Goal: Task Accomplishment & Management: Use online tool/utility

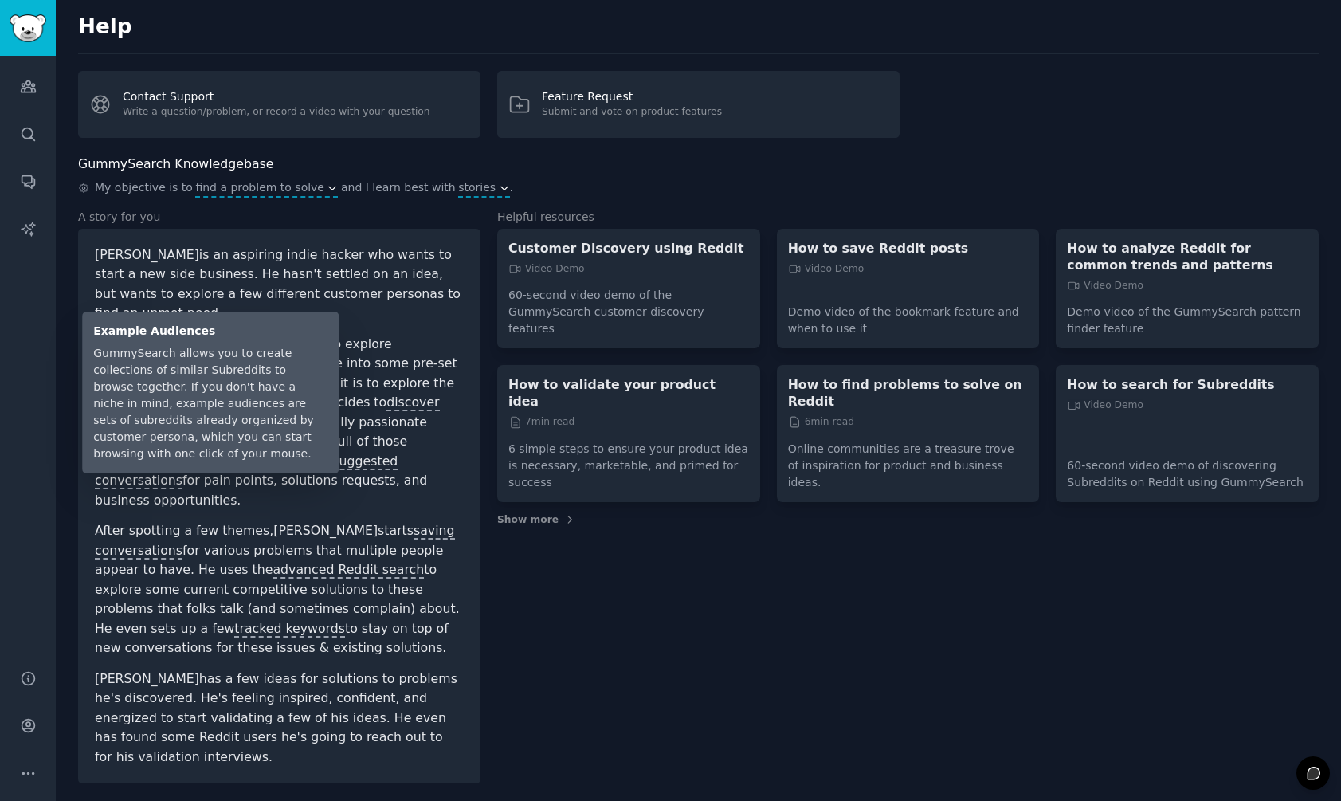
click at [251, 355] on span "example audiences" at bounding box center [190, 363] width 122 height 17
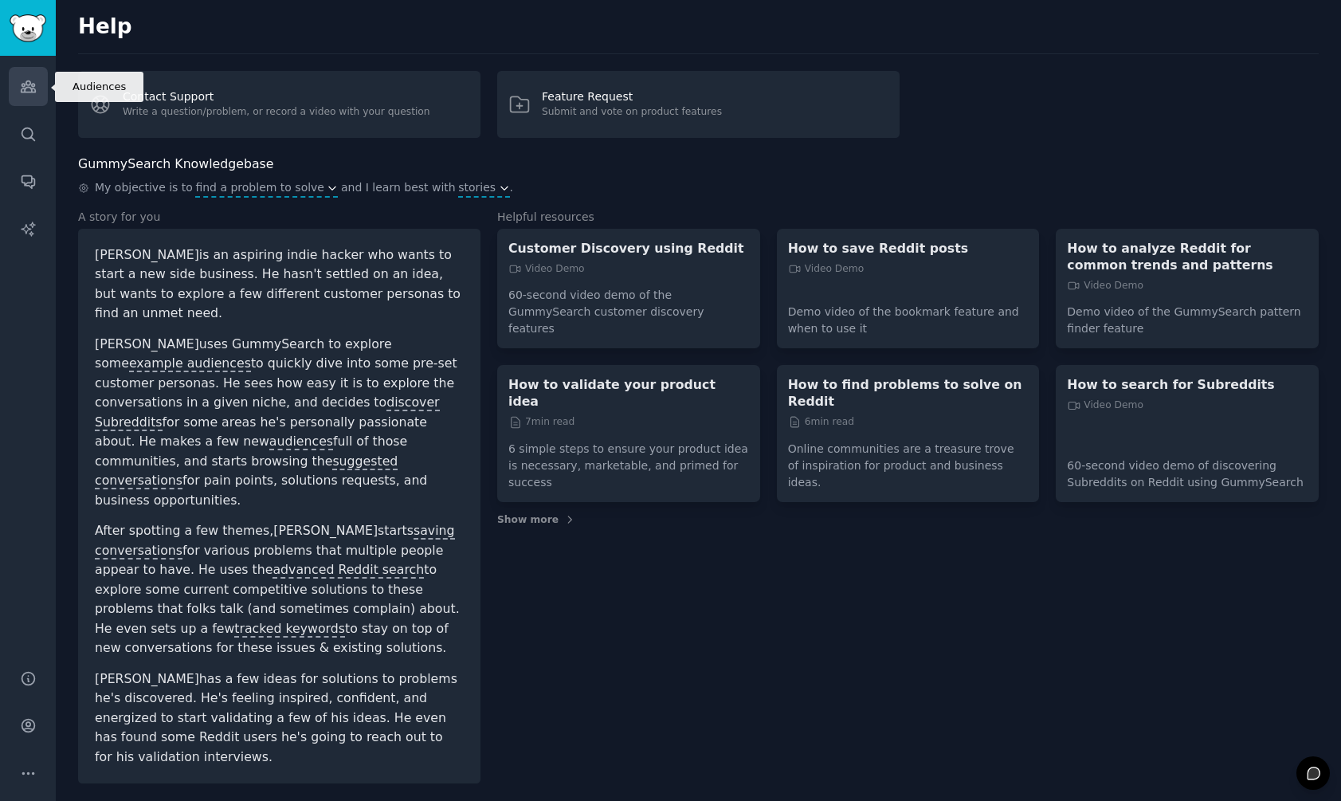
click at [18, 84] on link "Audiences" at bounding box center [28, 86] width 39 height 39
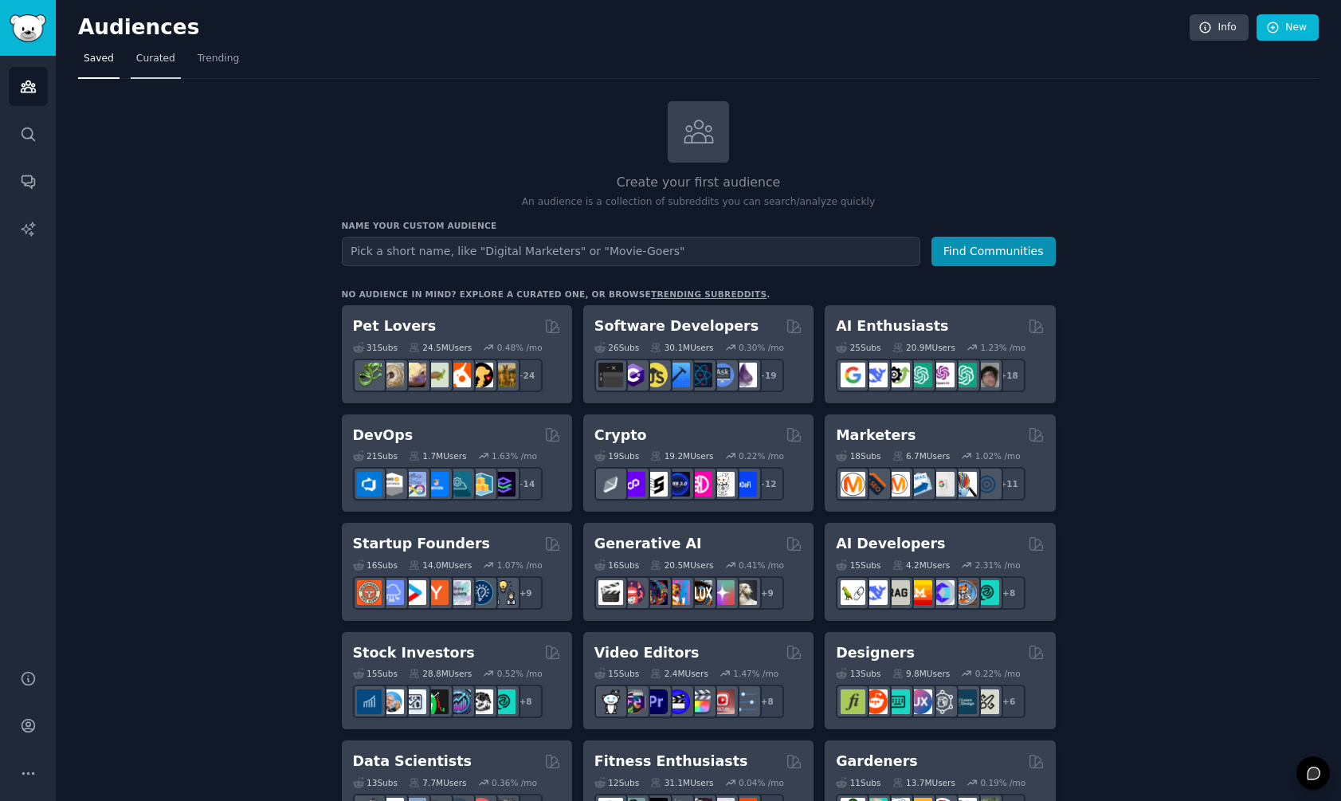
click at [163, 58] on span "Curated" at bounding box center [155, 59] width 39 height 14
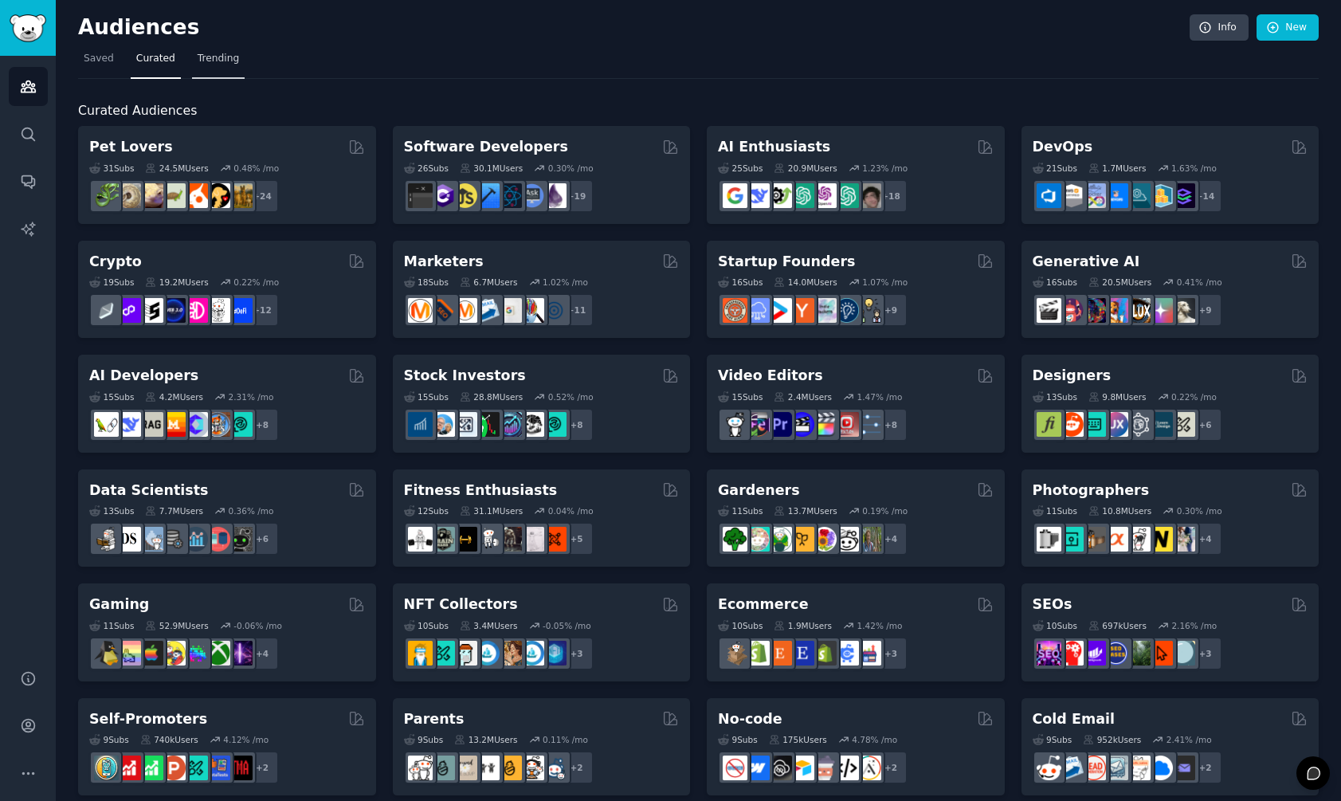
click at [198, 57] on span "Trending" at bounding box center [218, 59] width 41 height 14
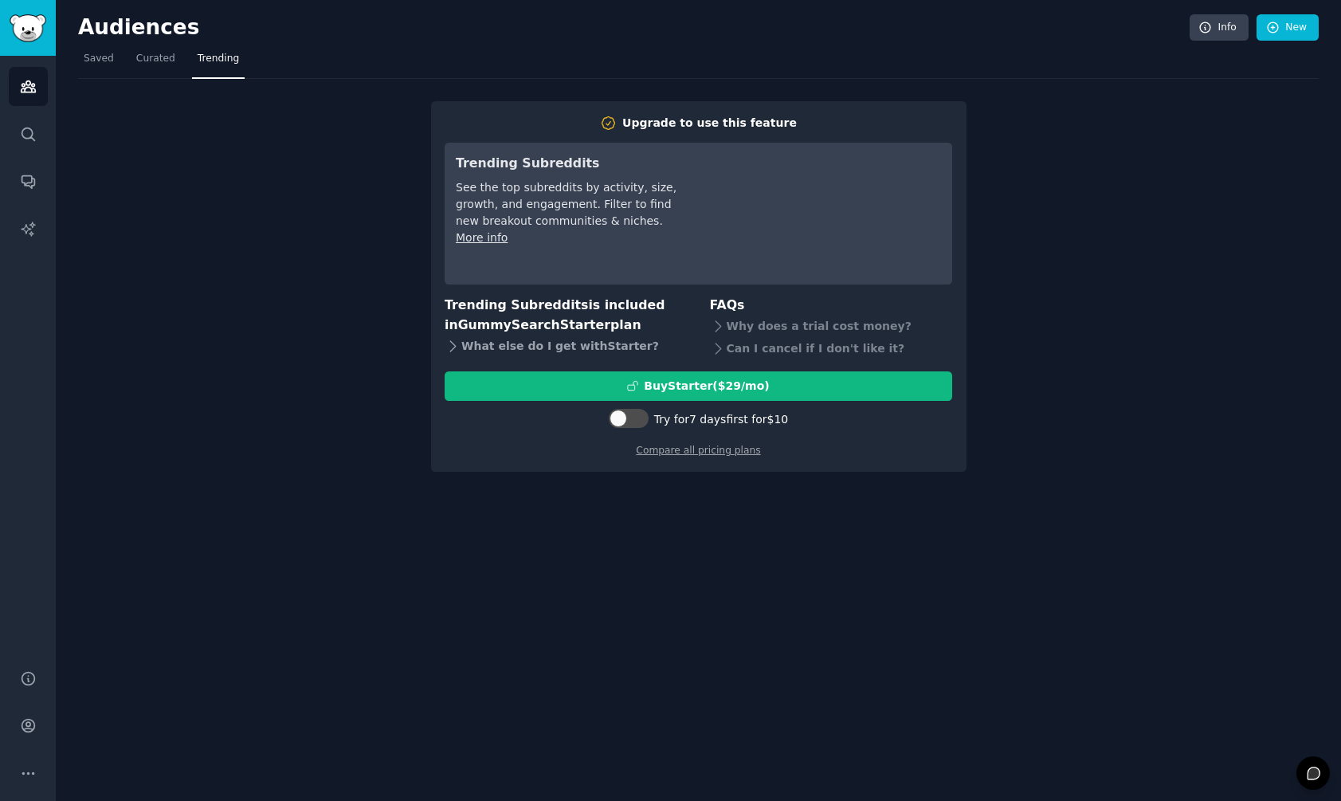
click at [453, 345] on icon at bounding box center [453, 346] width 17 height 17
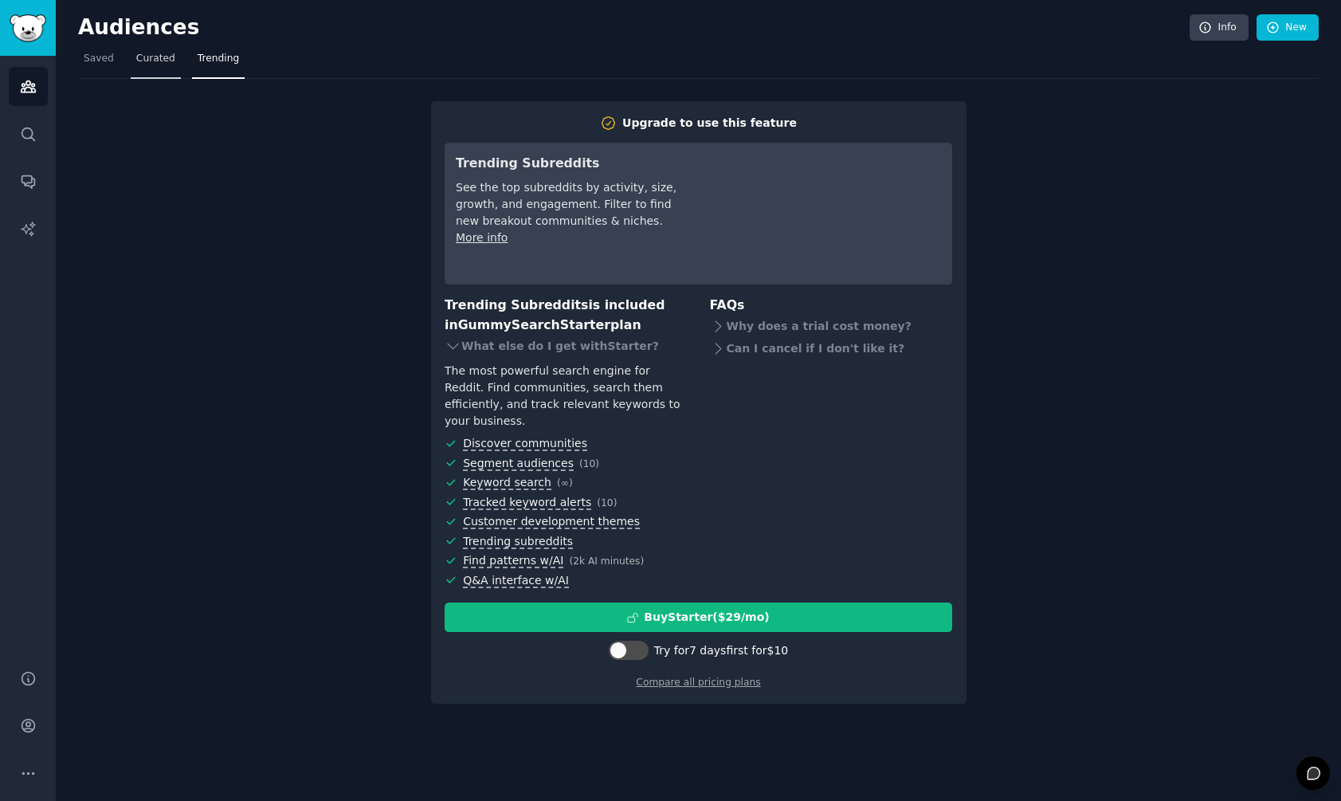
click at [148, 57] on span "Curated" at bounding box center [155, 59] width 39 height 14
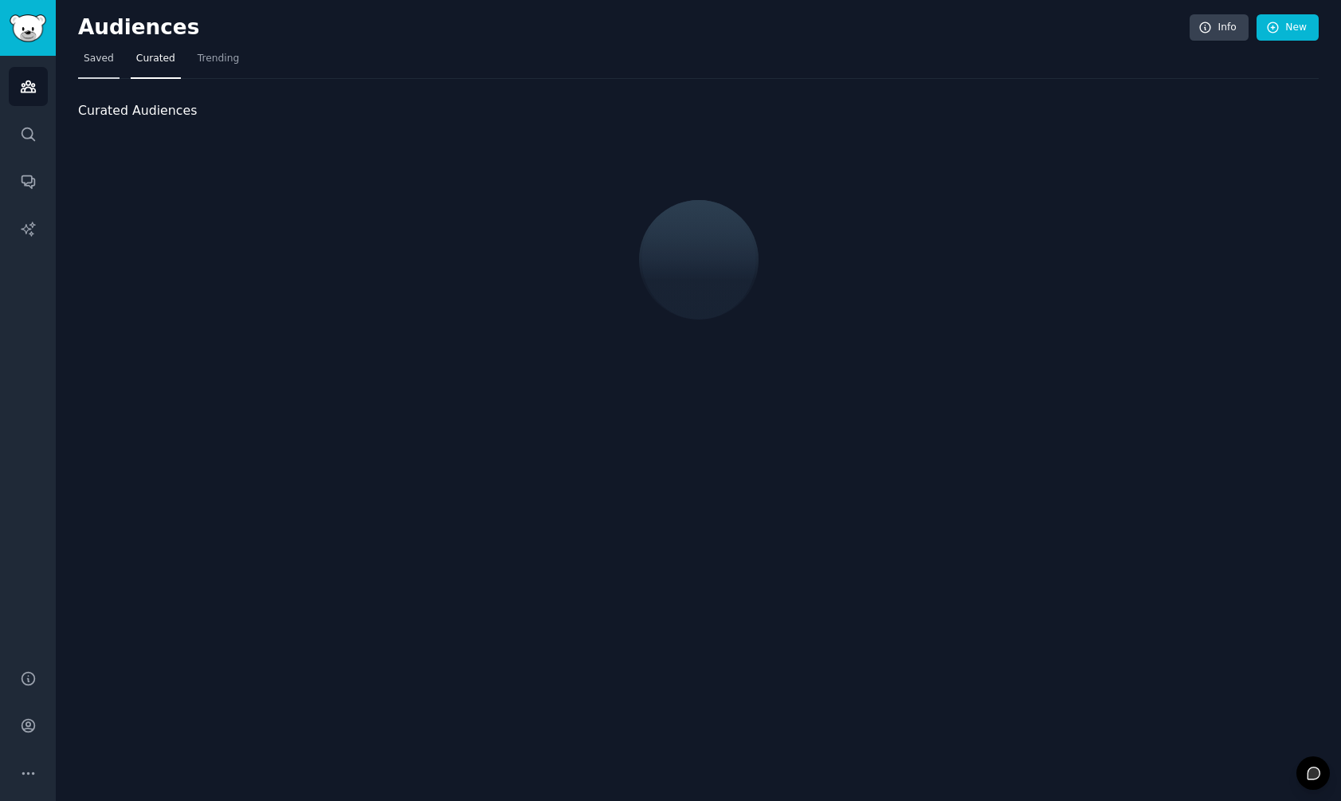
click at [104, 61] on span "Saved" at bounding box center [99, 59] width 30 height 14
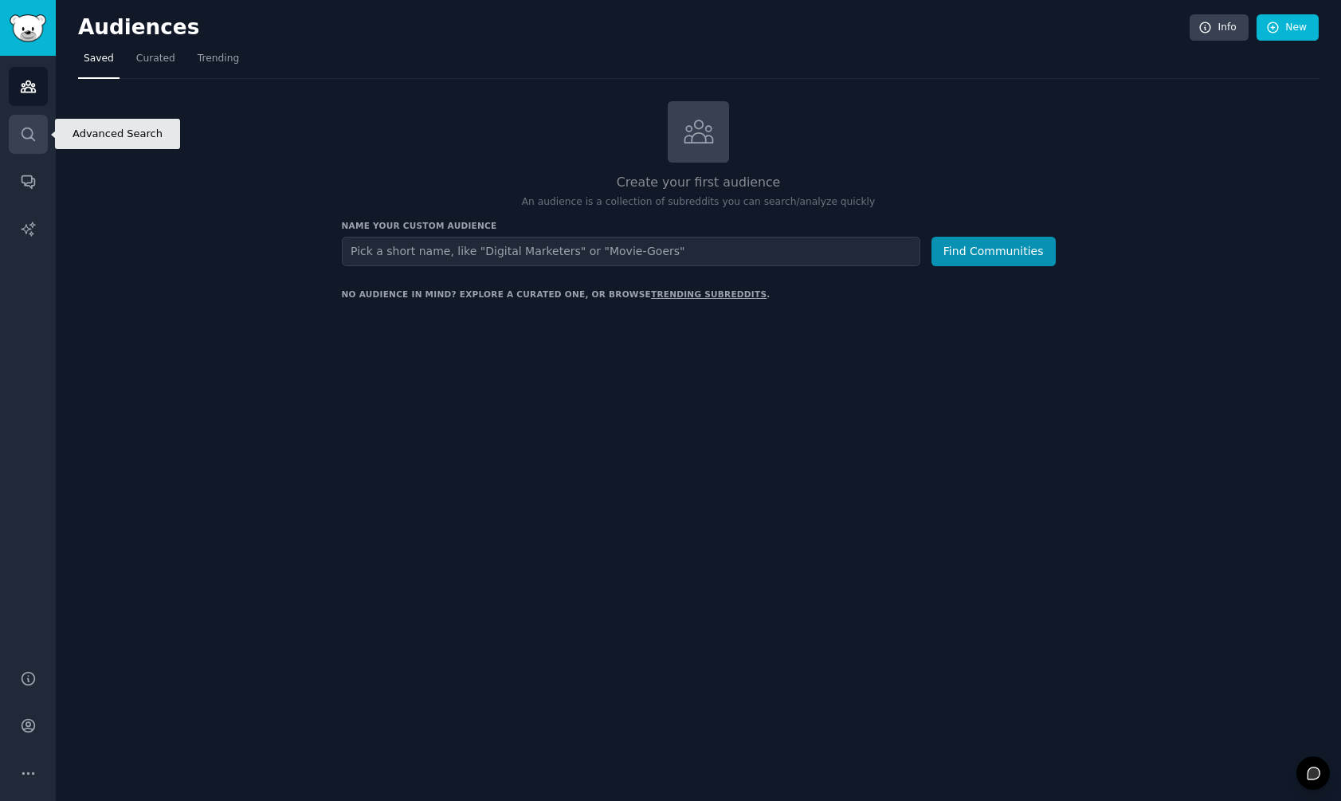
click at [24, 145] on link "Search" at bounding box center [28, 134] width 39 height 39
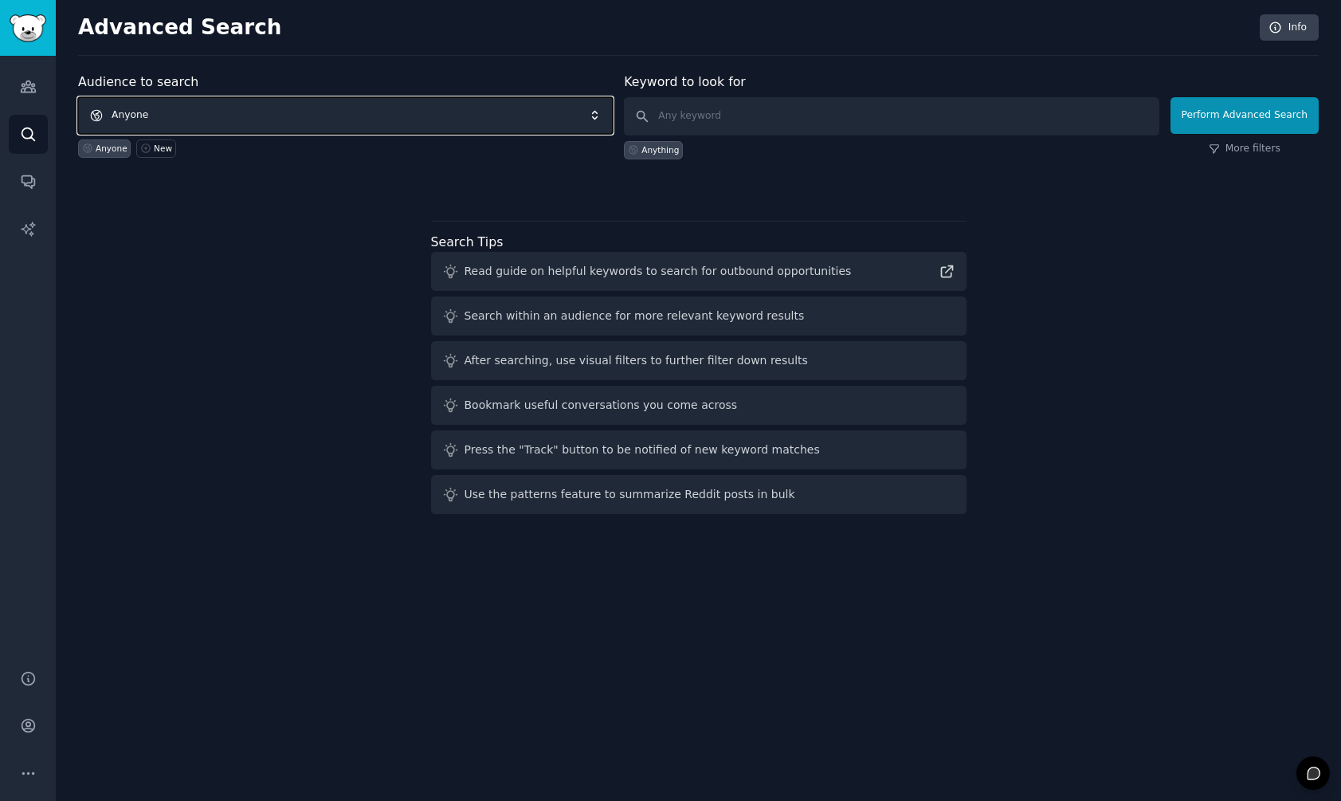
click at [186, 116] on span "Anyone" at bounding box center [345, 115] width 535 height 37
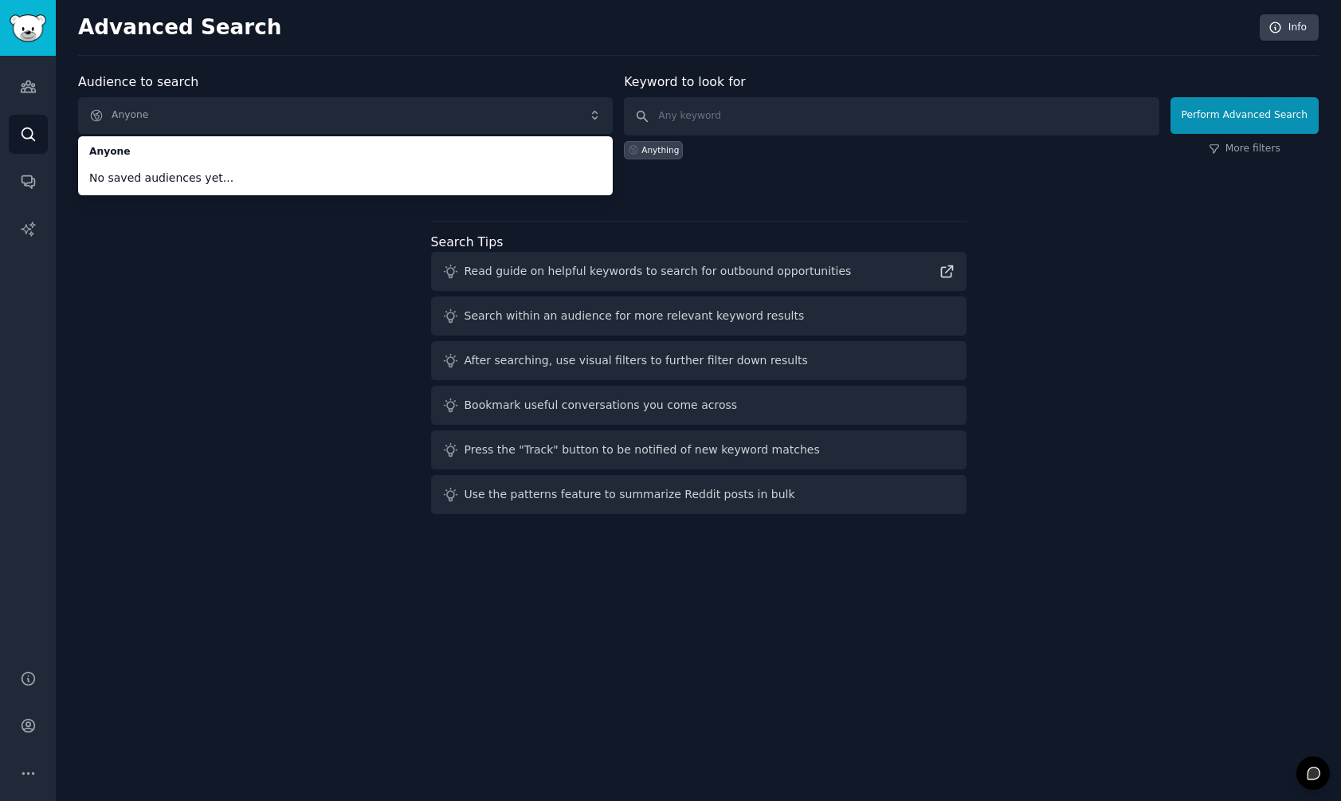
click at [264, 254] on div "Audience to search Anyone Anyone No saved audiences yet... Anyone New Keyword t…" at bounding box center [698, 297] width 1241 height 448
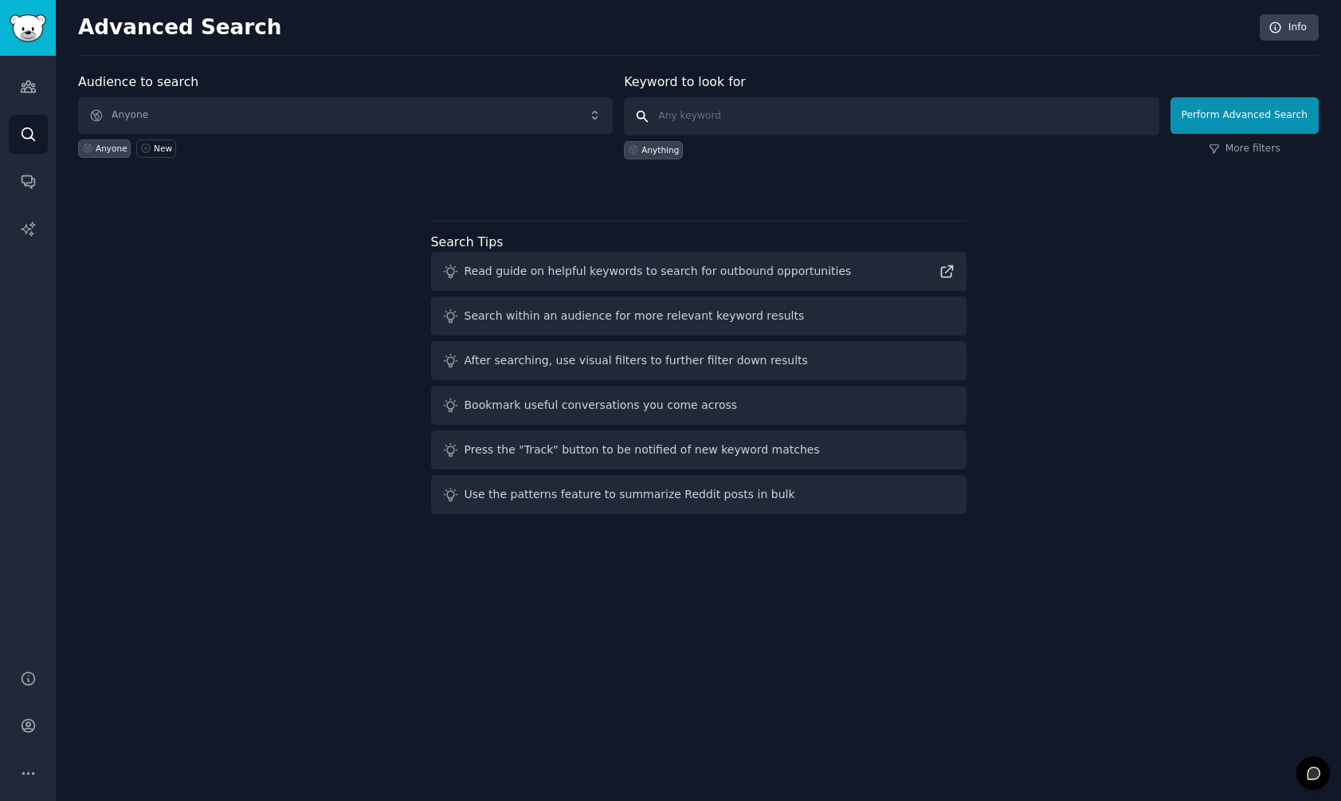
click at [726, 125] on input "text" at bounding box center [891, 116] width 535 height 38
click at [588, 471] on div "Read guide on helpful keywords to search for outbound opportunities Search with…" at bounding box center [698, 383] width 535 height 262
click at [171, 120] on span "Anyone" at bounding box center [345, 115] width 535 height 37
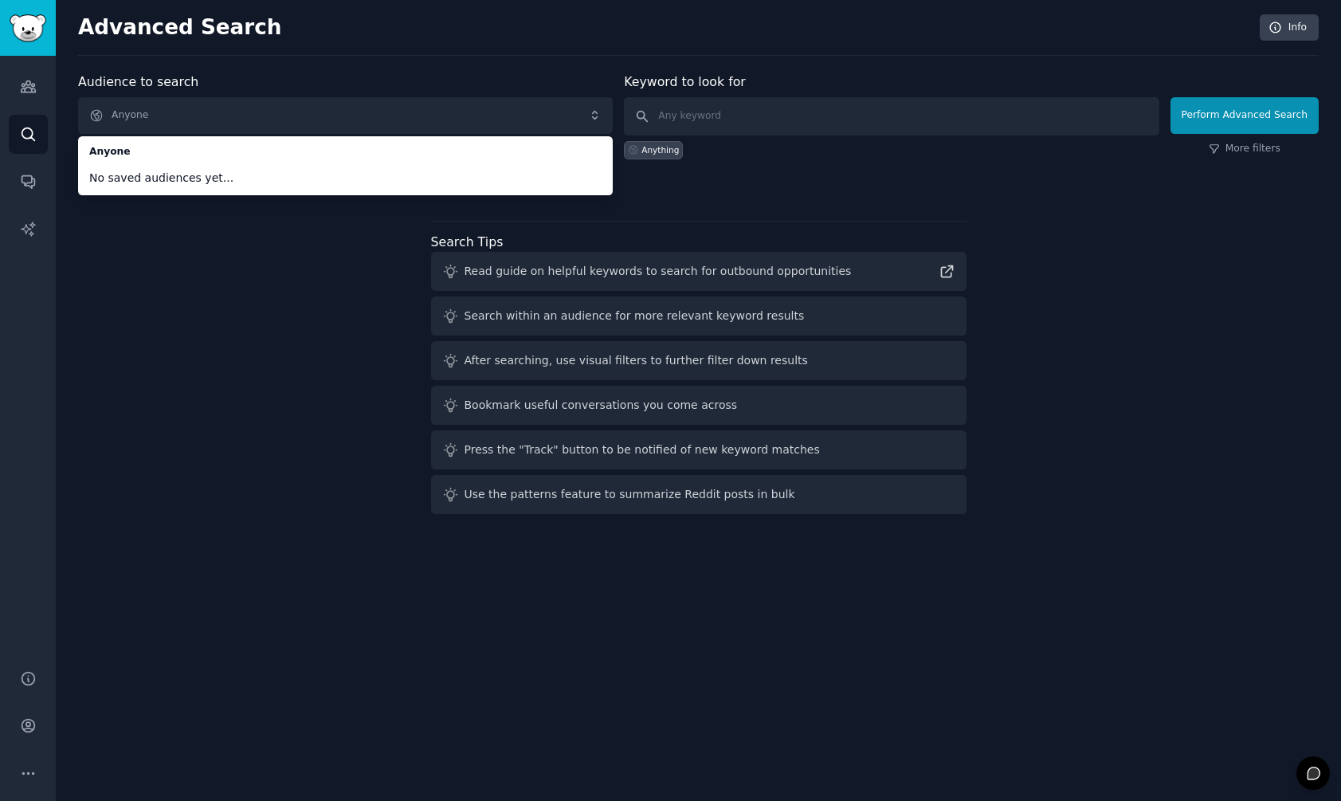
click at [156, 308] on div "Audience to search Anyone Anyone No saved audiences yet... Anyone New Keyword t…" at bounding box center [698, 297] width 1241 height 448
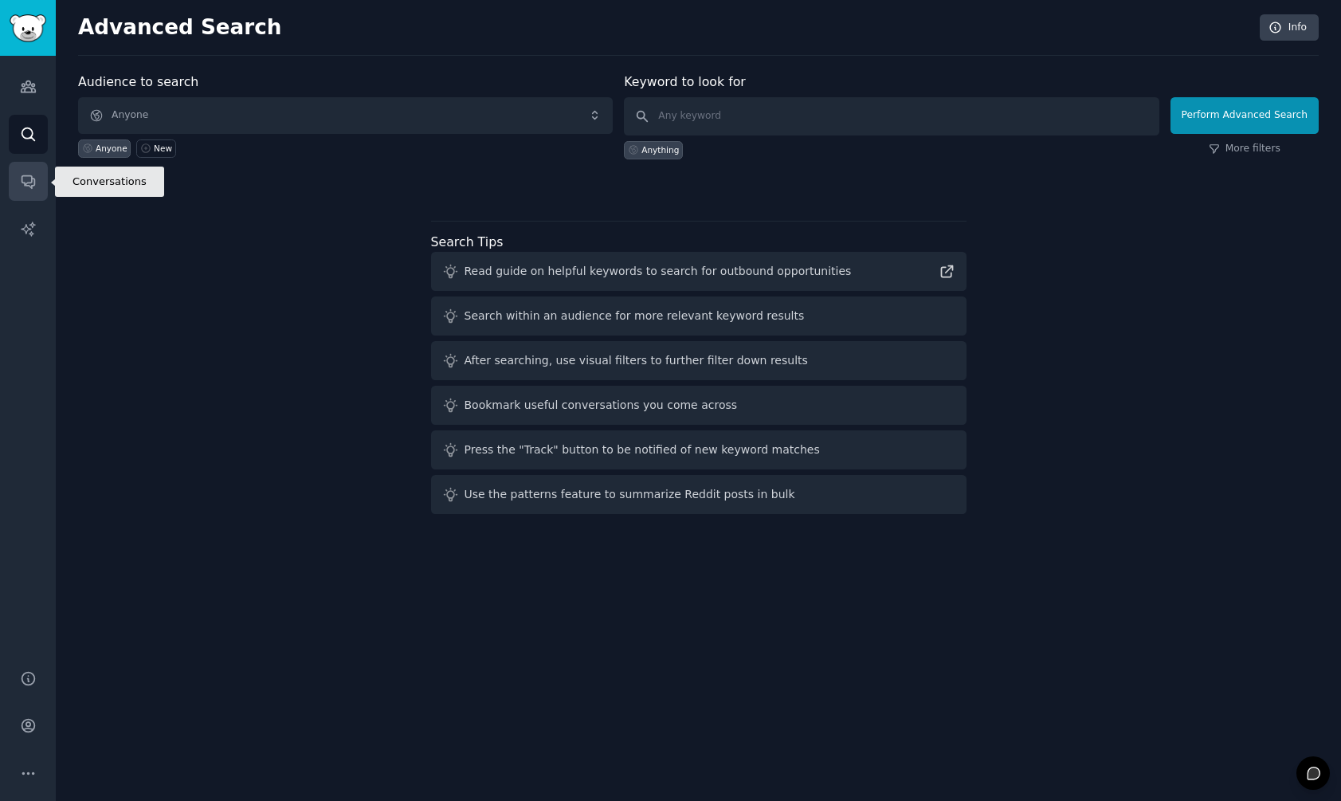
click at [40, 184] on link "Conversations" at bounding box center [28, 181] width 39 height 39
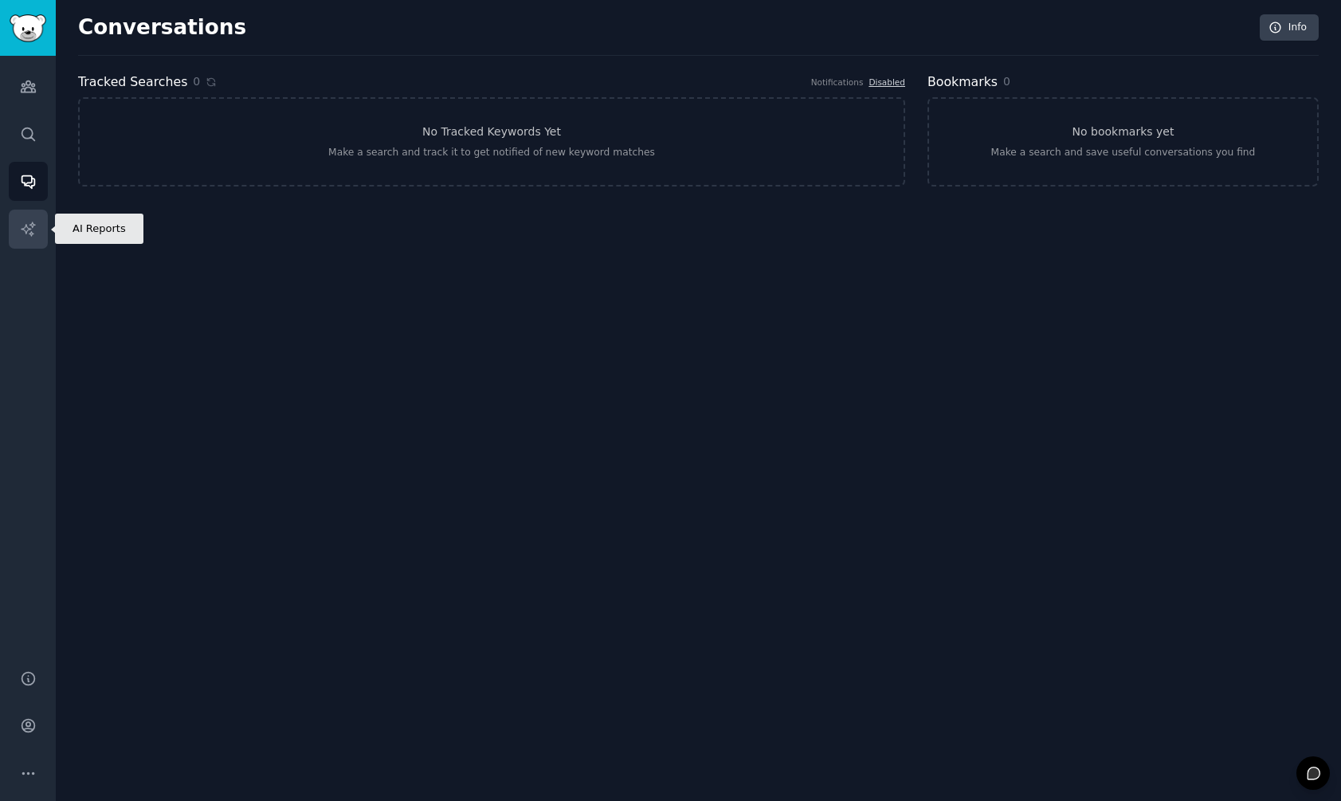
click at [41, 233] on link "AI Reports" at bounding box center [28, 229] width 39 height 39
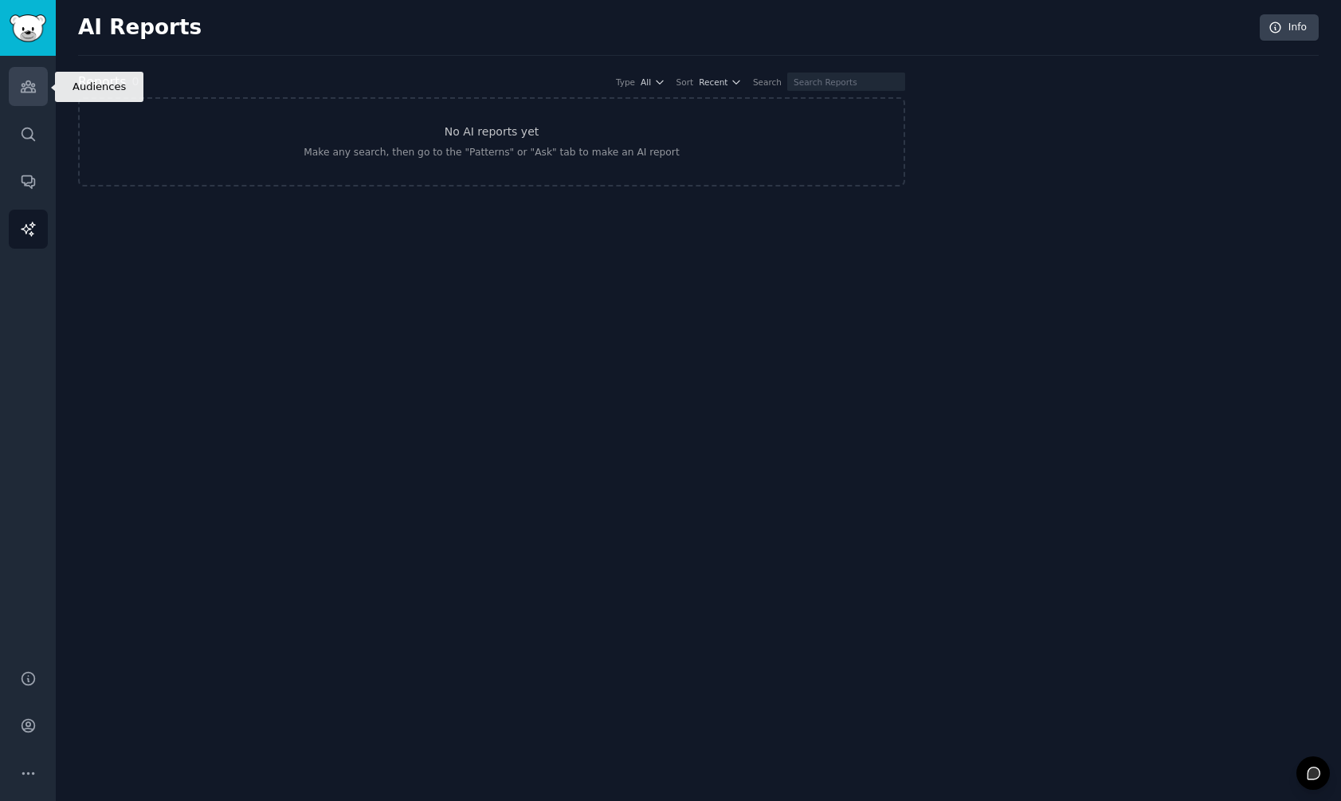
click at [29, 86] on icon "Sidebar" at bounding box center [28, 86] width 14 height 11
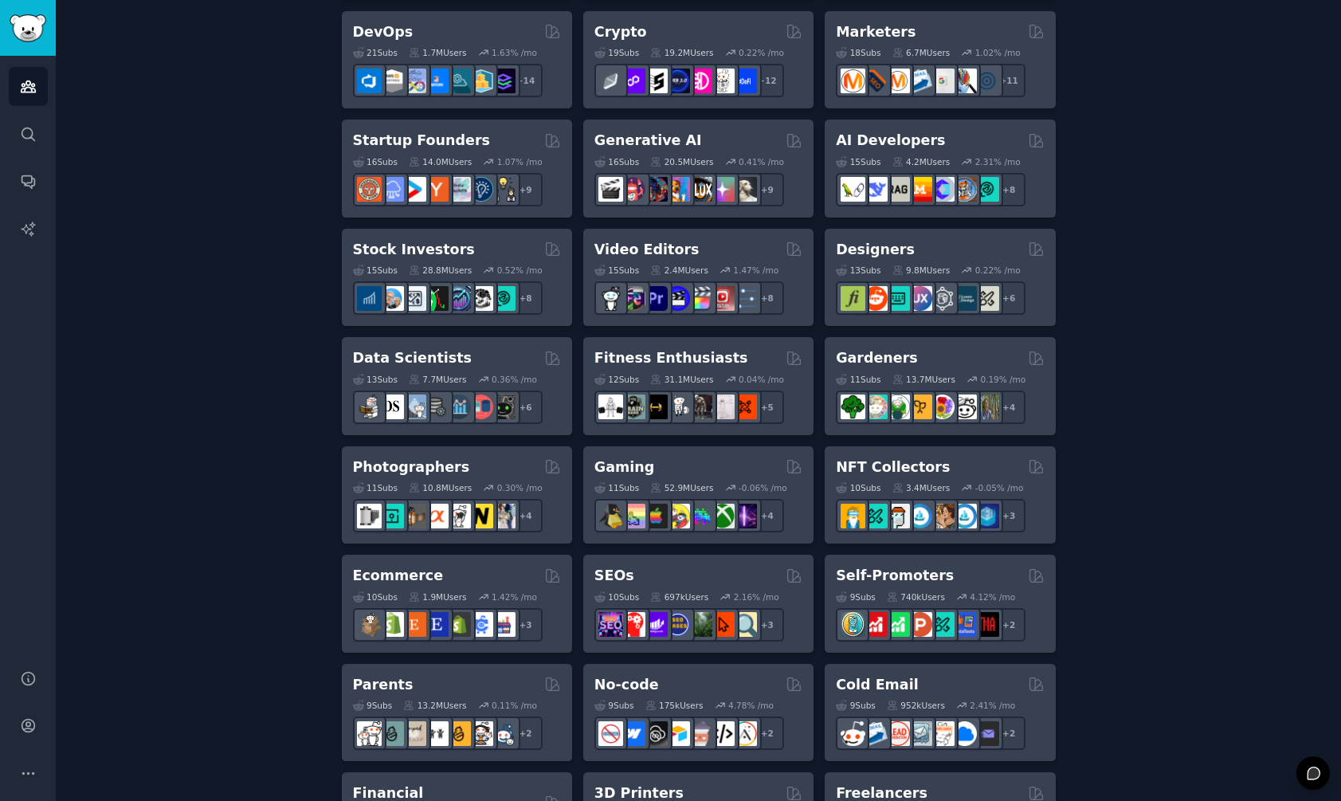
scroll to position [588, 0]
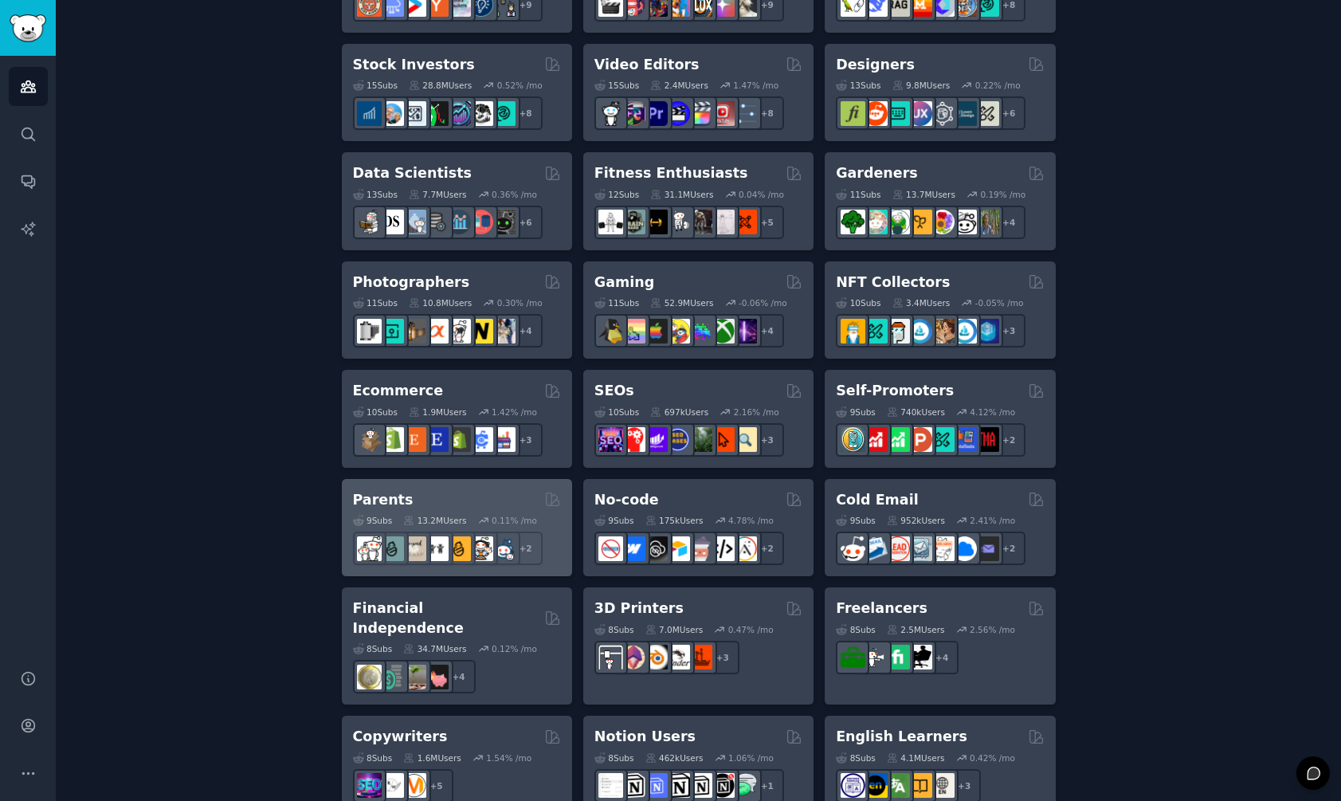
click at [482, 509] on div "9 Sub s 13.2M Users 0.11 % /mo r/NewParents + 2" at bounding box center [457, 537] width 208 height 56
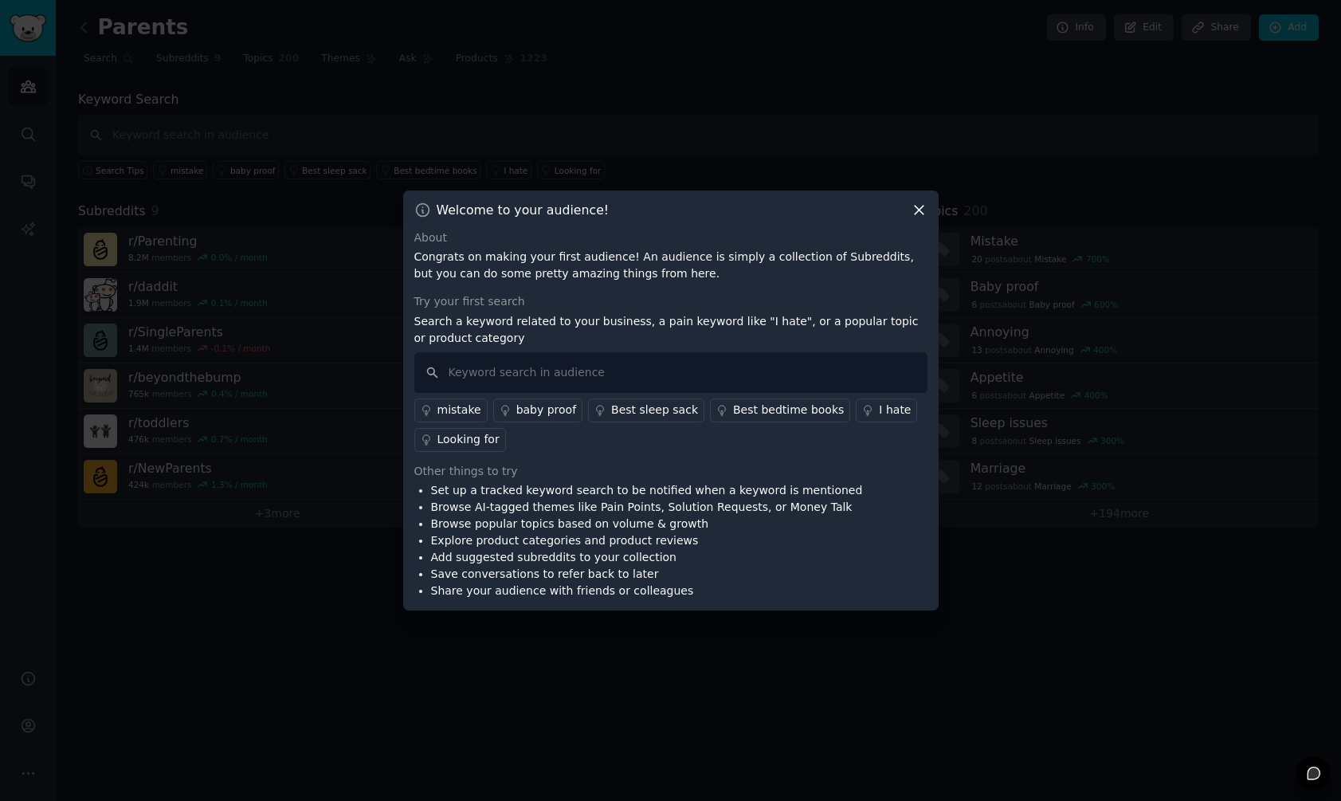
click at [470, 442] on div "Looking for" at bounding box center [468, 439] width 62 height 17
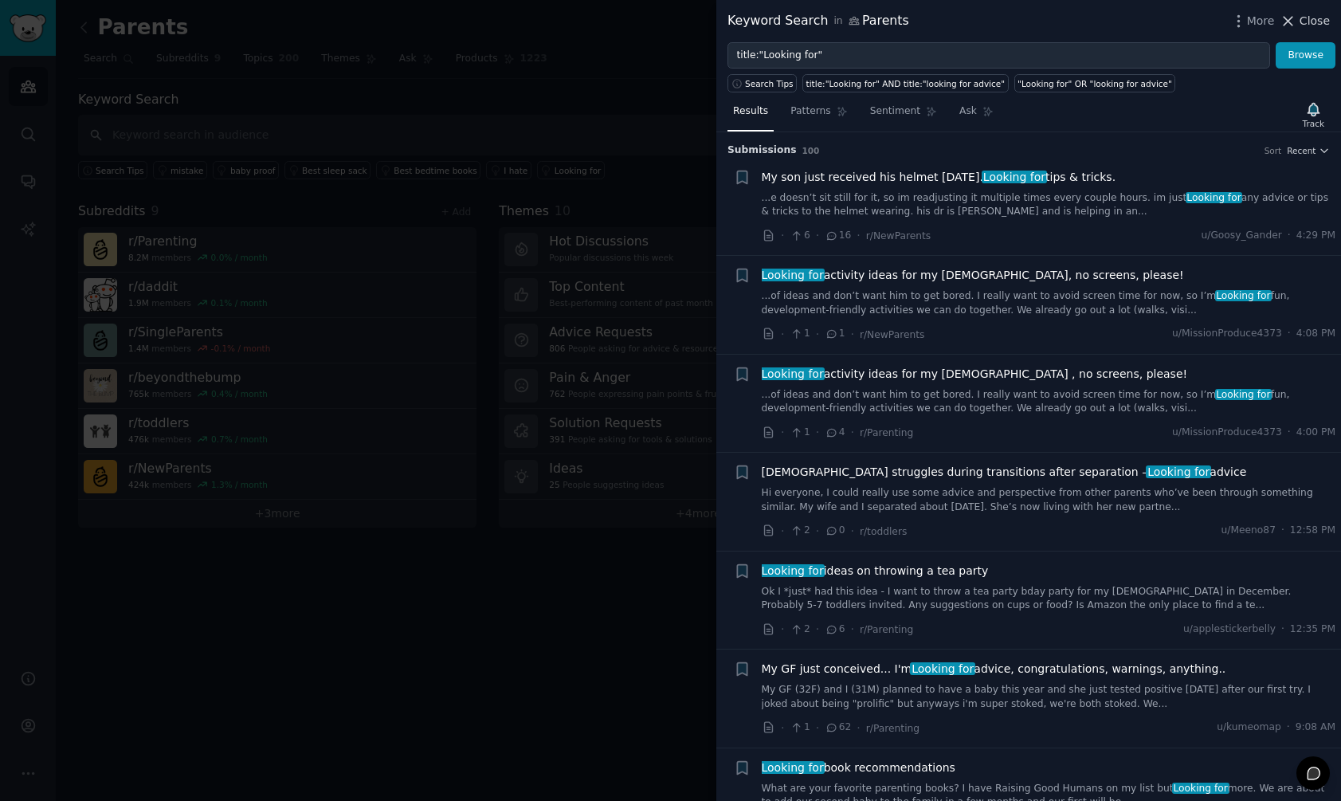
click at [1314, 25] on span "Close" at bounding box center [1315, 21] width 30 height 17
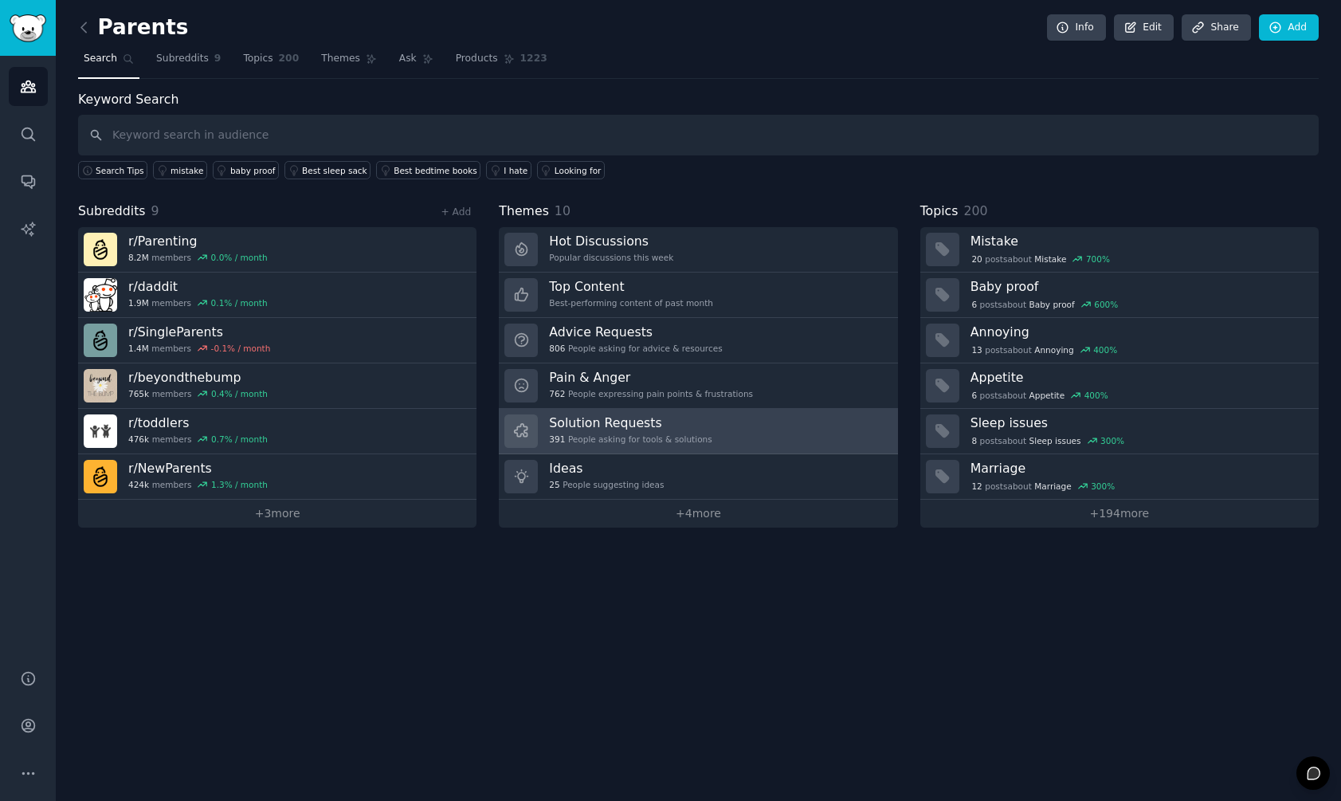
click at [751, 432] on link "Solution Requests 391 People asking for tools & solutions" at bounding box center [698, 431] width 398 height 45
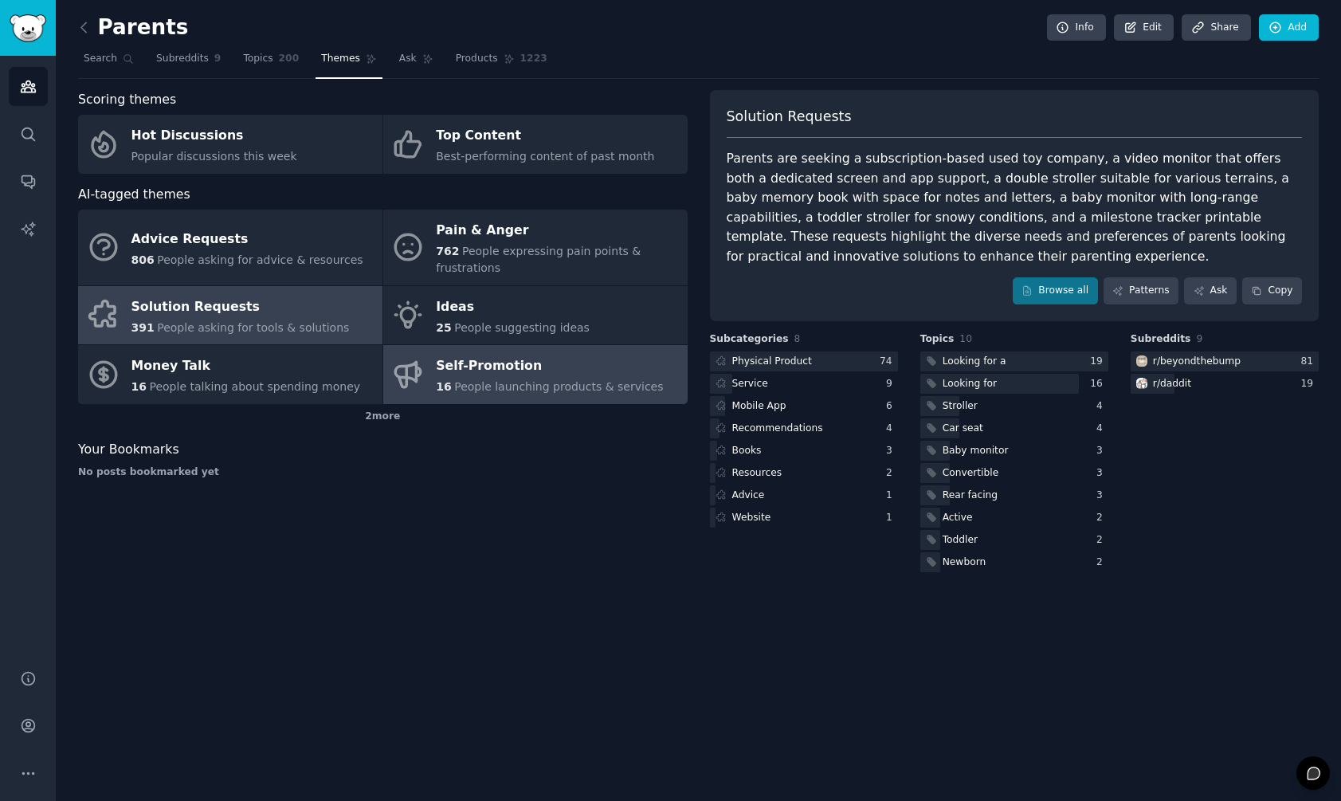
click at [548, 380] on span "People launching products & services" at bounding box center [558, 386] width 209 height 13
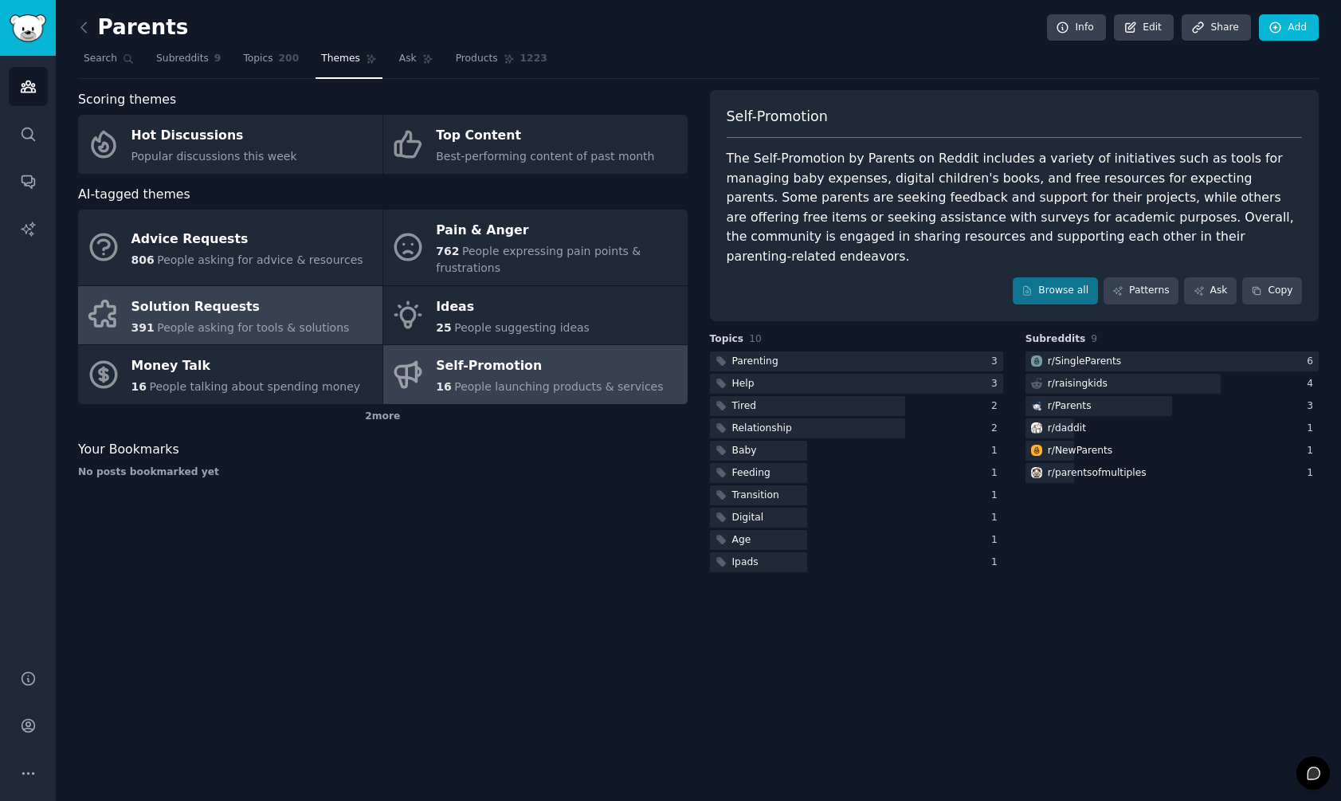
click at [235, 321] on span "People asking for tools & solutions" at bounding box center [253, 327] width 192 height 13
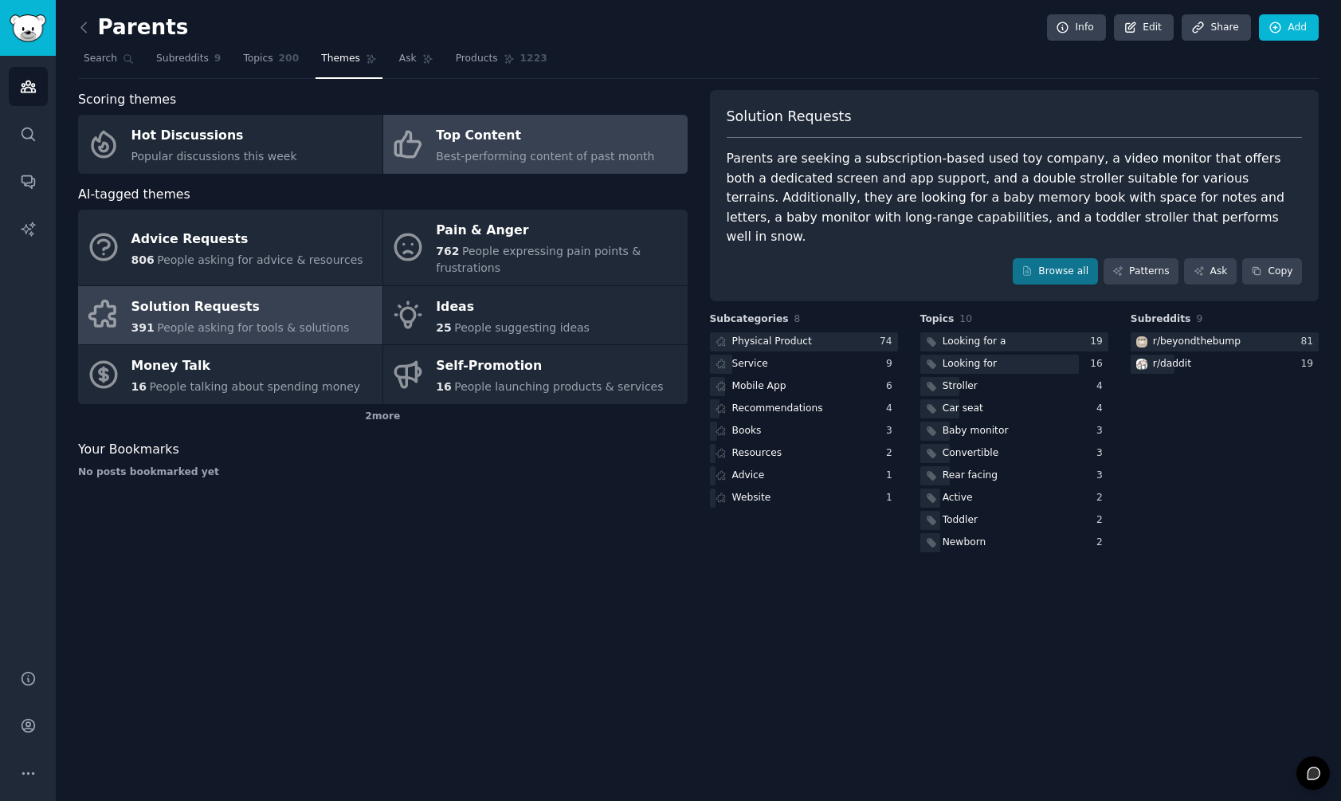
click at [496, 158] on span "Best-performing content of past month" at bounding box center [545, 156] width 218 height 13
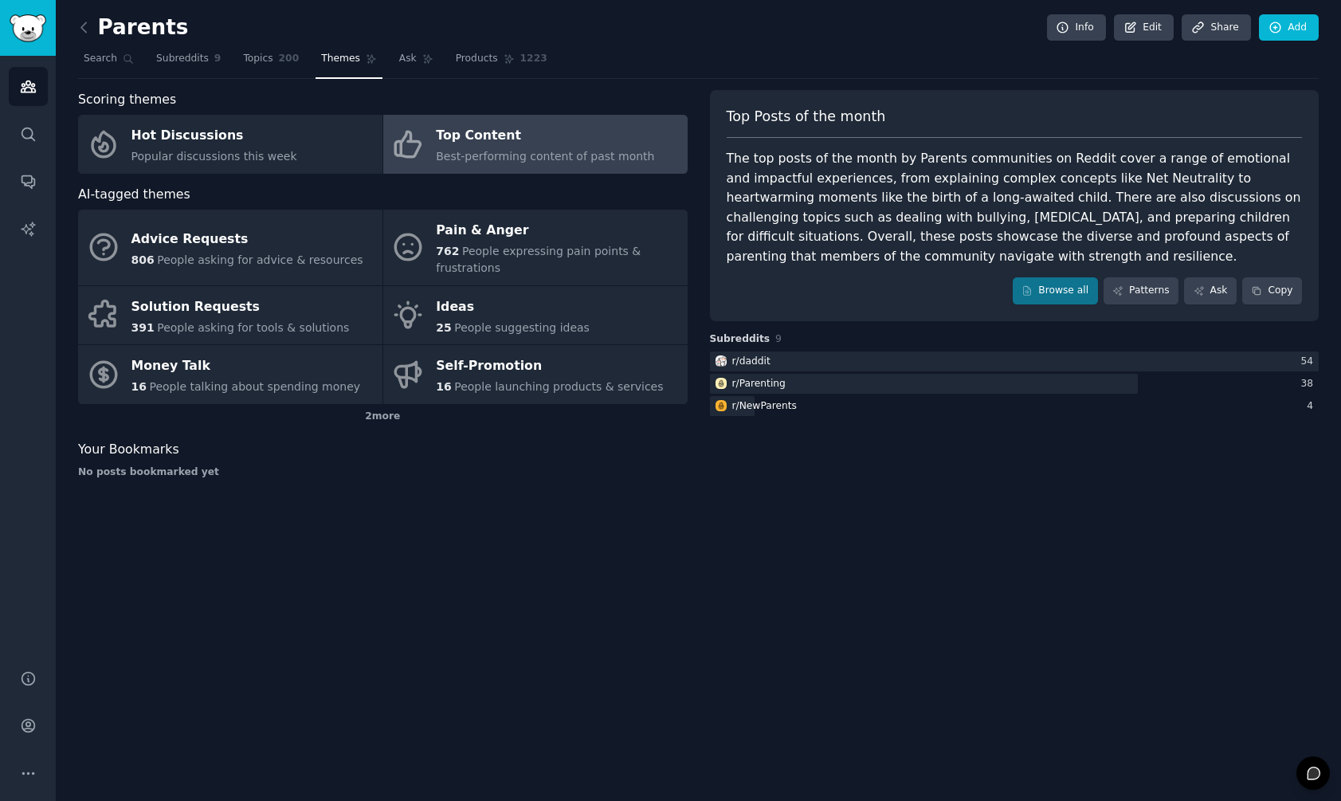
click at [93, 25] on link at bounding box center [88, 27] width 20 height 25
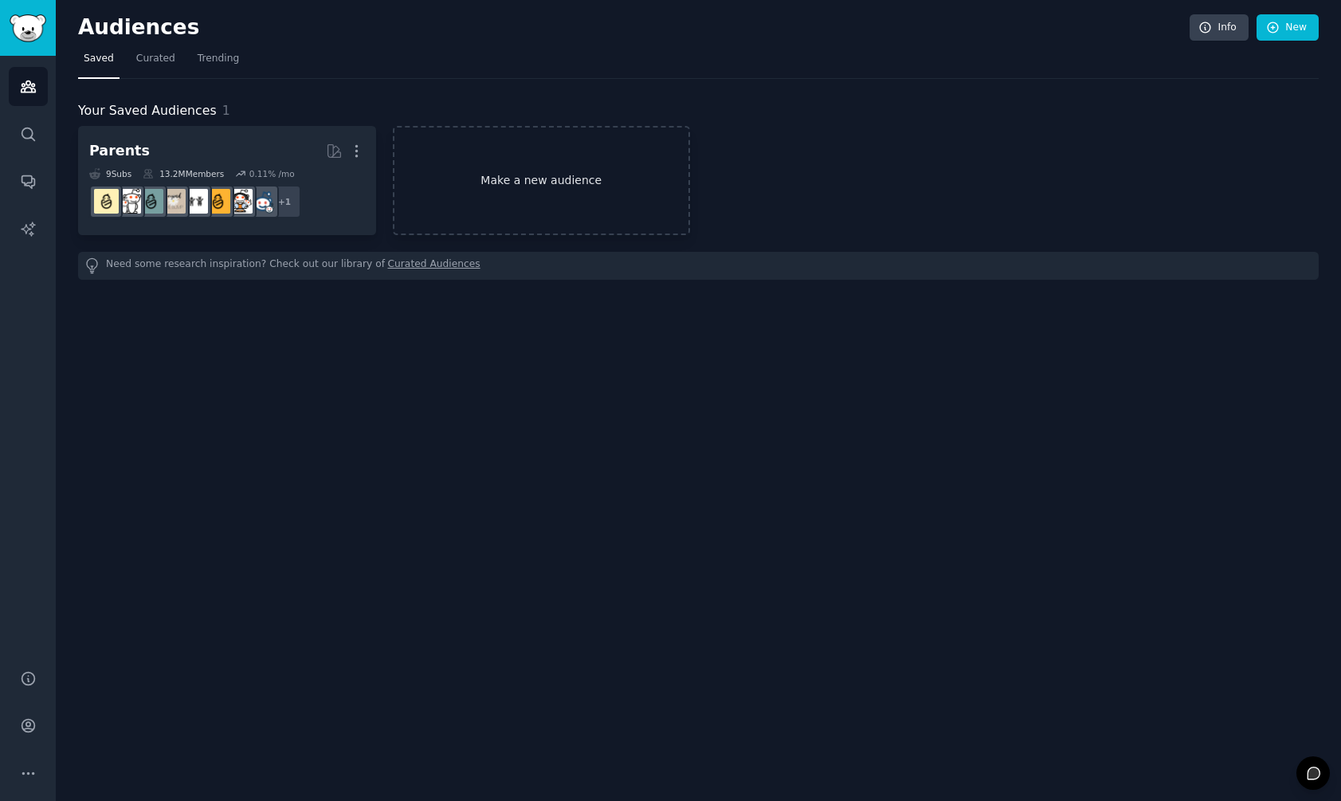
click at [614, 195] on link "Make a new audience" at bounding box center [542, 180] width 298 height 109
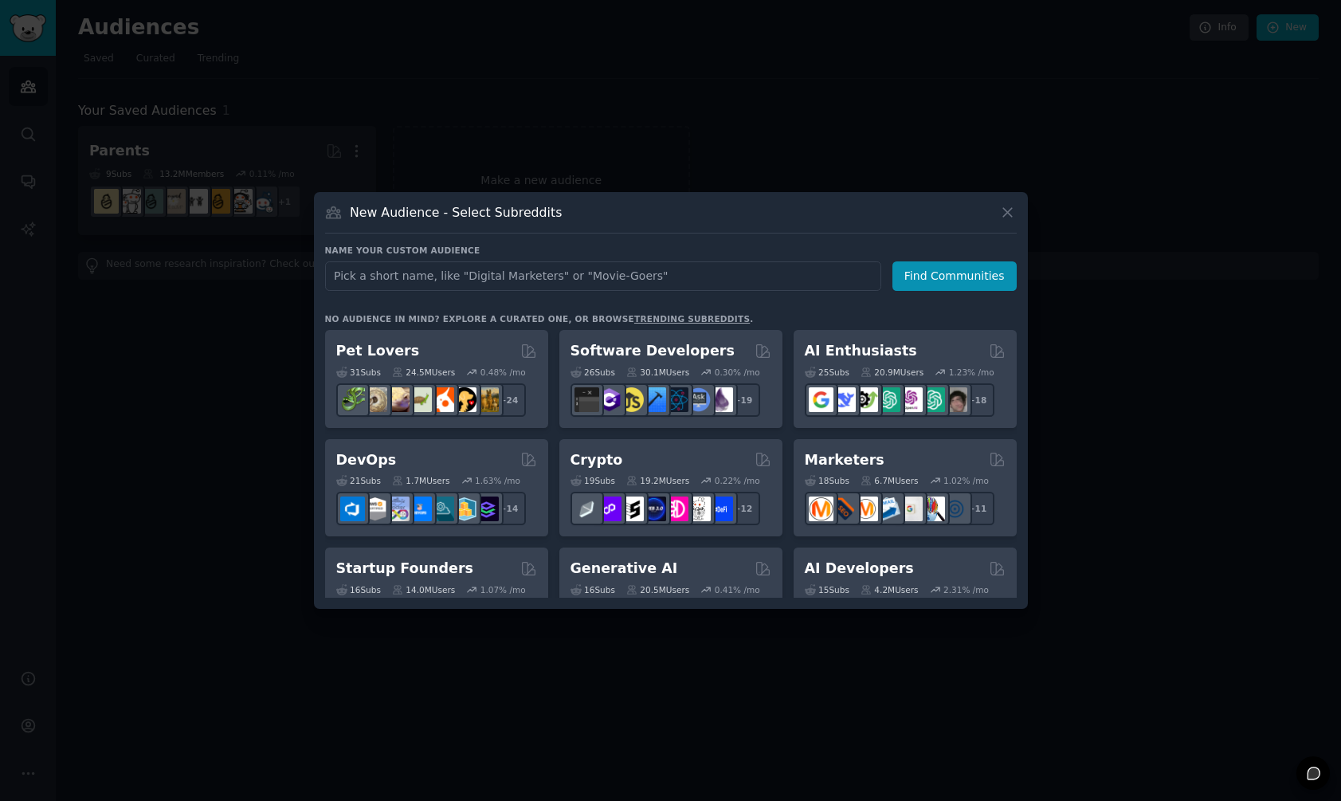
type input "Q"
type input "Workplace"
click button "Find Communities" at bounding box center [954, 275] width 124 height 29
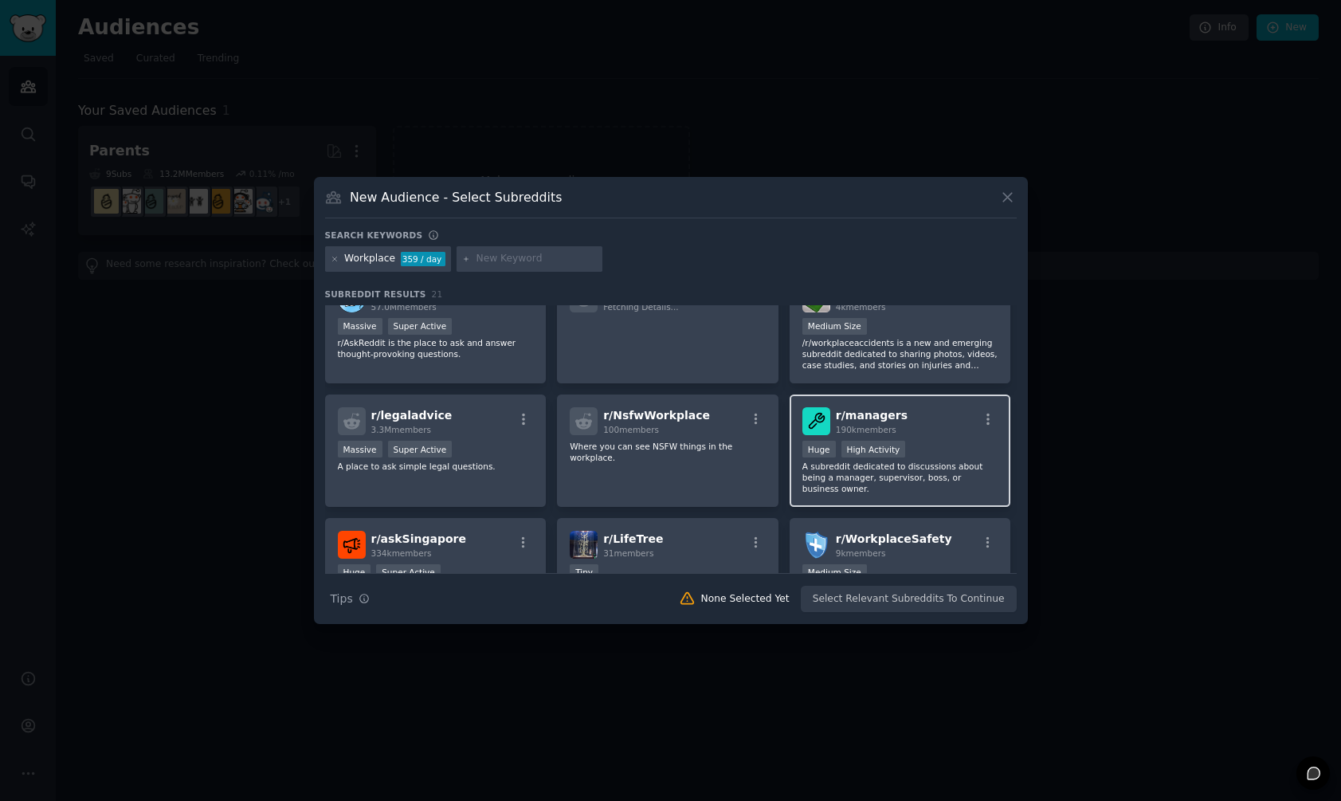
scroll to position [300, 0]
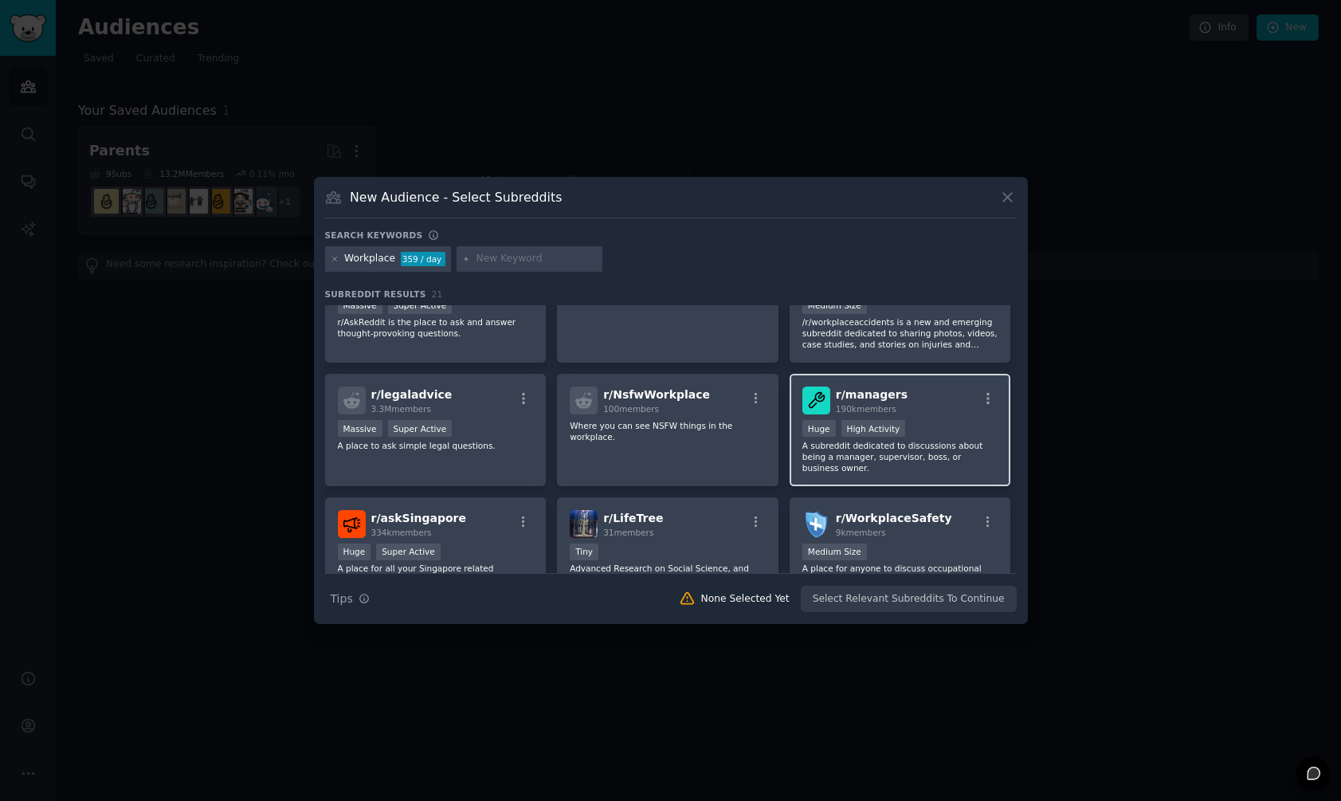
click at [947, 412] on div "r/ managers 190k members" at bounding box center [900, 400] width 196 height 28
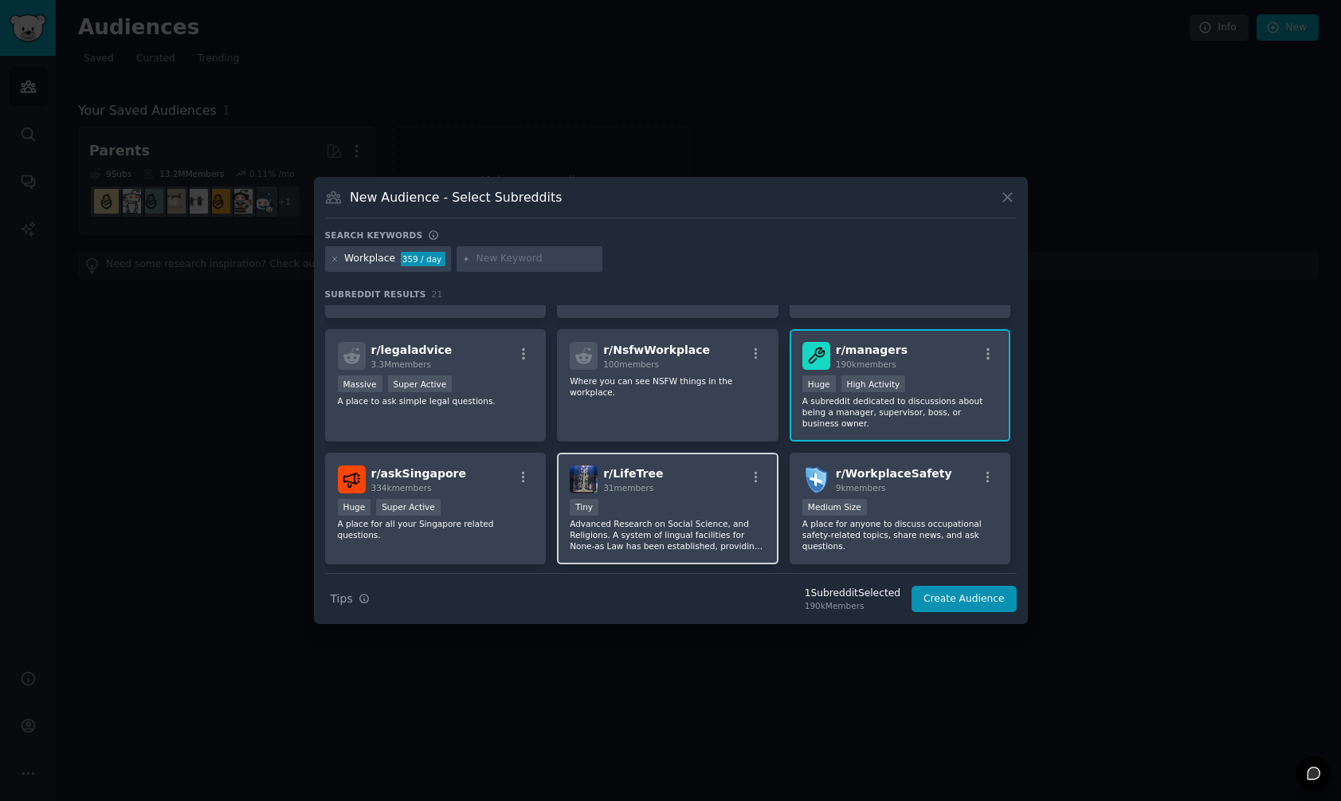
scroll to position [305, 0]
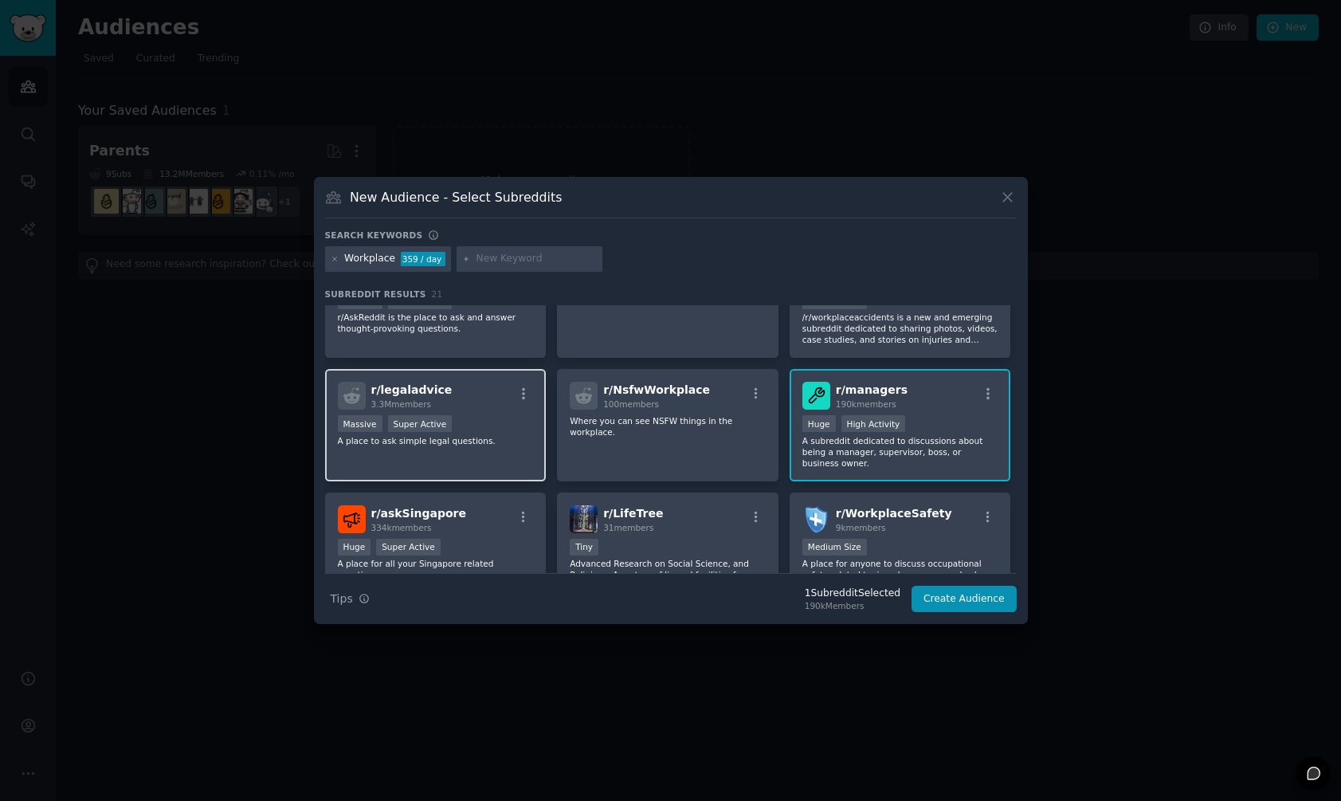
click at [488, 465] on div "r/ legaladvice 3.3M members Massive Super Active A place to ask simple legal qu…" at bounding box center [436, 425] width 222 height 112
click at [505, 469] on div "r/ legaladvice 3.3M members Massive Super Active A place to ask simple legal qu…" at bounding box center [436, 425] width 222 height 112
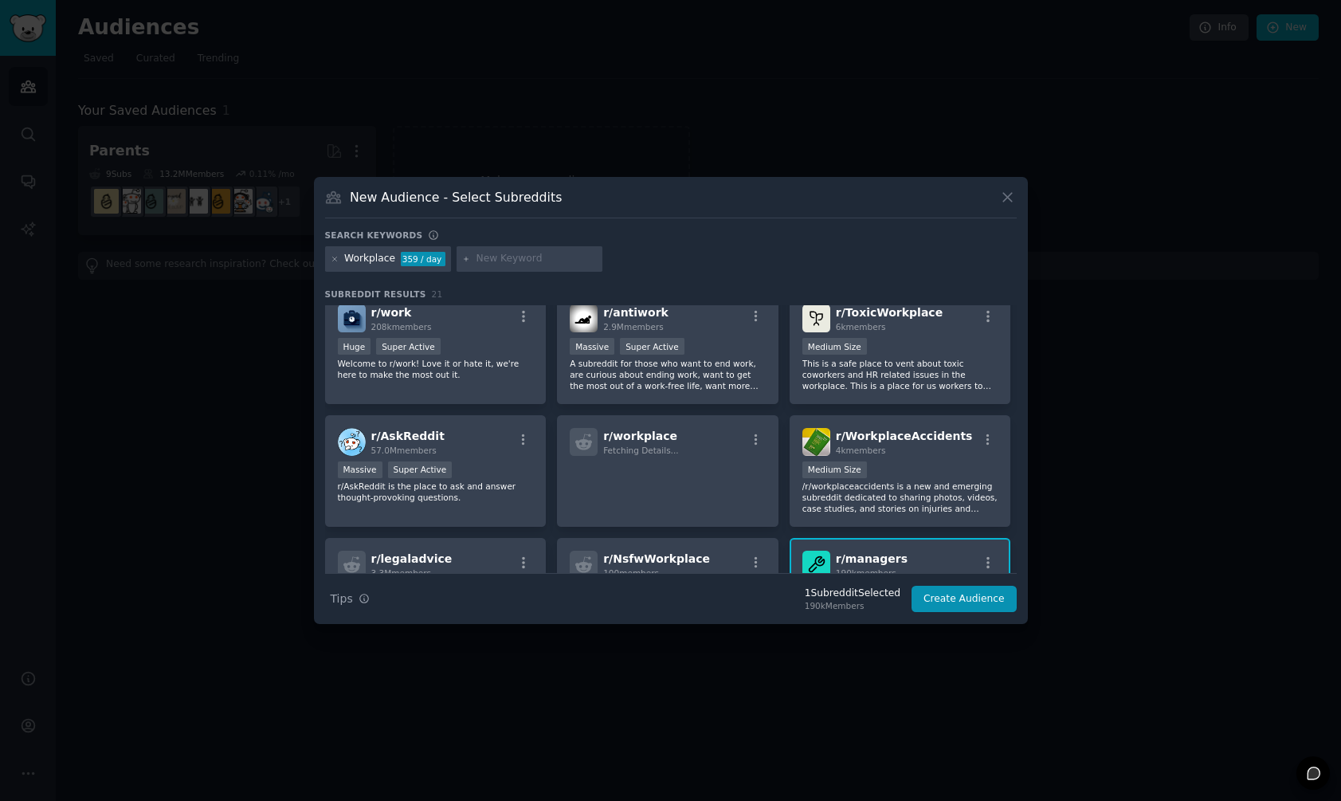
scroll to position [292, 0]
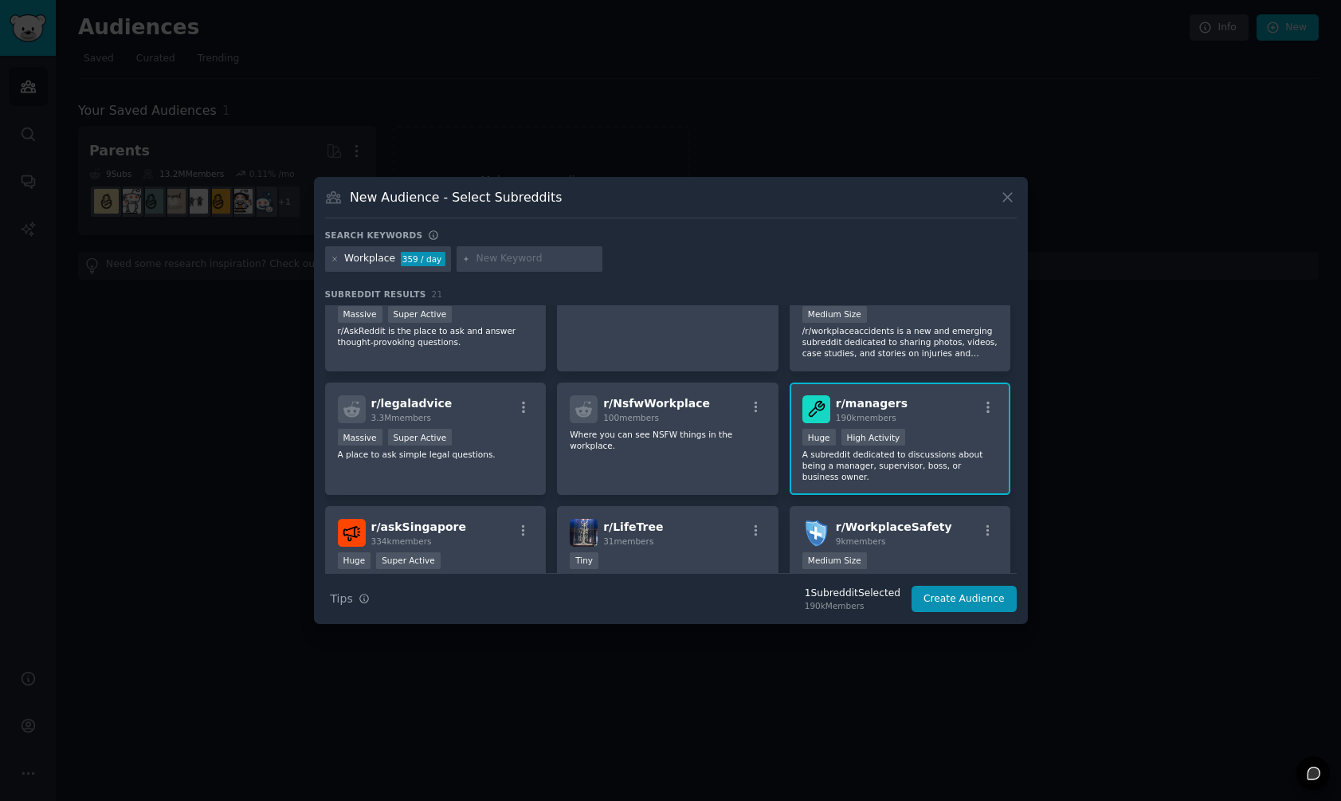
click at [521, 264] on input "text" at bounding box center [536, 259] width 121 height 14
type input "boss"
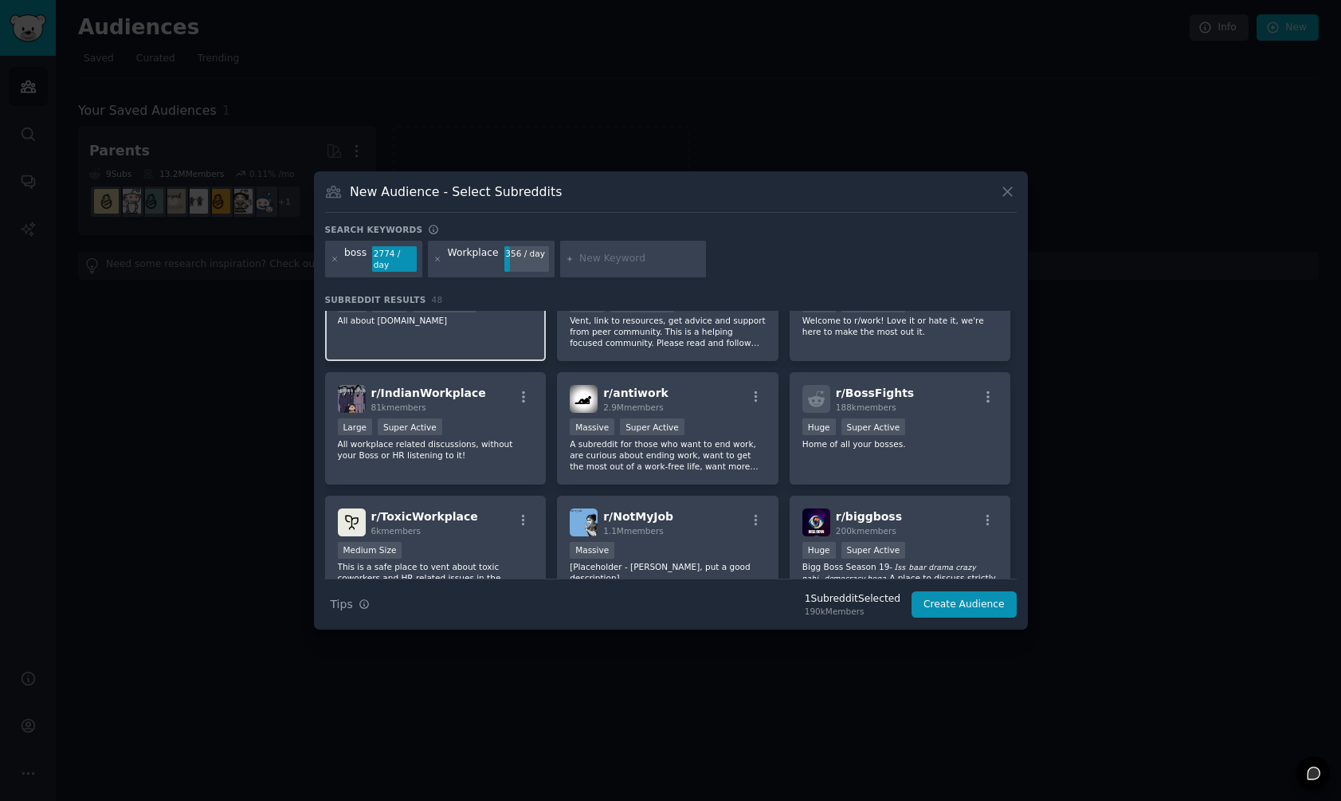
scroll to position [72, 0]
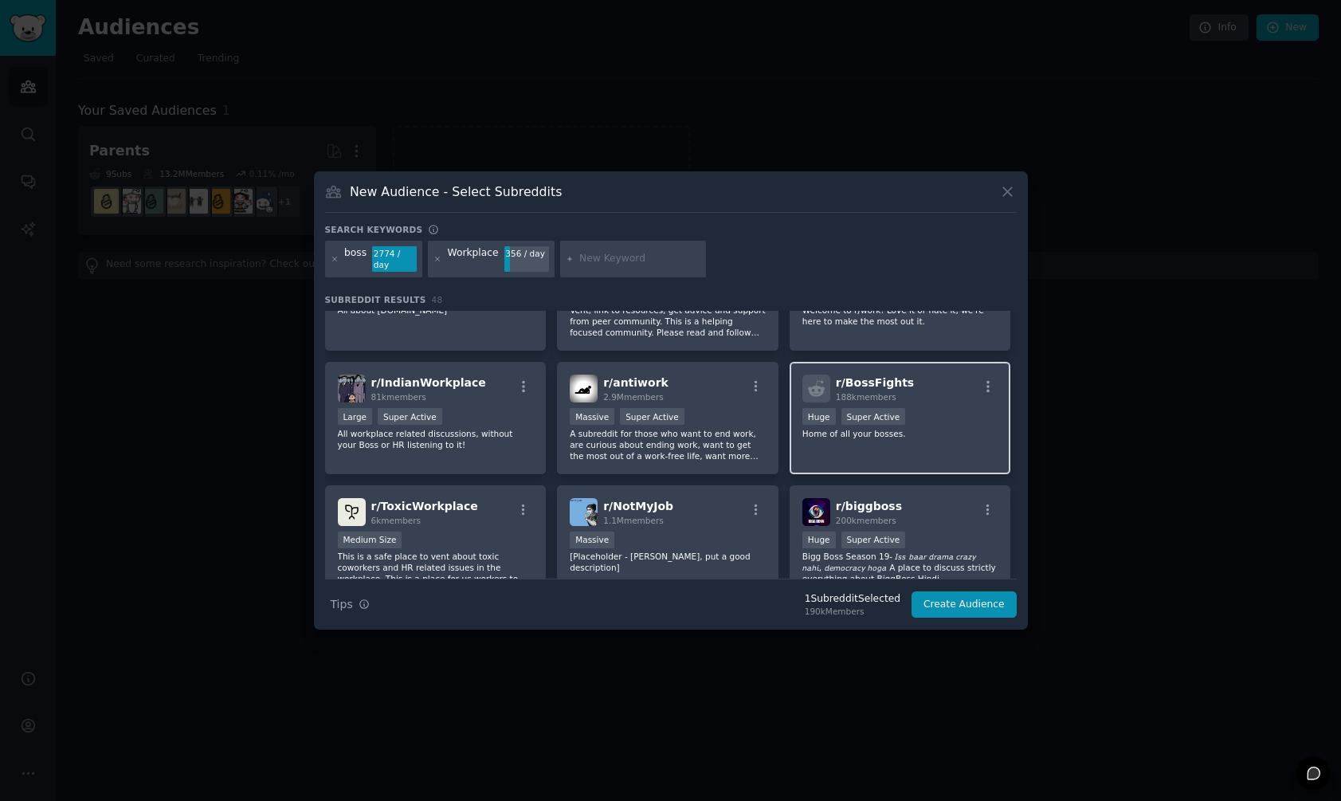
click at [967, 408] on div ">= 95th percentile for submissions / day Huge Super Active" at bounding box center [900, 418] width 196 height 20
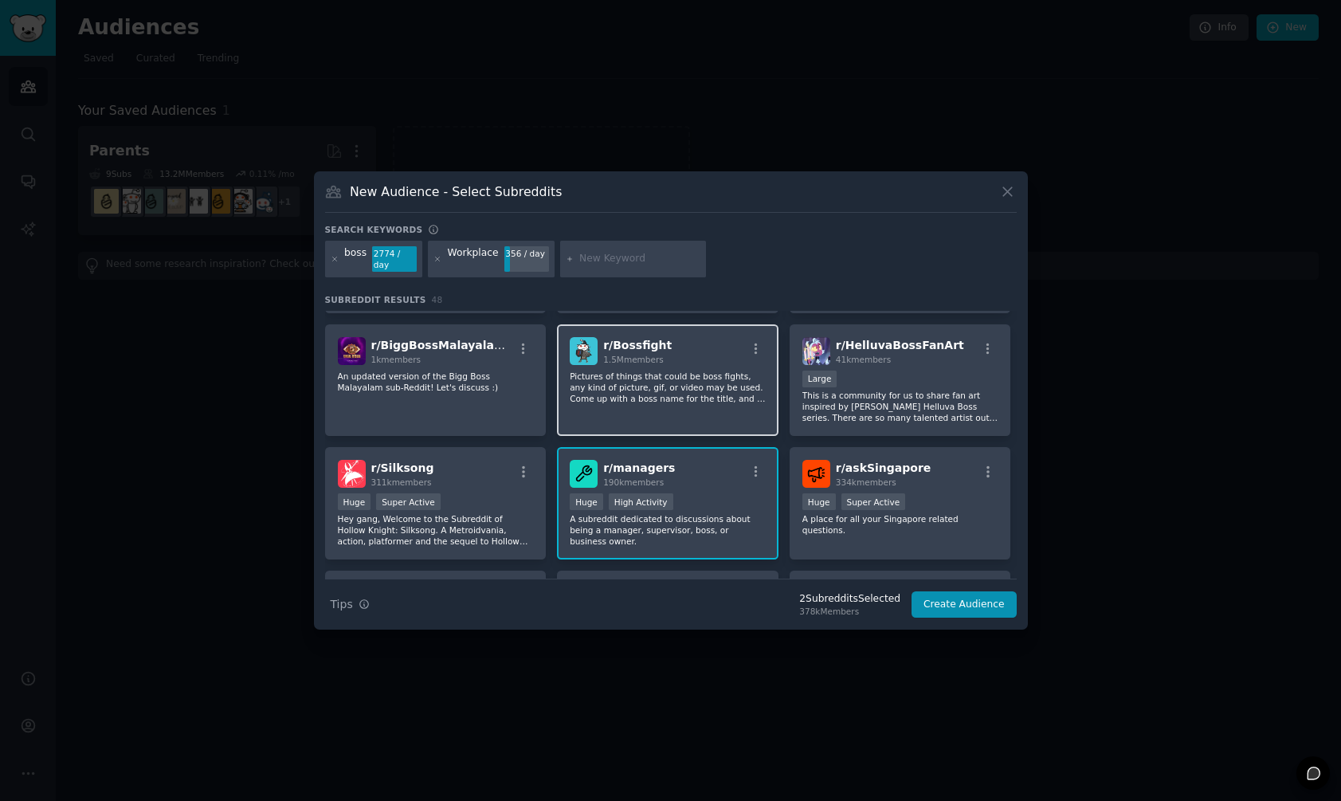
scroll to position [963, 0]
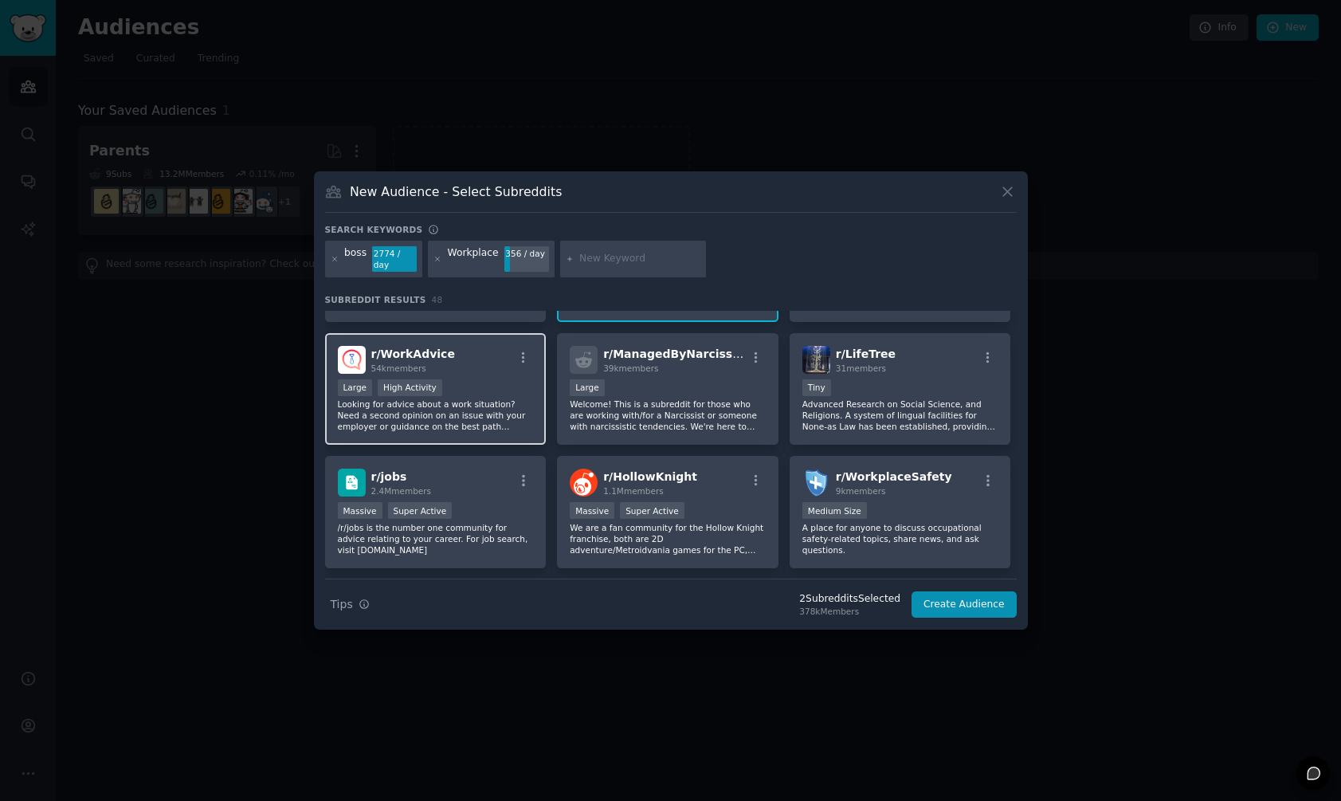
click at [495, 426] on div "r/ WorkAdvice 54k members Large High Activity Looking for advice about a work s…" at bounding box center [436, 389] width 222 height 112
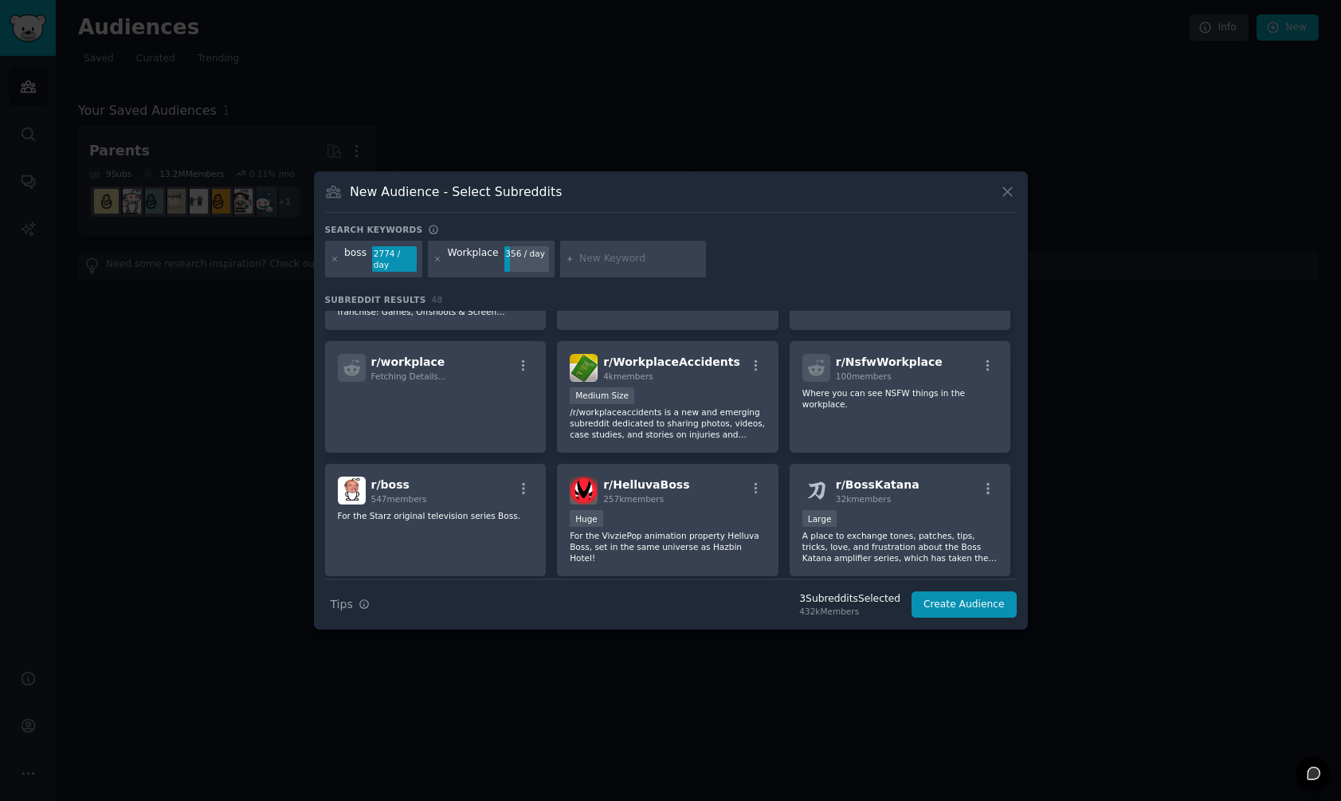
scroll to position [0, 0]
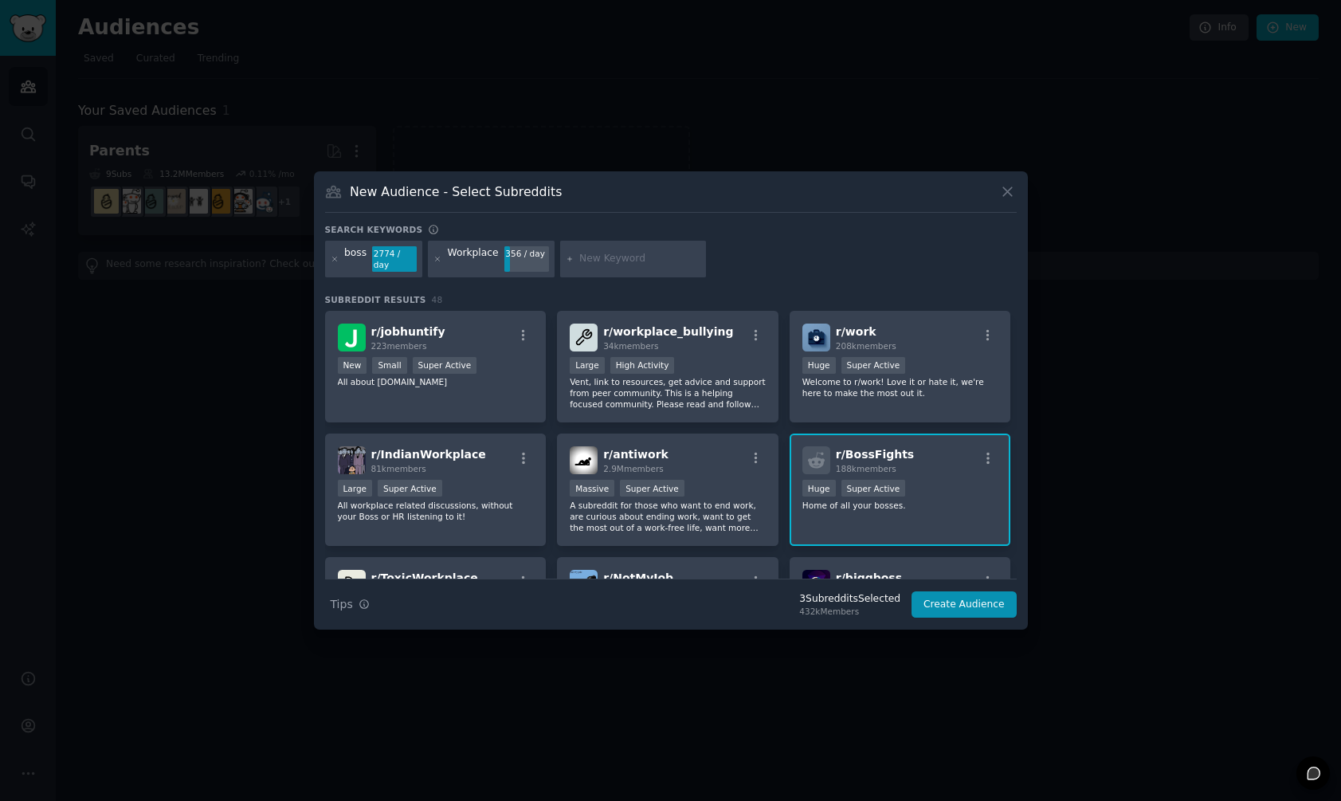
click at [971, 520] on div "r/ BossFights 188k members >= 95th percentile for submissions / day Huge Super …" at bounding box center [901, 489] width 222 height 112
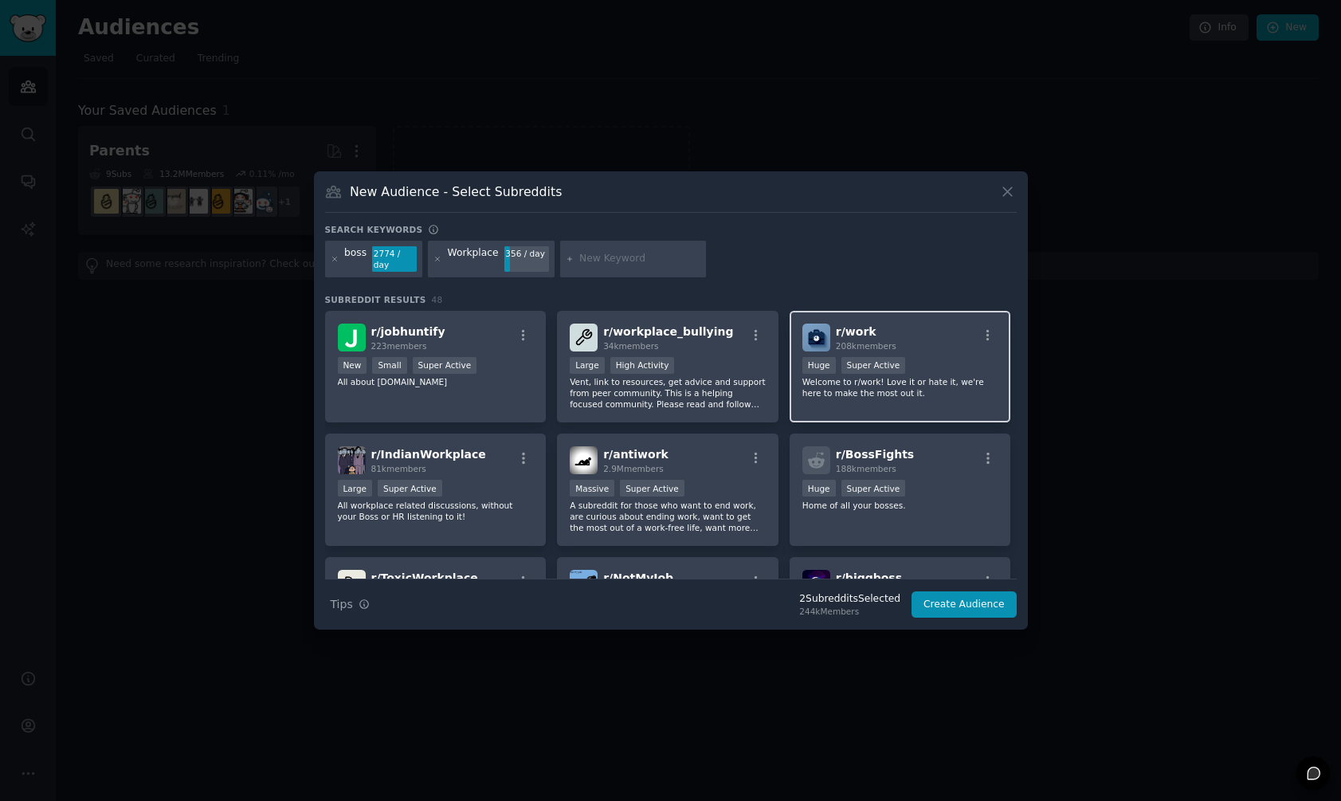
click at [964, 391] on p "Welcome to r/work! Love it or hate it, we're here to make the most out it." at bounding box center [900, 387] width 196 height 22
click at [972, 606] on button "Create Audience" at bounding box center [964, 604] width 105 height 27
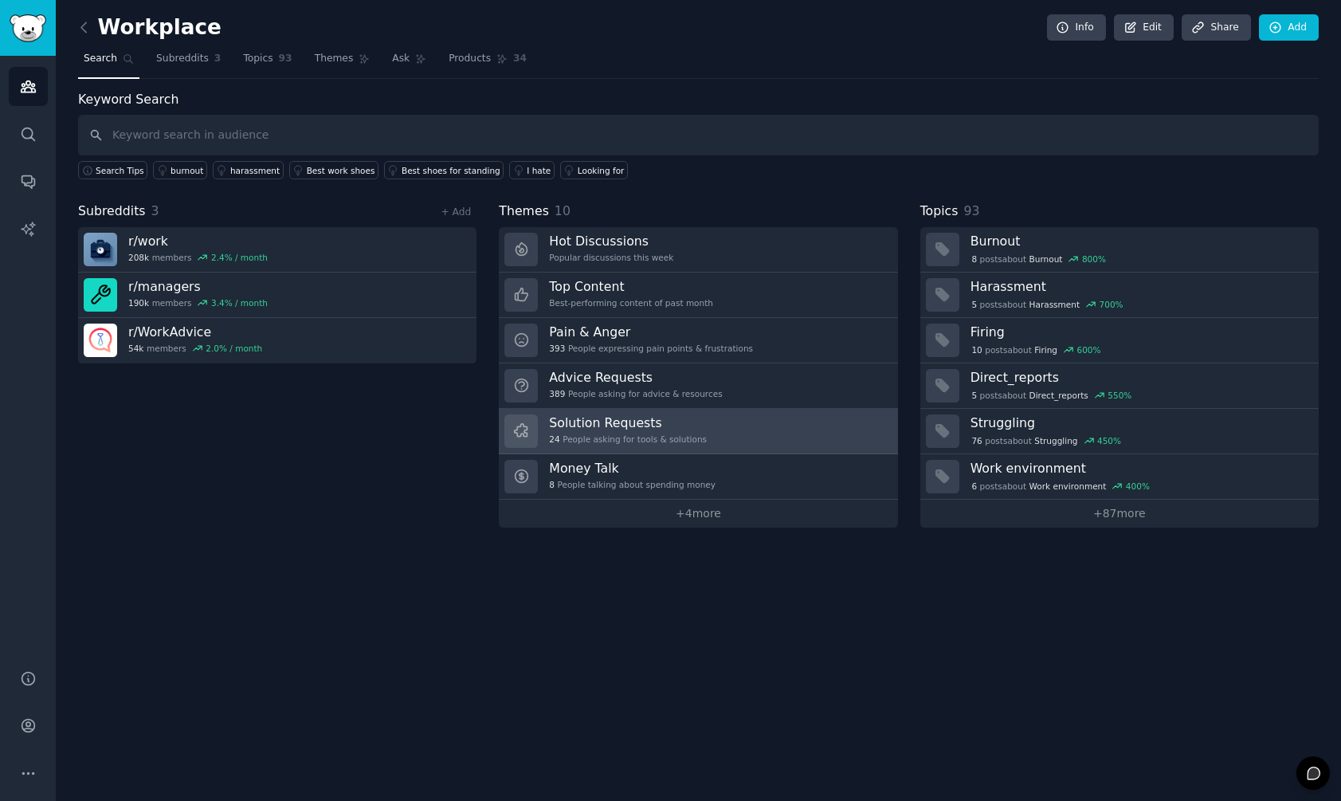
click at [800, 433] on link "Solution Requests 24 People asking for tools & solutions" at bounding box center [698, 431] width 398 height 45
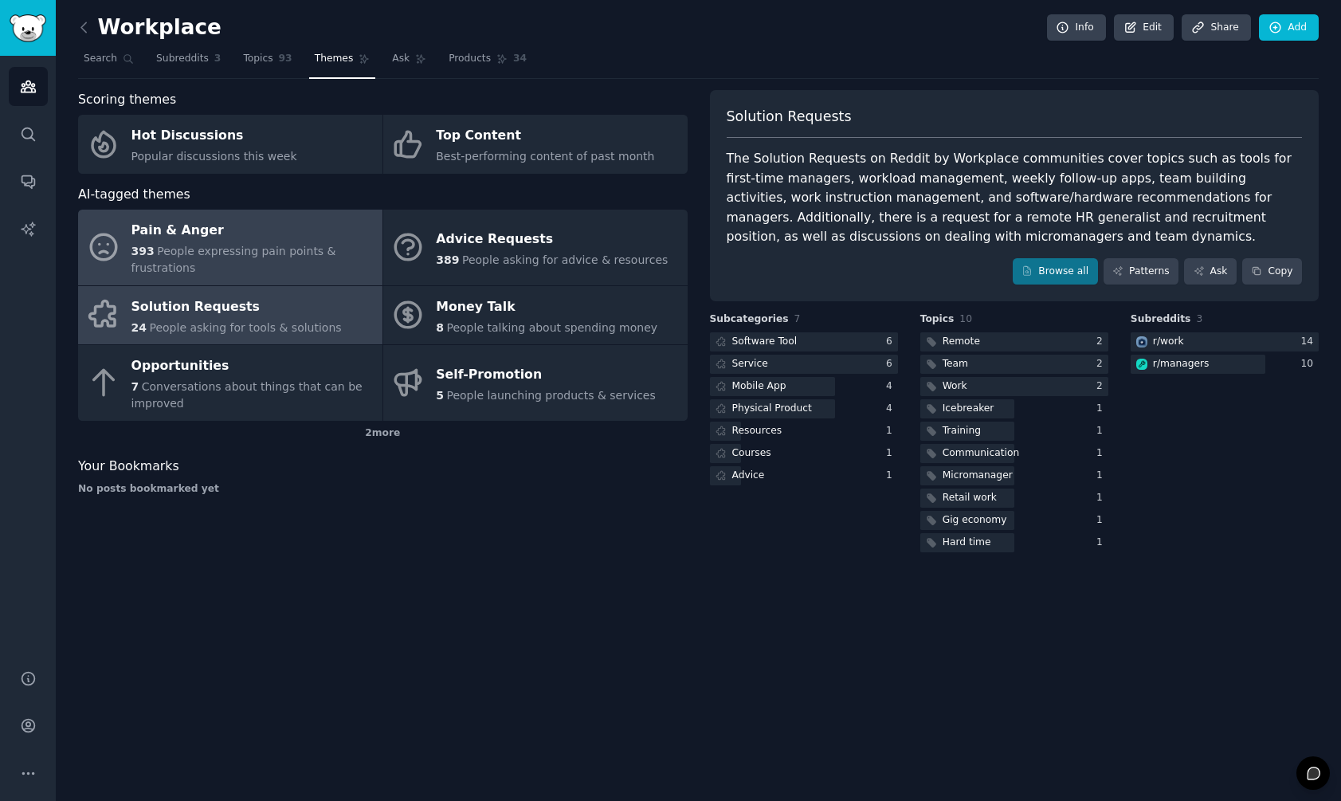
click at [326, 260] on div "393 People expressing pain points & frustrations" at bounding box center [252, 259] width 243 height 33
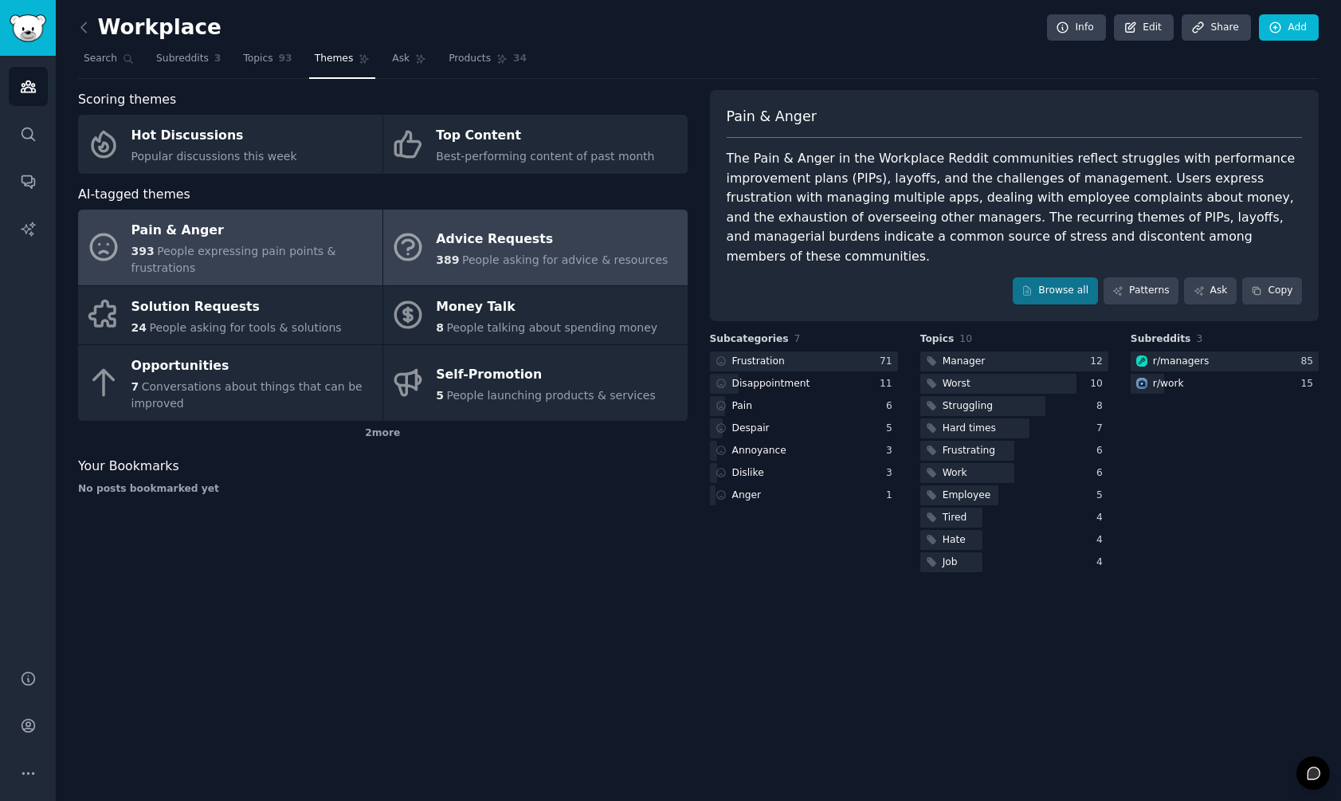
click at [530, 269] on link "Advice Requests 389 People asking for advice & resources" at bounding box center [535, 248] width 304 height 76
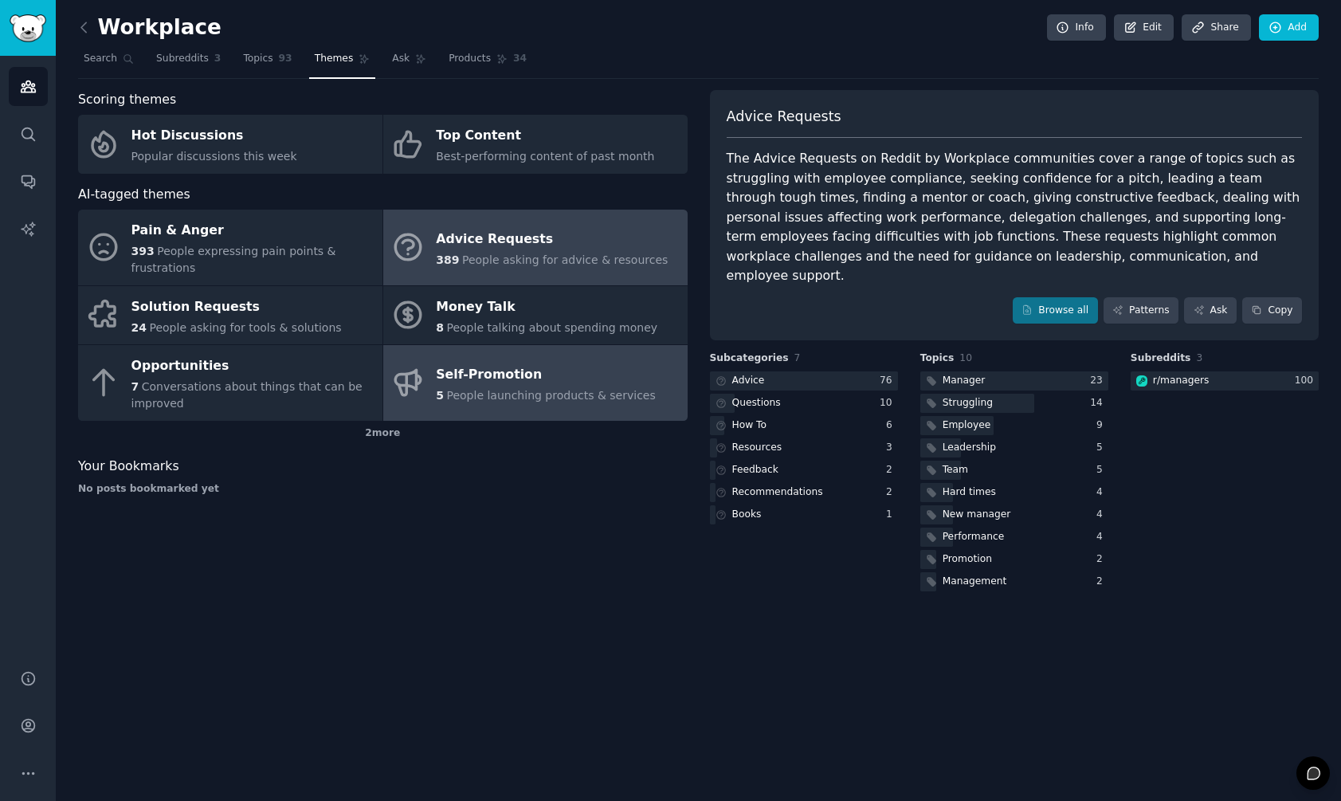
click at [565, 404] on link "Self-Promotion 5 People launching products & services" at bounding box center [535, 383] width 304 height 76
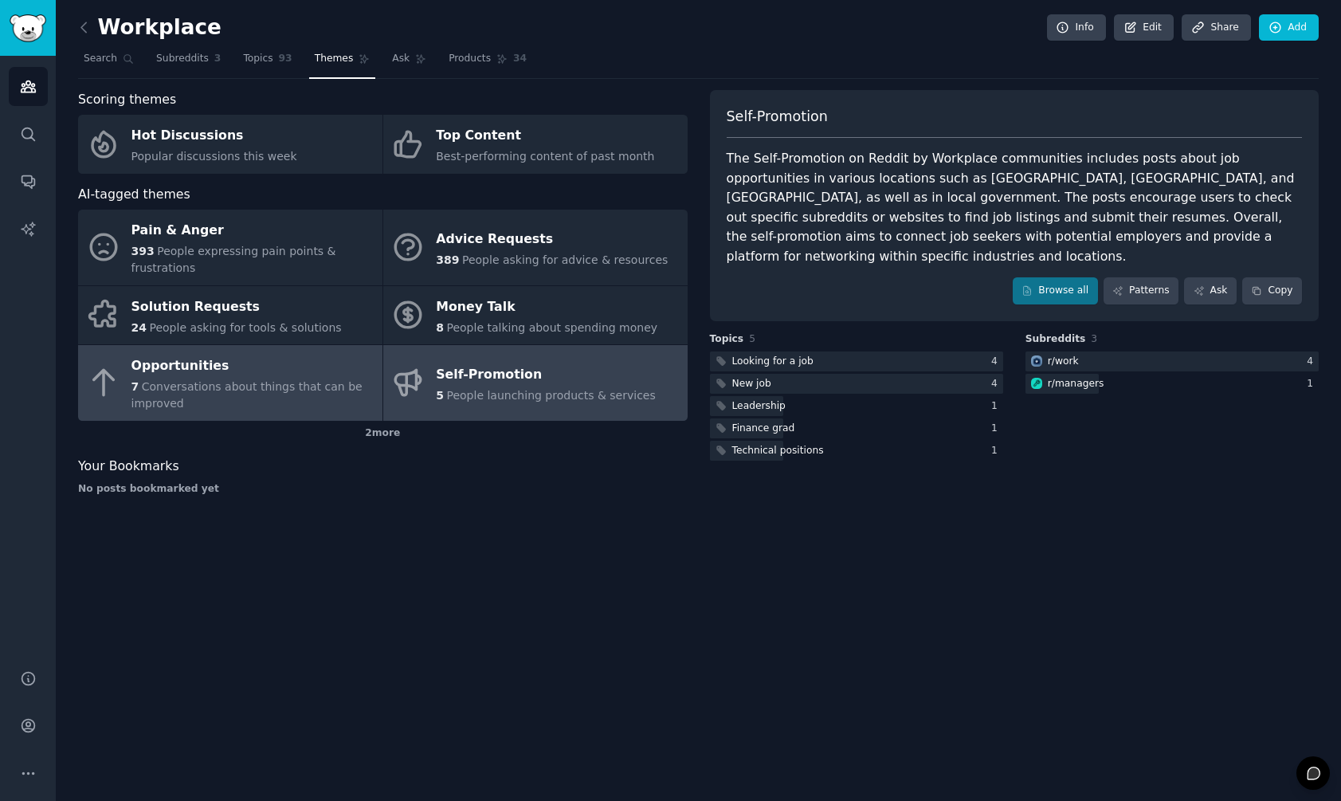
click at [259, 404] on div "7 Conversations about things that can be improved" at bounding box center [252, 394] width 243 height 33
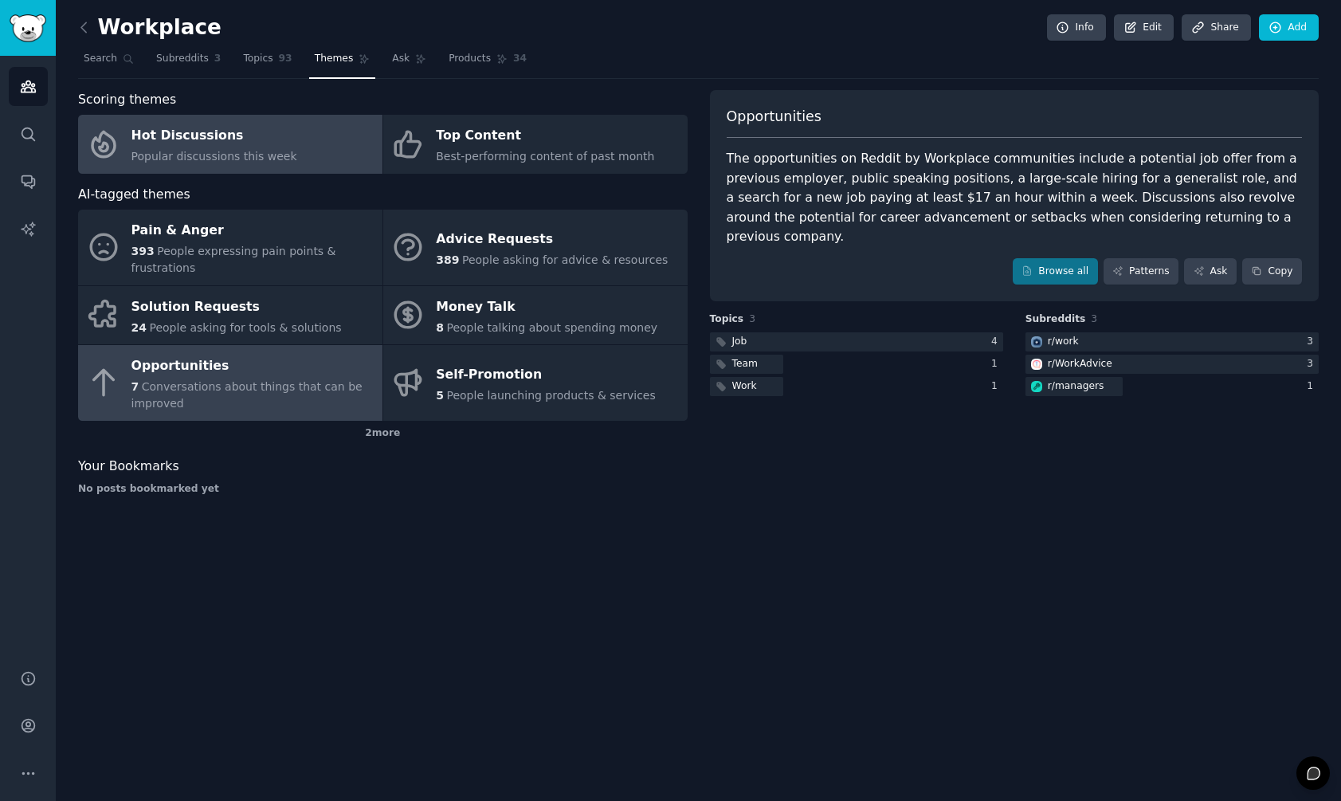
click at [292, 155] on link "Hot Discussions Popular discussions this week" at bounding box center [230, 144] width 304 height 59
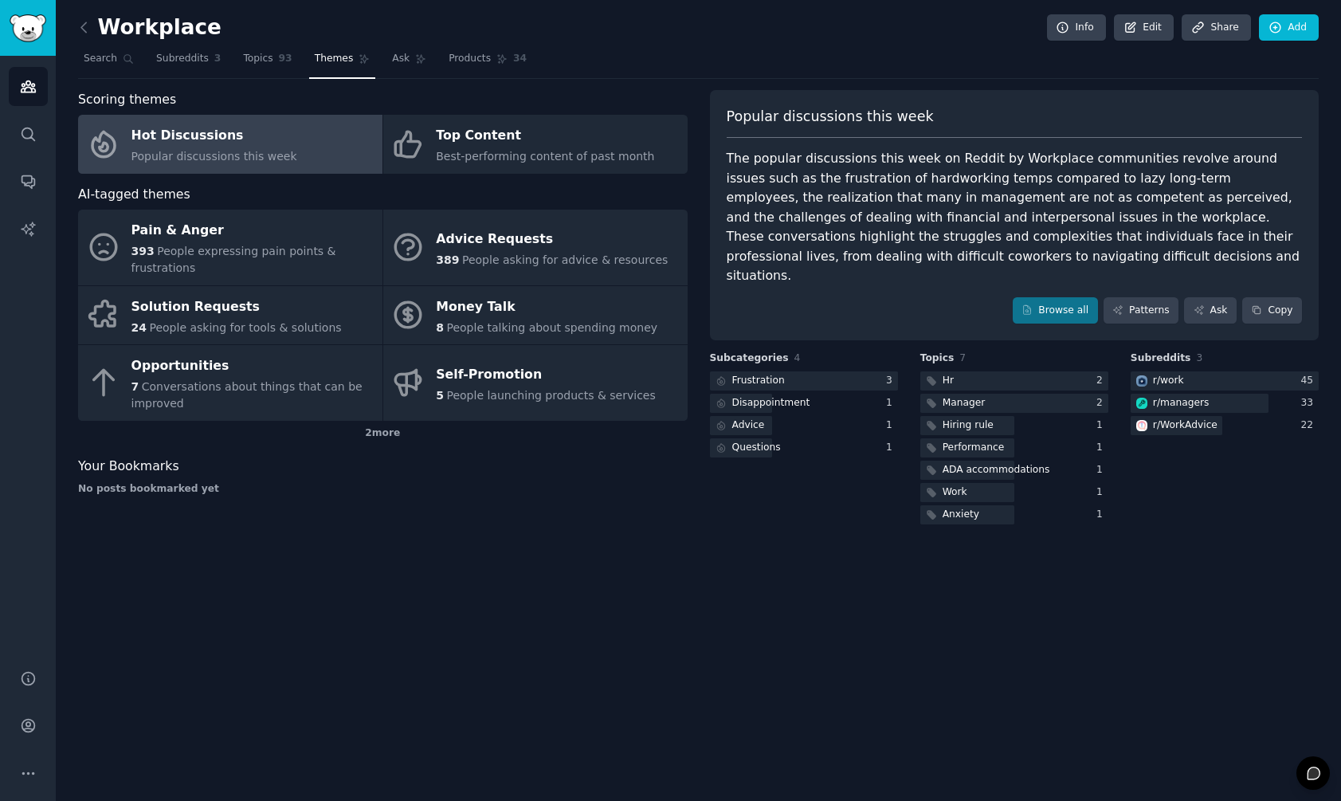
click at [1160, 304] on div "Popular discussions this week The popular discussions this week on Reddit by Wo…" at bounding box center [1015, 215] width 610 height 251
click at [1166, 297] on link "Patterns" at bounding box center [1141, 310] width 75 height 27
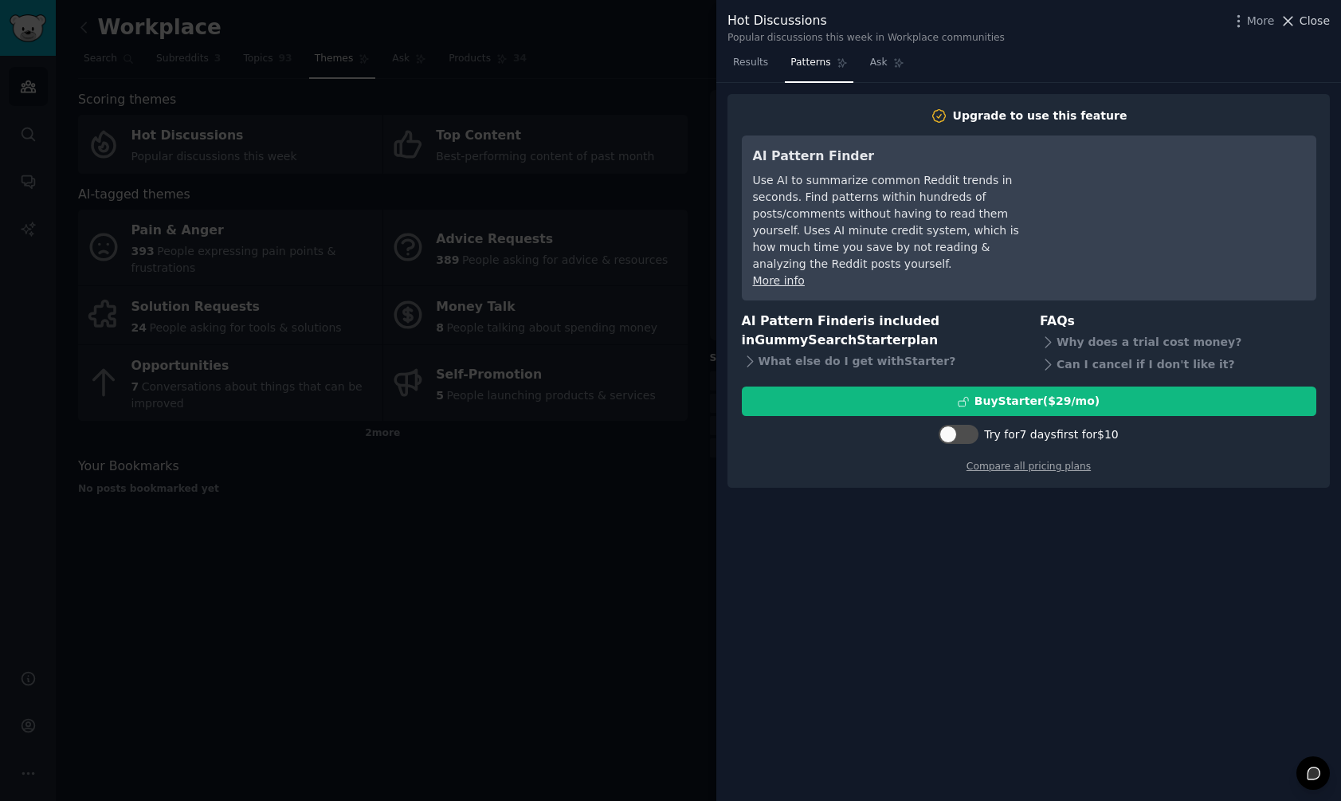
click at [1322, 26] on span "Close" at bounding box center [1315, 21] width 30 height 17
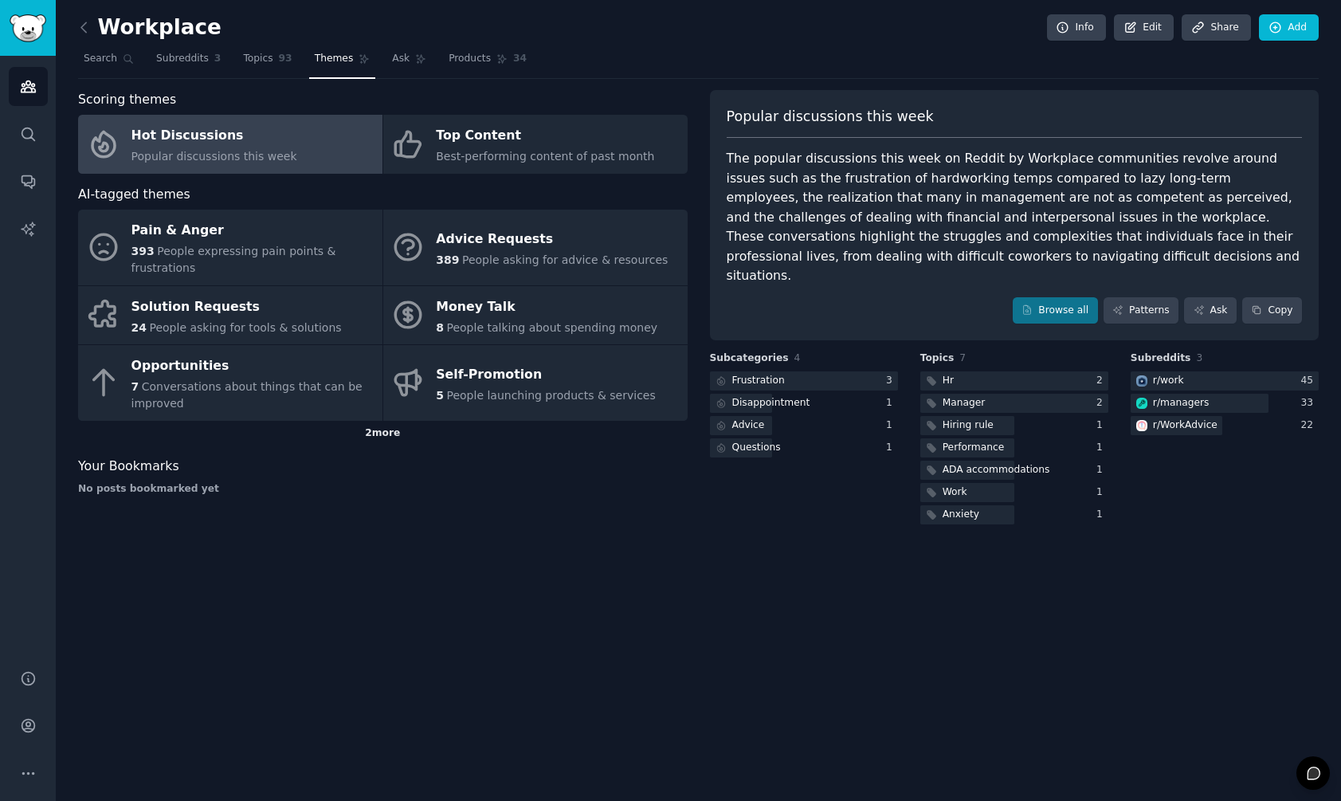
click at [382, 441] on div "2 more" at bounding box center [383, 433] width 610 height 25
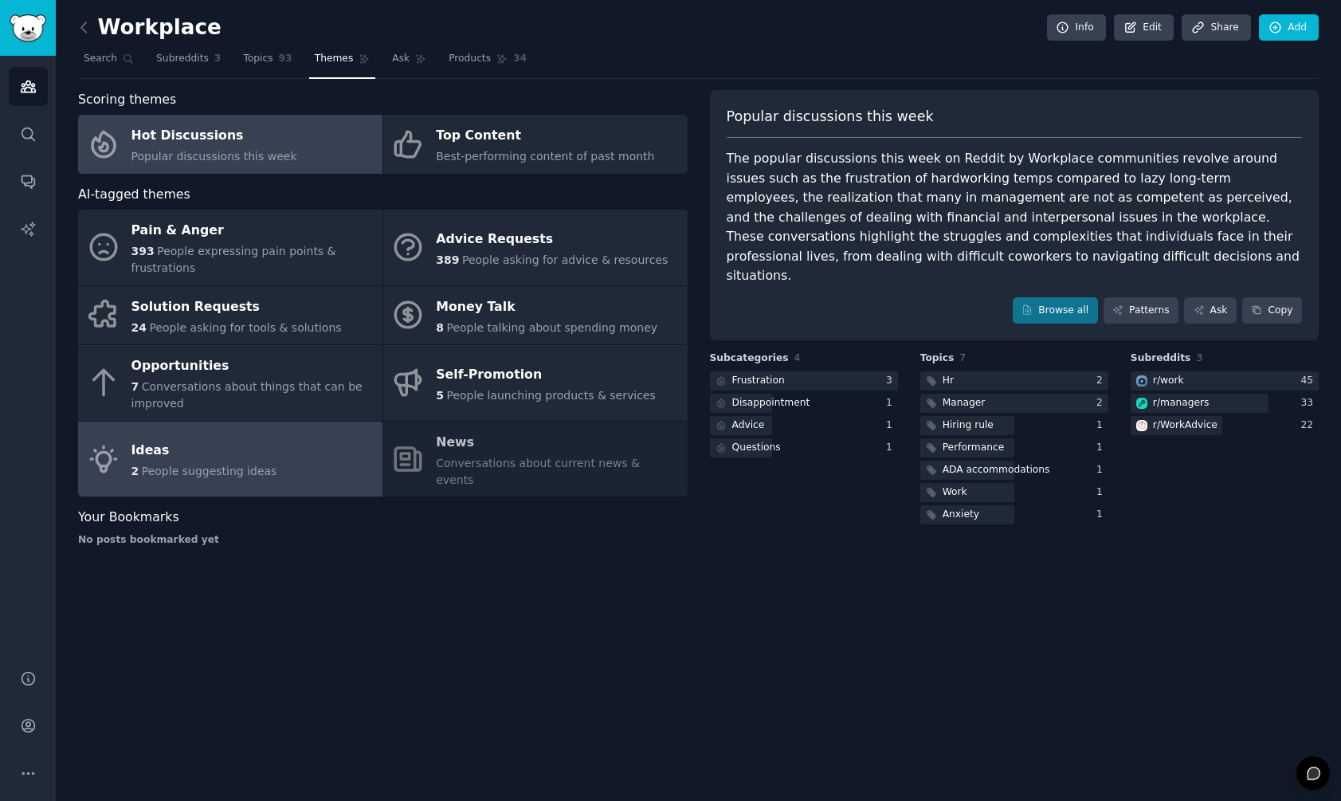
click at [321, 461] on link "Ideas 2 People suggesting ideas" at bounding box center [230, 459] width 304 height 76
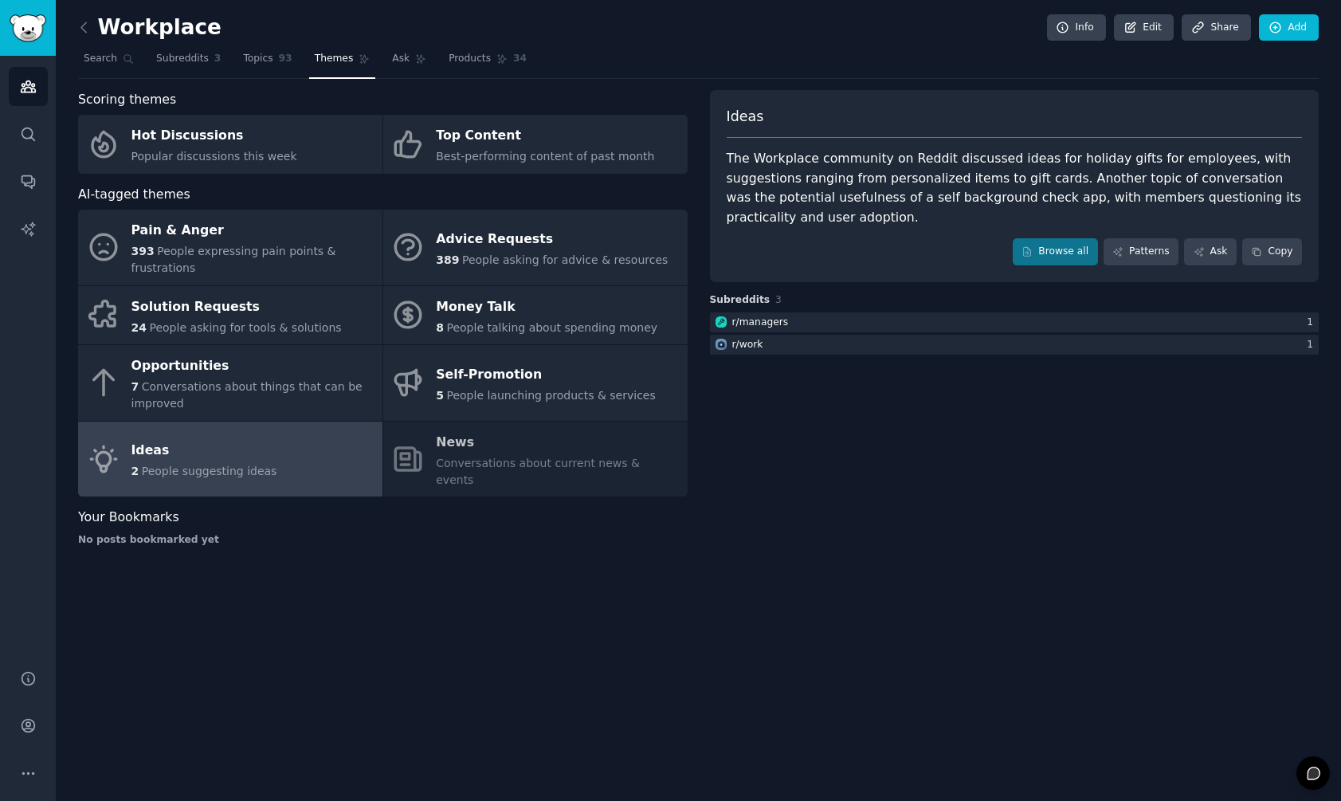
click at [76, 22] on div "Workplace Info Edit Share Add Search Subreddits 3 Topics 93 Themes Ask Products…" at bounding box center [698, 400] width 1285 height 801
click at [85, 28] on icon at bounding box center [84, 27] width 17 height 17
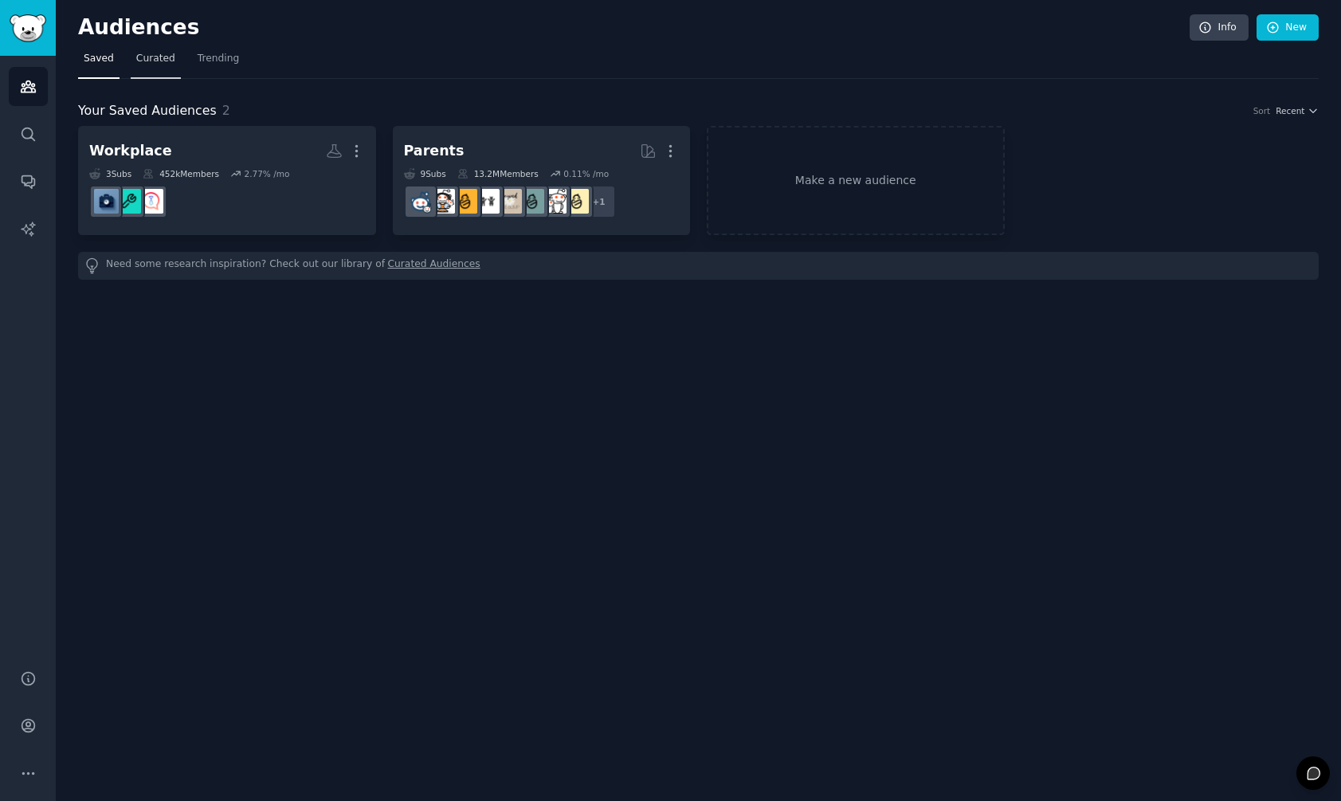
click at [160, 61] on span "Curated" at bounding box center [155, 59] width 39 height 14
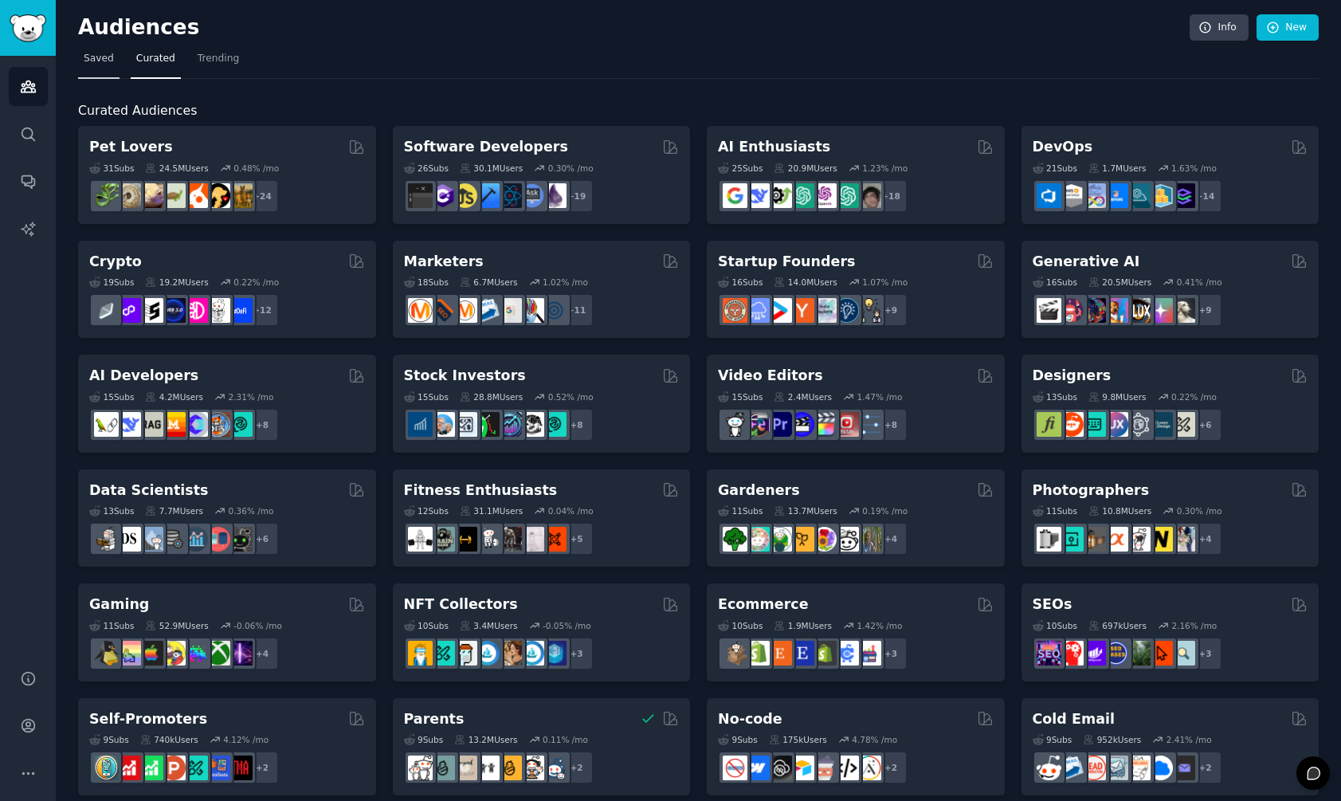
click at [112, 73] on link "Saved" at bounding box center [98, 62] width 41 height 33
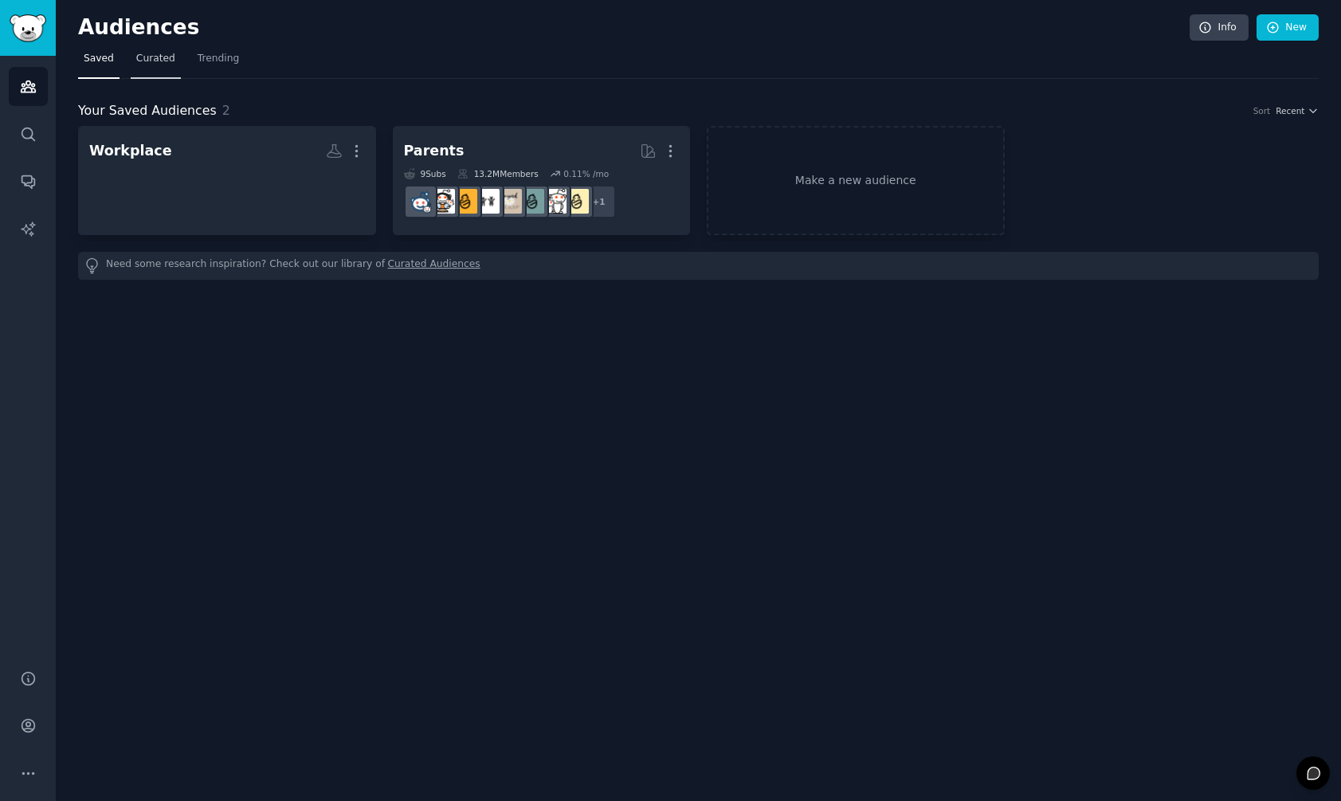
click at [156, 67] on link "Curated" at bounding box center [156, 62] width 50 height 33
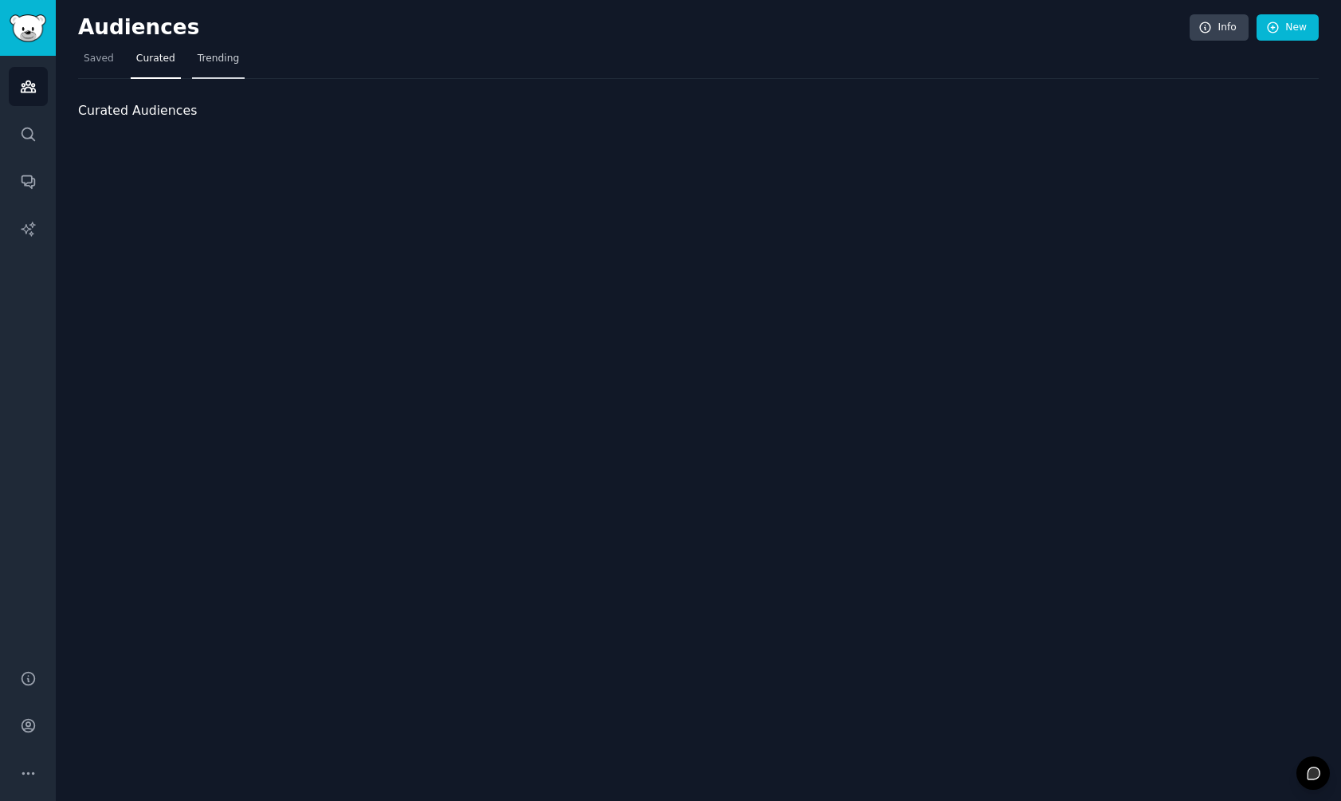
click at [214, 69] on link "Trending" at bounding box center [218, 62] width 53 height 33
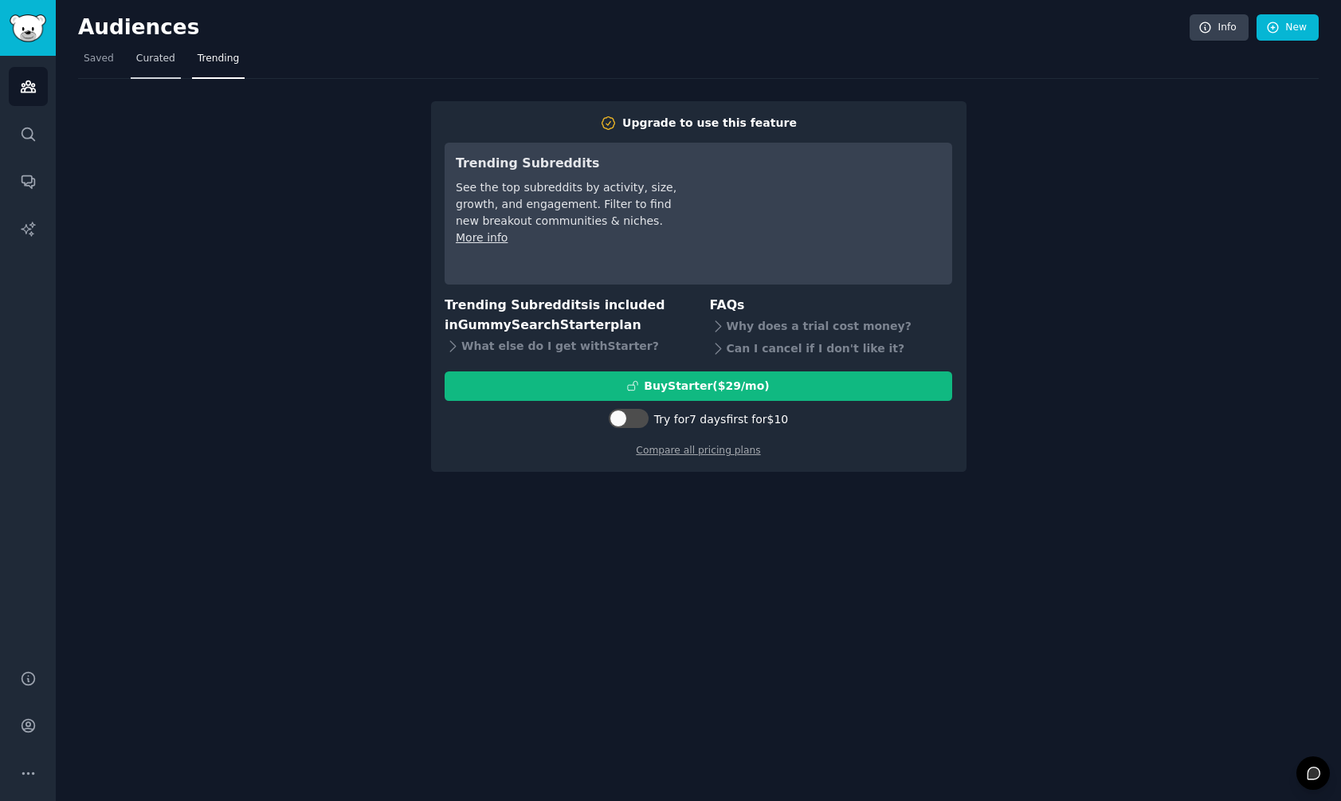
click at [165, 69] on link "Curated" at bounding box center [156, 62] width 50 height 33
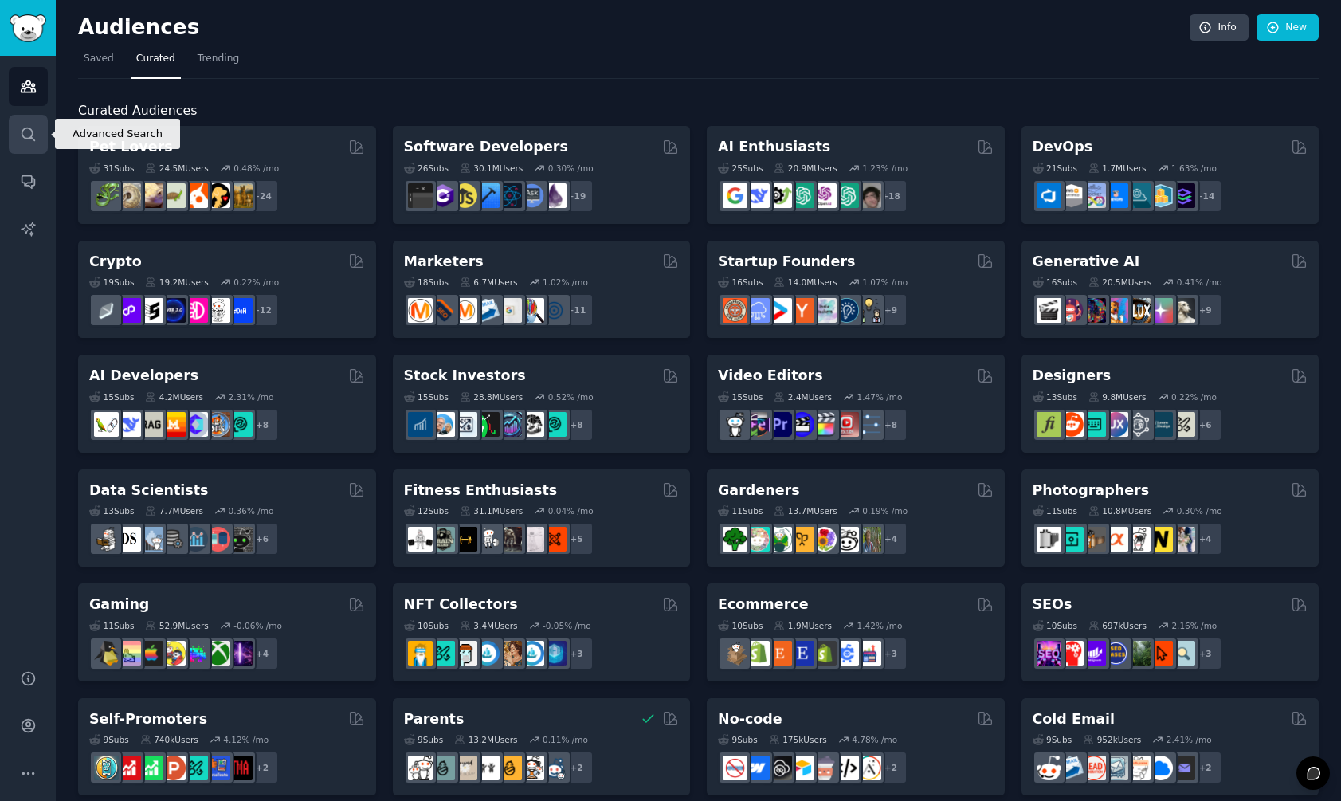
click at [28, 138] on icon "Sidebar" at bounding box center [28, 133] width 13 height 13
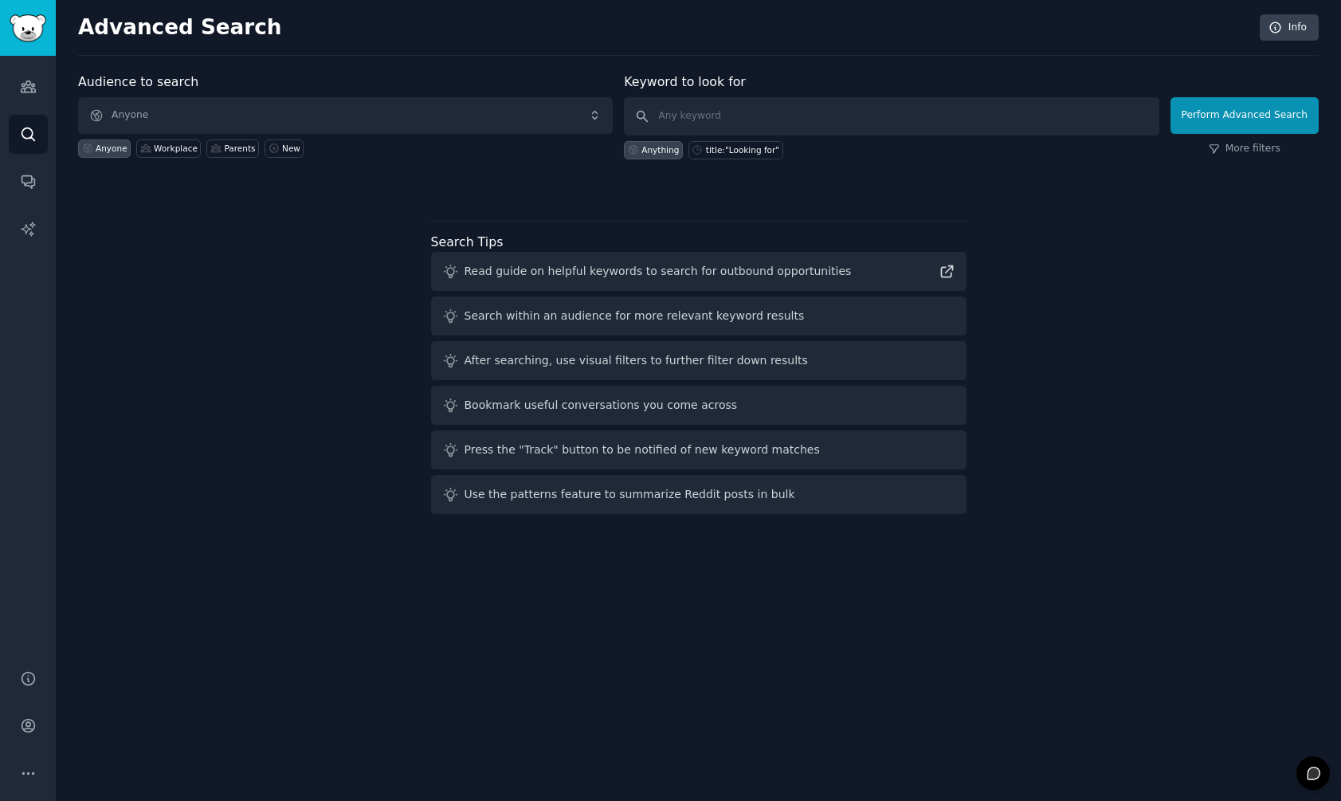
click at [22, 113] on div "Audiences Search Conversations AI Reports" at bounding box center [28, 353] width 56 height 594
click at [166, 129] on span "Anyone" at bounding box center [345, 115] width 535 height 37
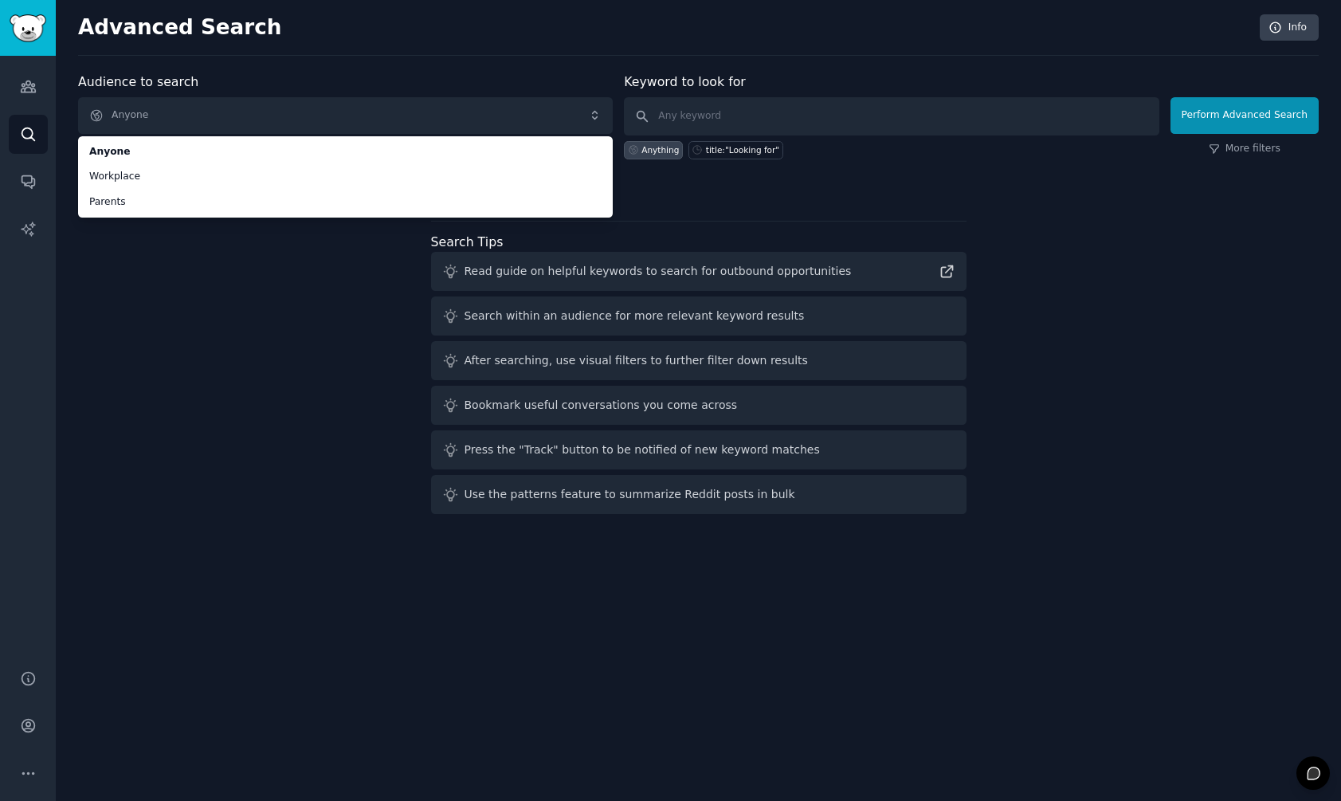
click at [137, 264] on div "Audience to search Anyone Anyone Workplace Parents Anyone Workplace Parents New…" at bounding box center [698, 297] width 1241 height 448
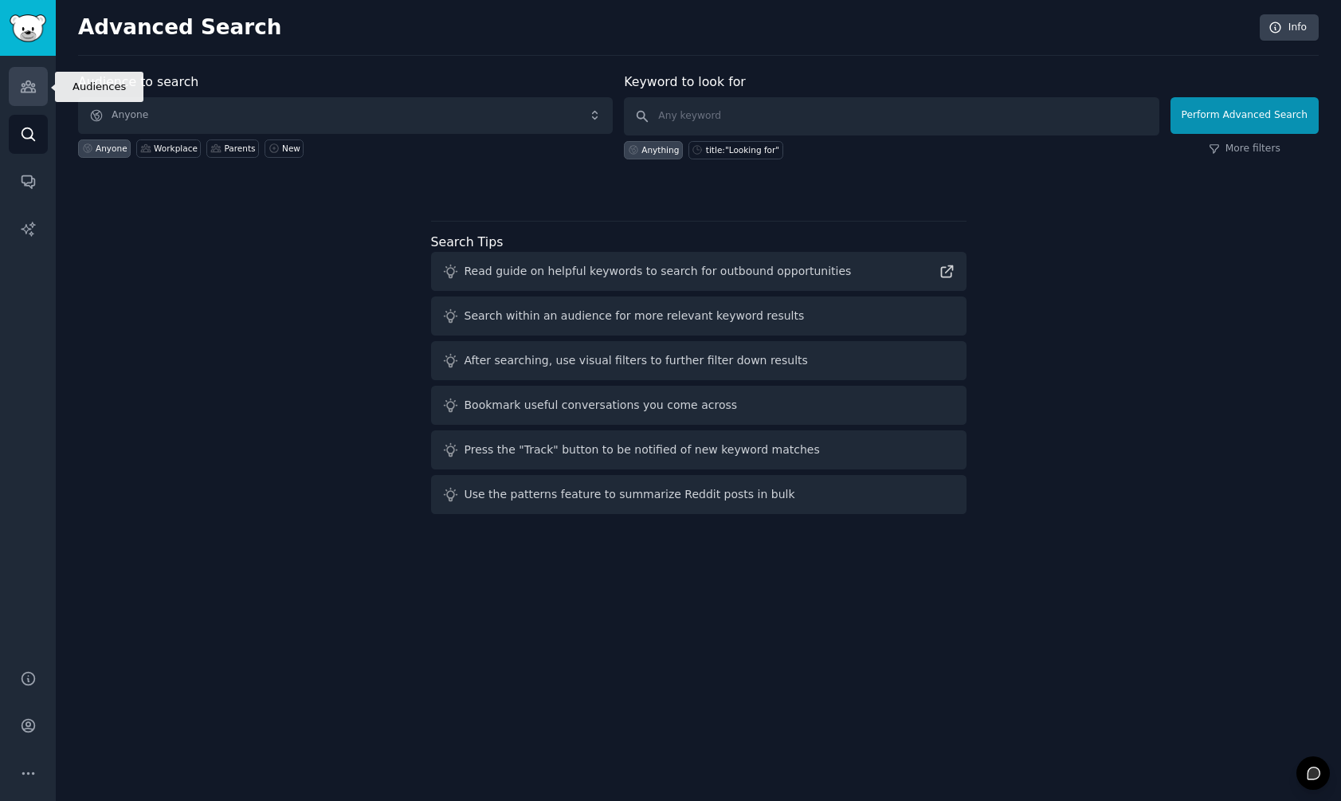
click at [47, 100] on link "Audiences" at bounding box center [28, 86] width 39 height 39
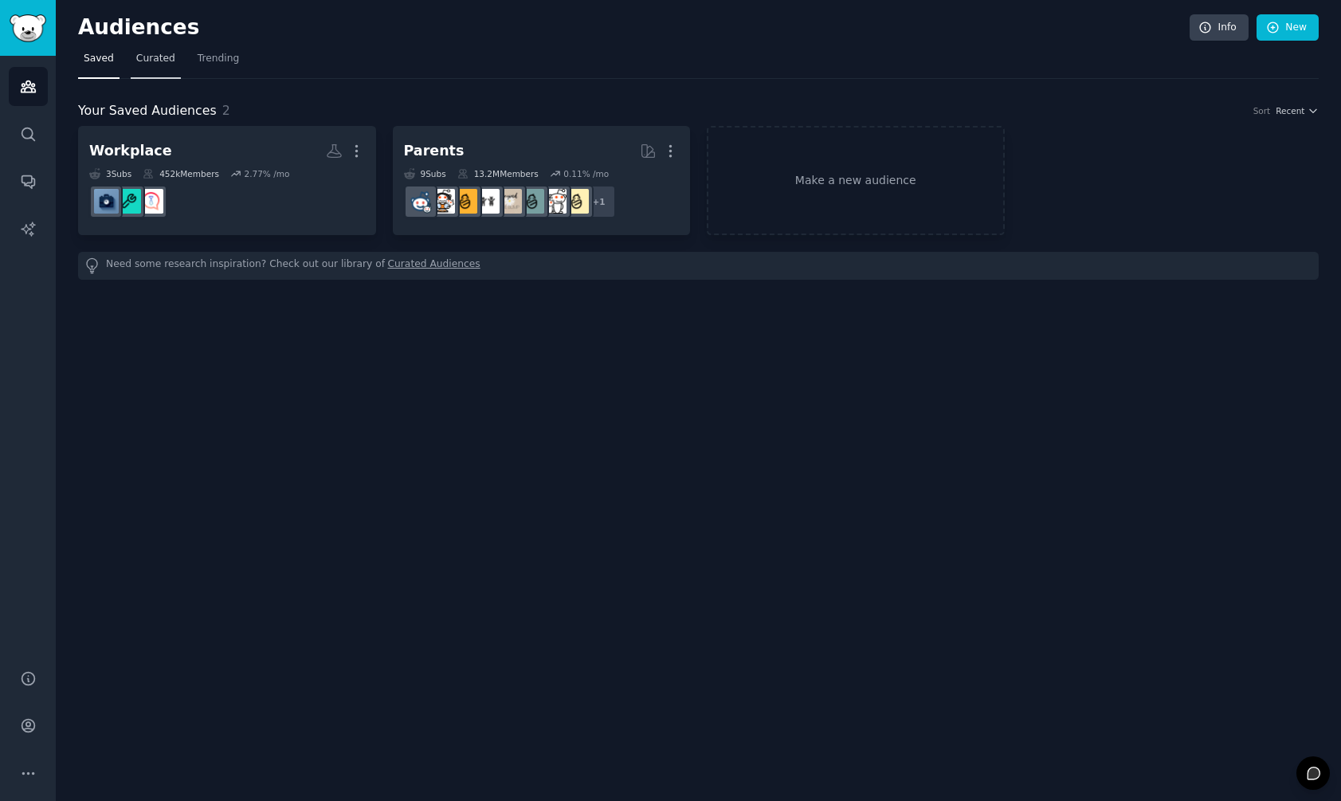
click at [150, 55] on span "Curated" at bounding box center [155, 59] width 39 height 14
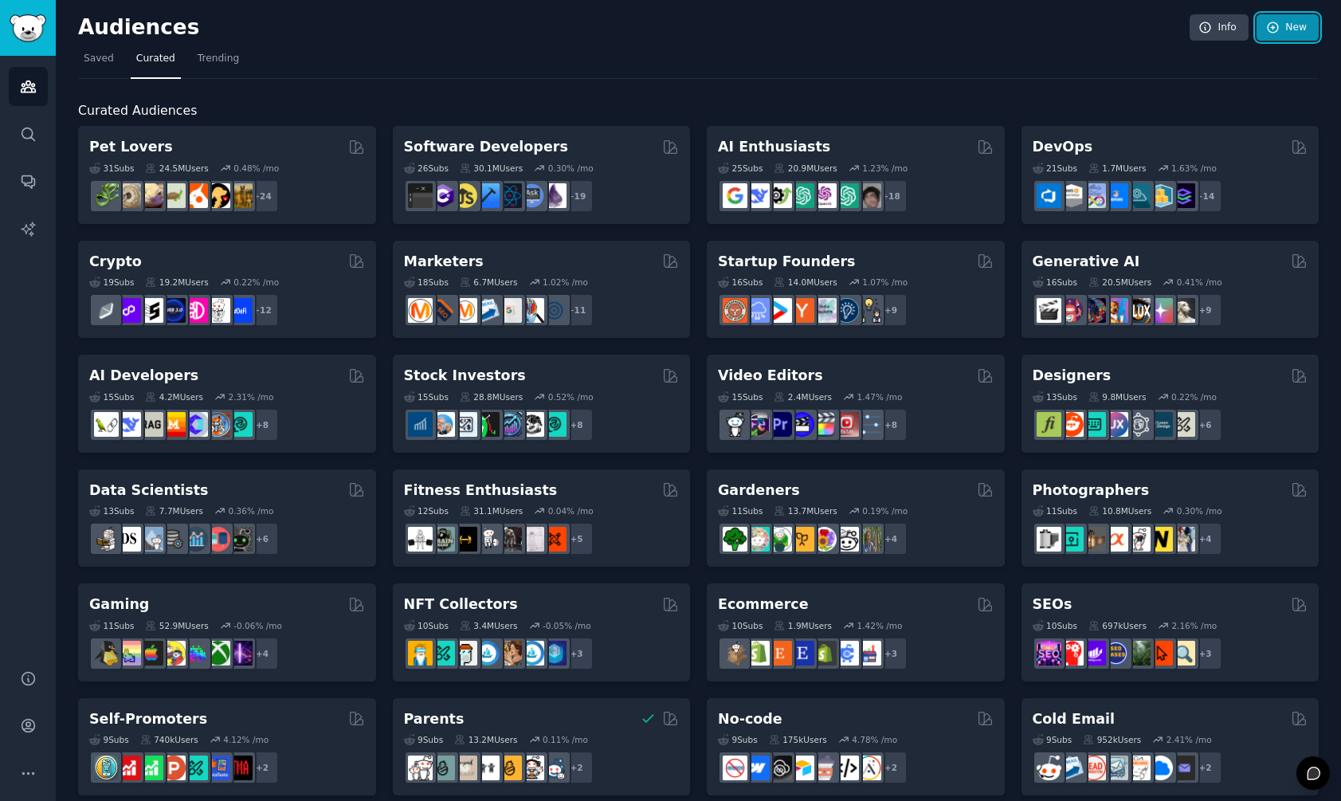
click at [1301, 26] on link "New" at bounding box center [1288, 27] width 62 height 27
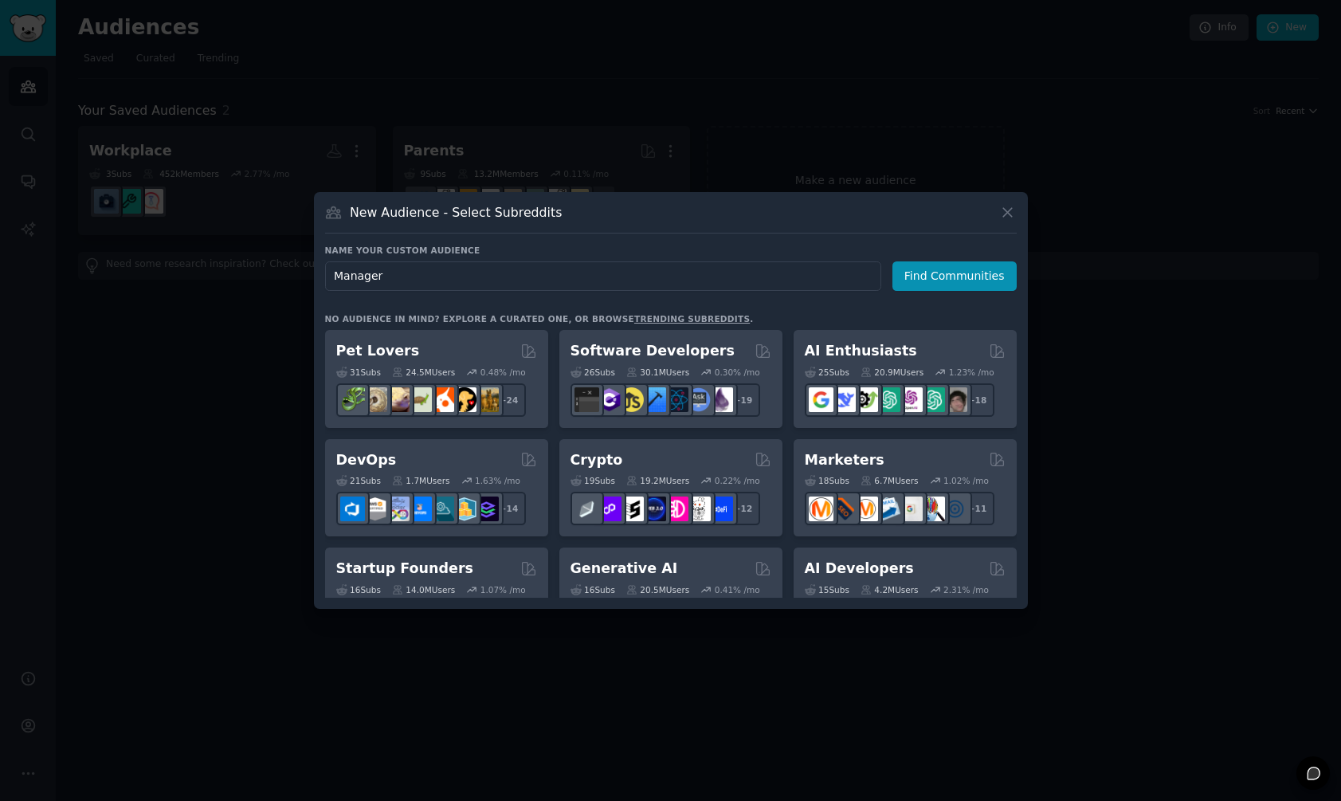
type input "Managers"
click button "Find Communities" at bounding box center [954, 275] width 124 height 29
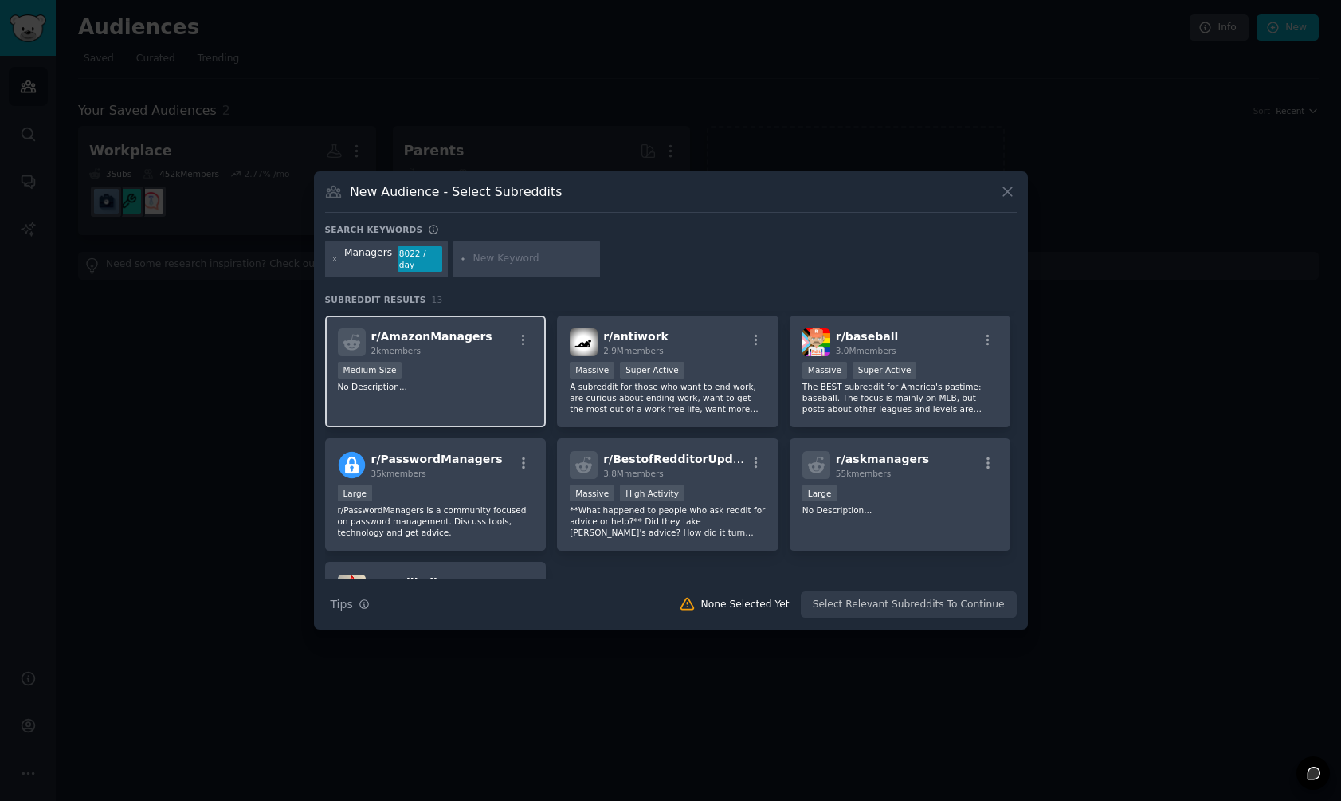
scroll to position [392, 0]
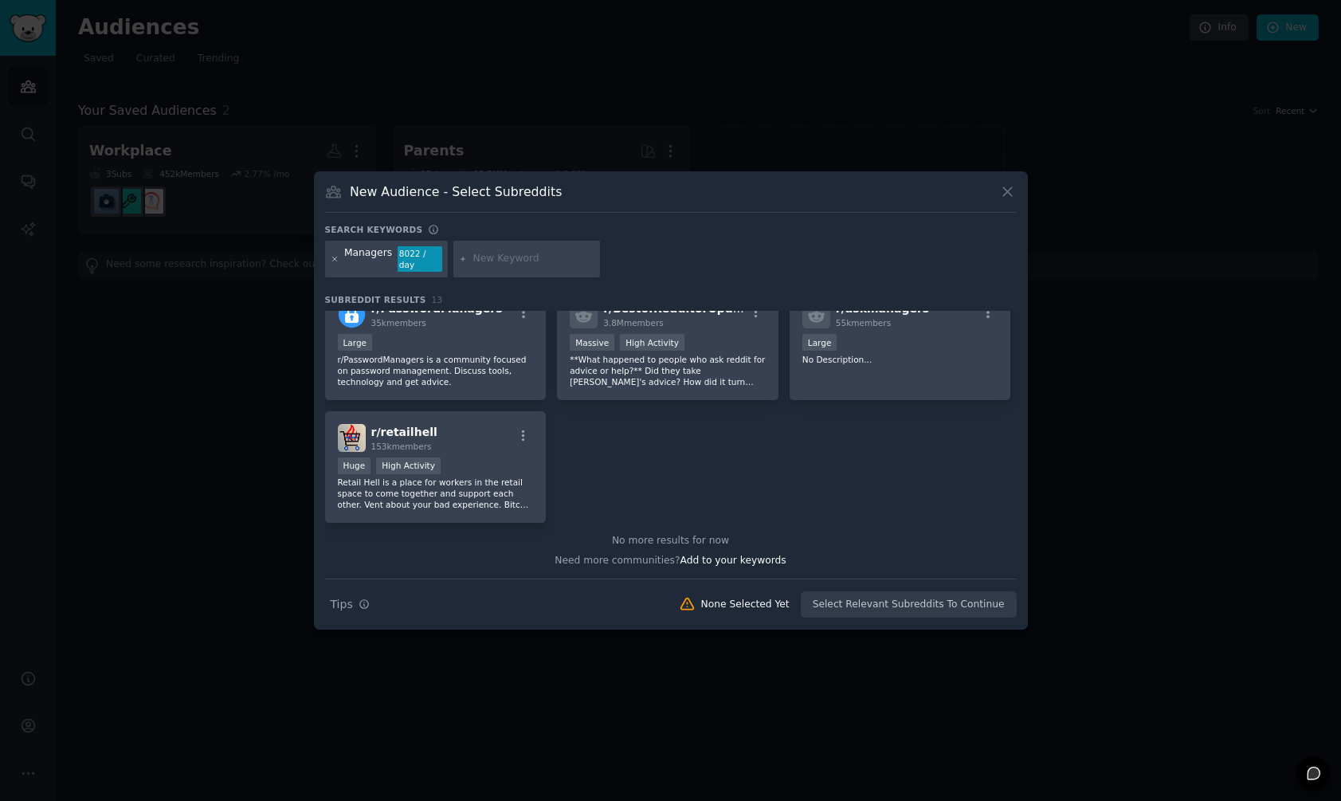
click at [336, 258] on icon at bounding box center [335, 259] width 9 height 9
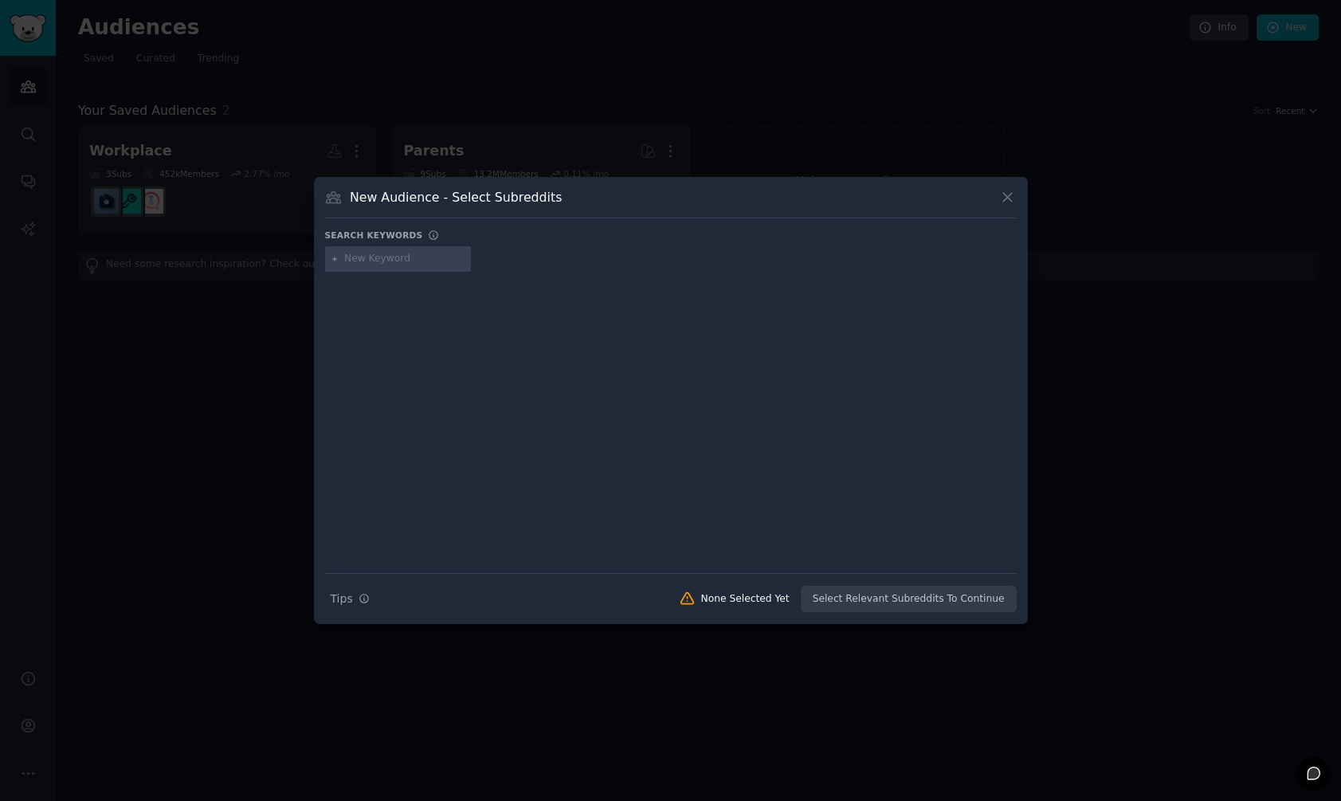
click at [381, 261] on input "text" at bounding box center [404, 259] width 121 height 14
type input "astrology"
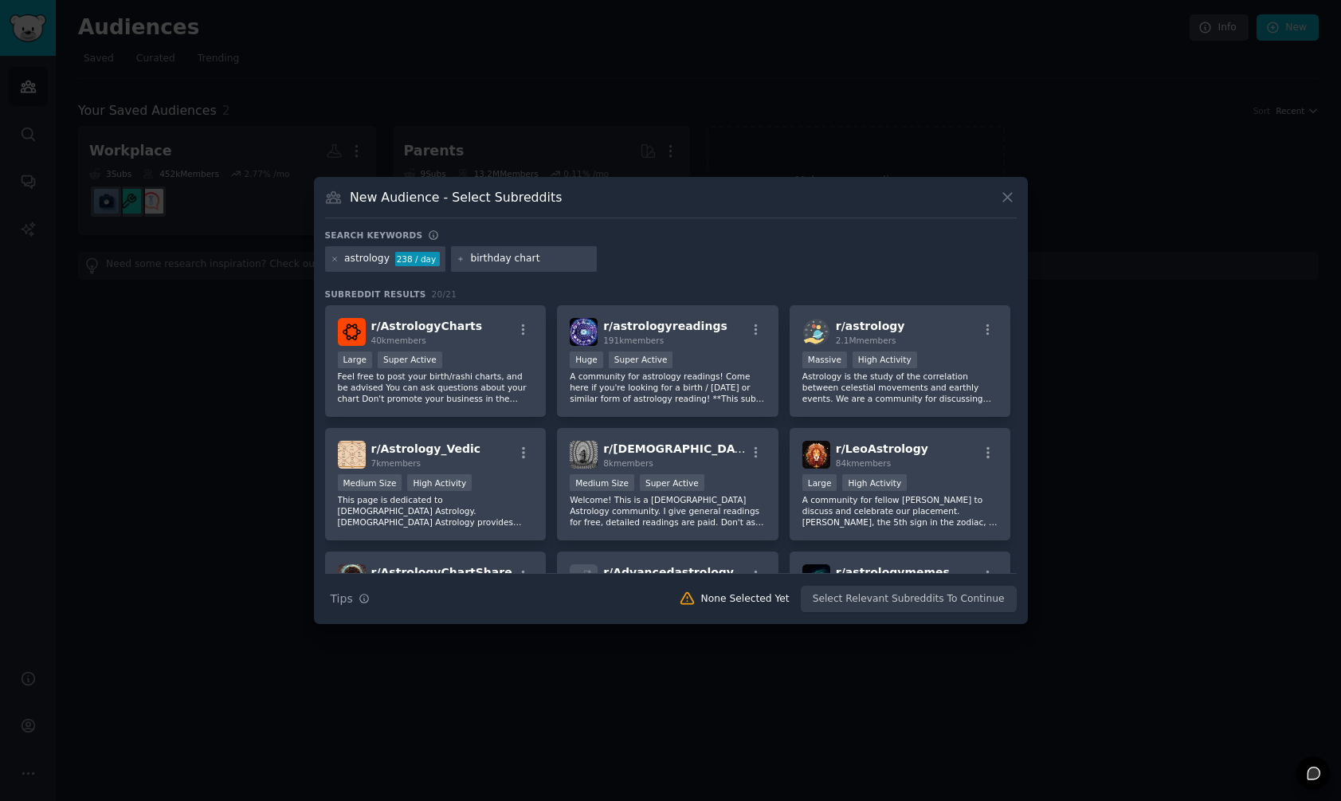
type input "birthday charts"
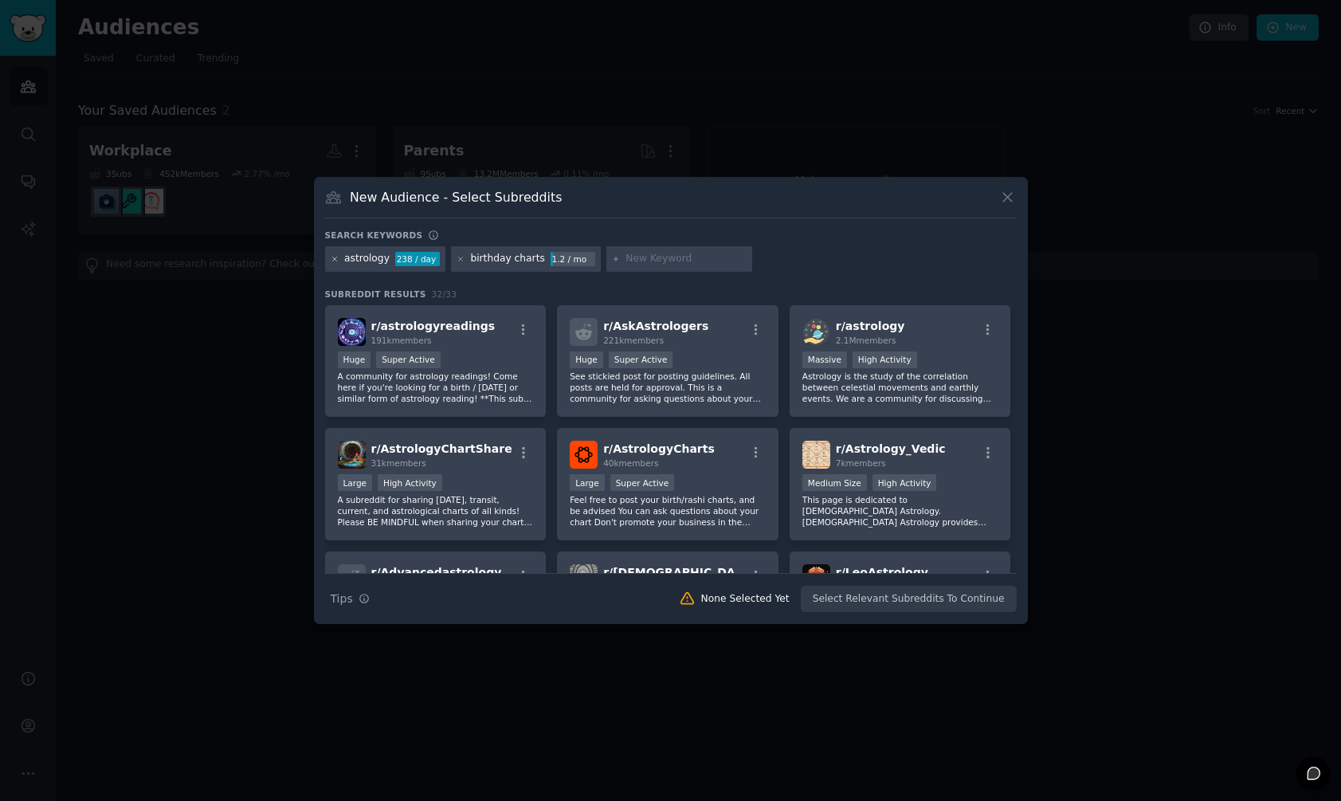
click at [337, 260] on icon at bounding box center [335, 259] width 9 height 9
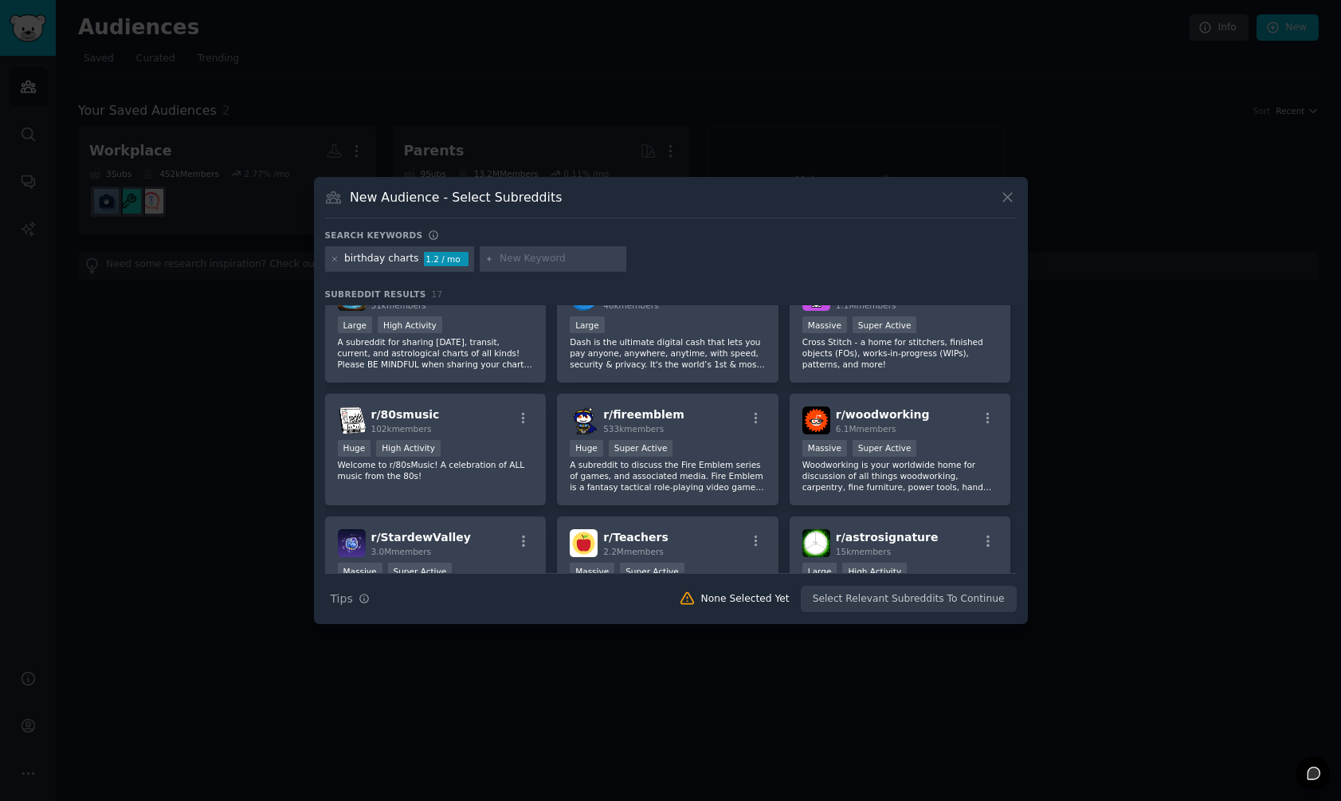
scroll to position [240, 0]
